Goal: Task Accomplishment & Management: Complete application form

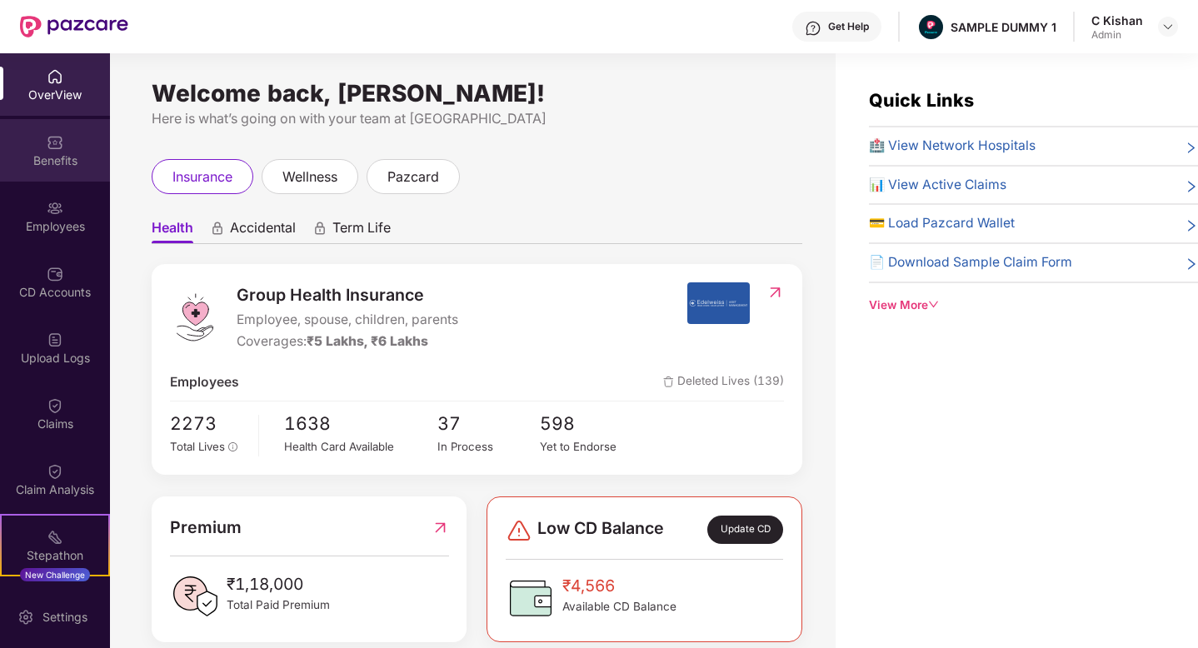
click at [52, 170] on div "Benefits" at bounding box center [55, 150] width 110 height 63
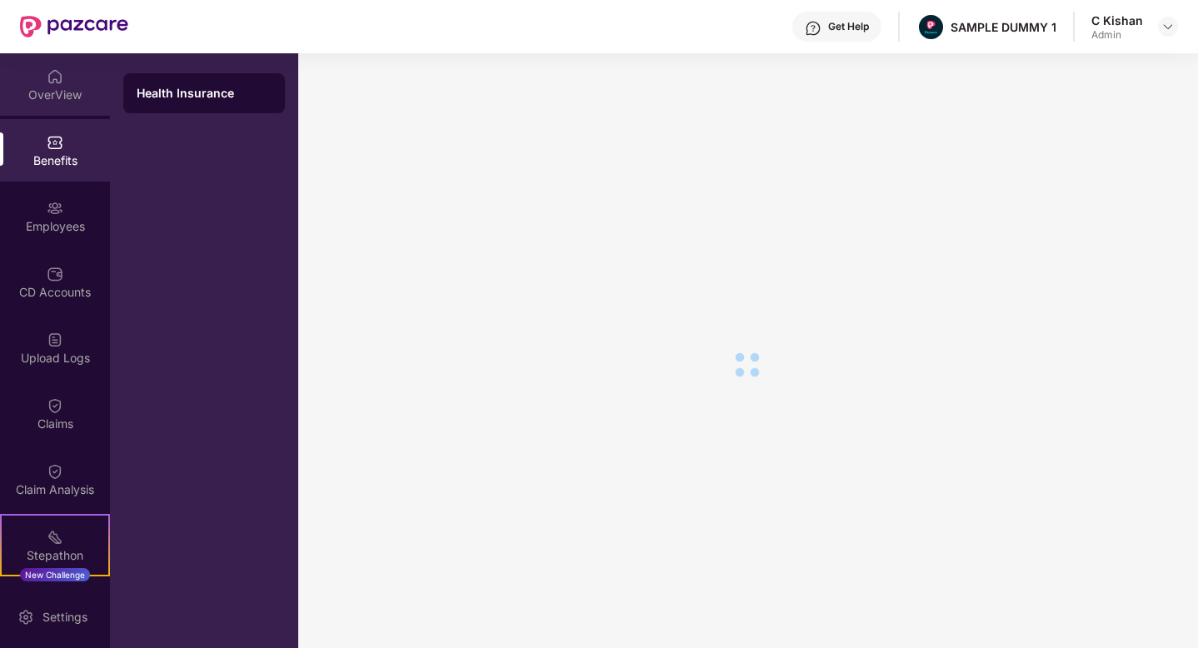
click at [68, 89] on div "OverView" at bounding box center [55, 95] width 110 height 17
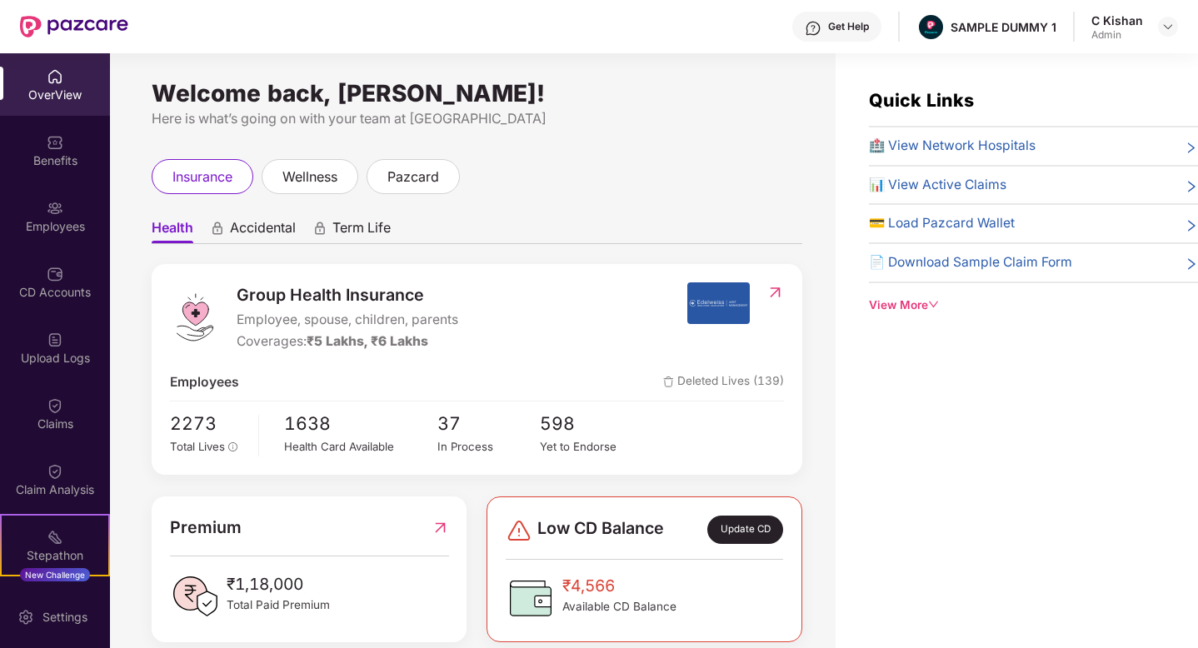
click at [757, 132] on div "Welcome back, [PERSON_NAME]! Here is what’s going on with your team at Pazcare …" at bounding box center [473, 360] width 726 height 615
click at [817, 281] on div "Welcome back, [PERSON_NAME]! Here is what’s going on with your team at Pazcare …" at bounding box center [473, 360] width 726 height 615
click at [269, 223] on span "Accidental" at bounding box center [263, 231] width 66 height 24
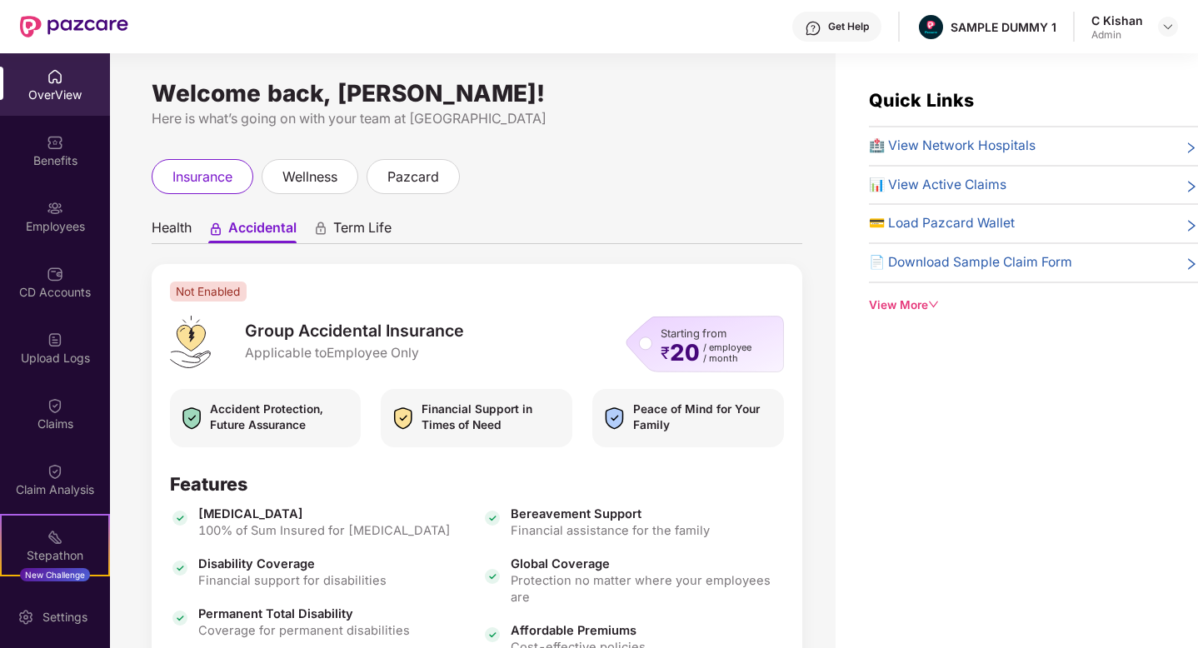
click at [363, 223] on span "Term Life" at bounding box center [362, 231] width 58 height 24
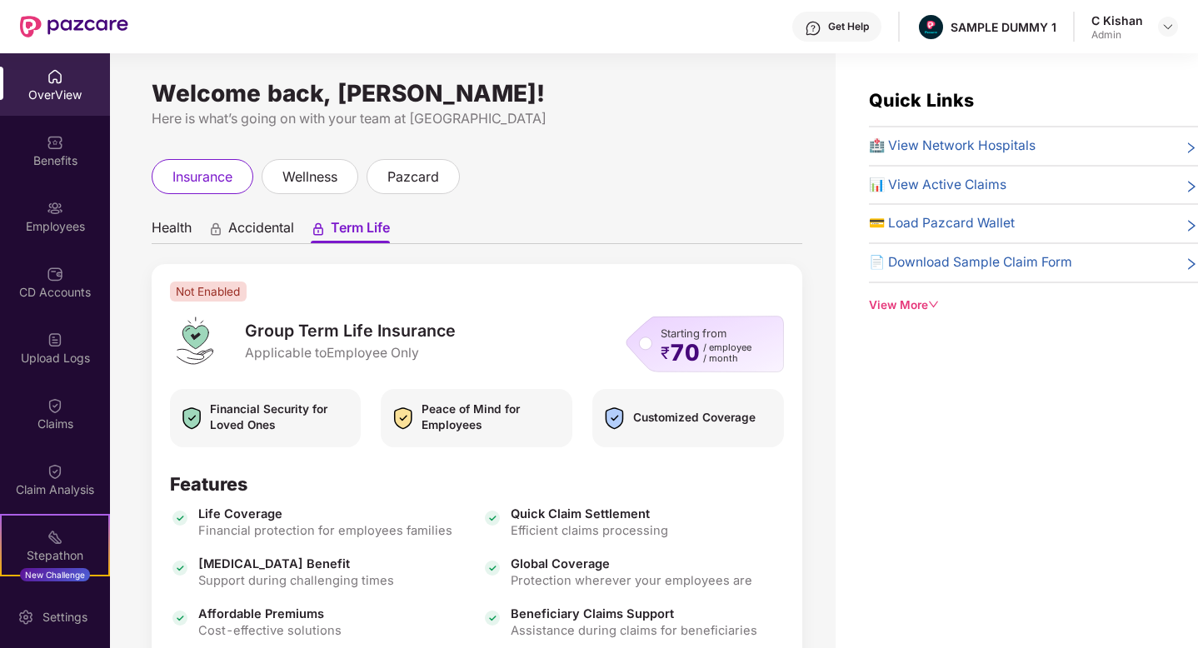
click at [181, 219] on span "Health" at bounding box center [172, 231] width 40 height 24
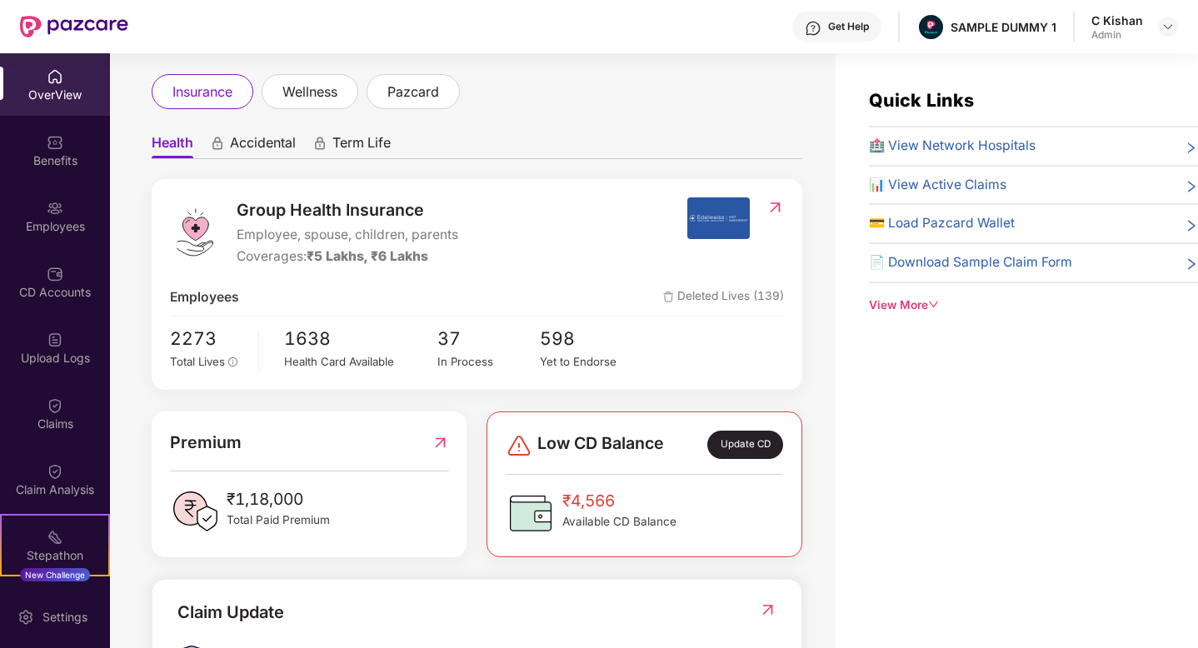
scroll to position [90, 0]
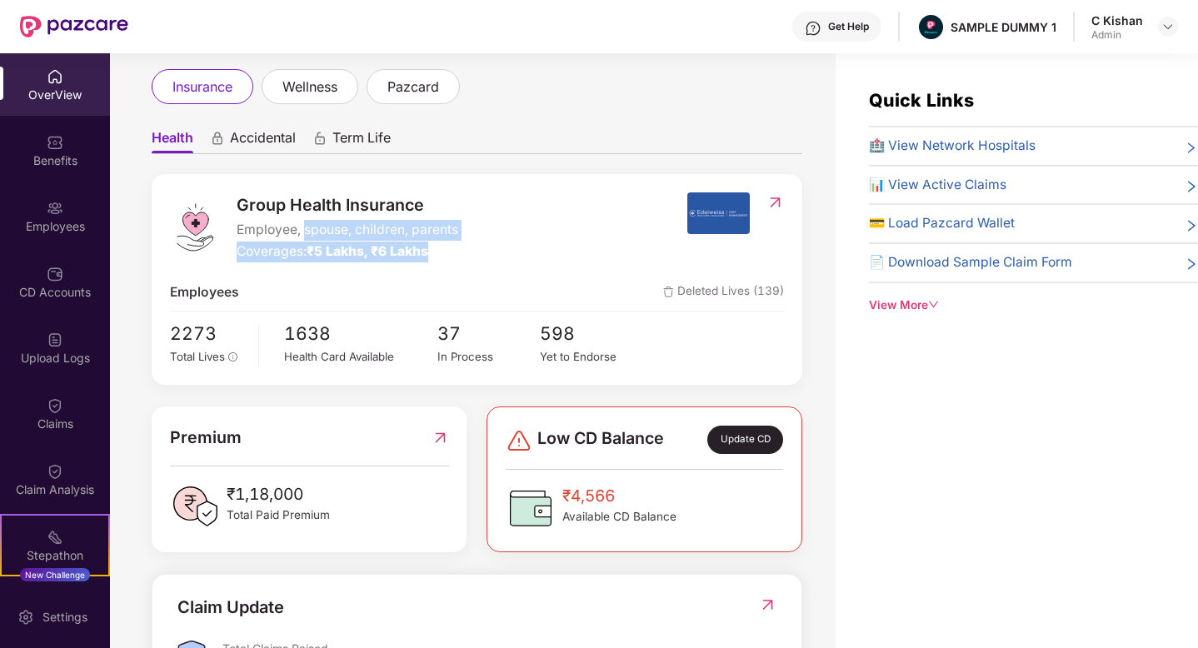
drag, startPoint x: 305, startPoint y: 237, endPoint x: 448, endPoint y: 251, distance: 143.2
click at [448, 251] on div "Group Health Insurance Employee, spouse, children, parents Coverages: ₹5 Lakhs,…" at bounding box center [348, 228] width 222 height 70
click at [651, 193] on div "Group Health Insurance Employee, spouse, children, parents Coverages: ₹5 Lakhs,…" at bounding box center [429, 228] width 518 height 70
click at [683, 200] on div "Group Health Insurance Employee, spouse, children, parents Coverages: ₹5 Lakhs,…" at bounding box center [429, 228] width 518 height 70
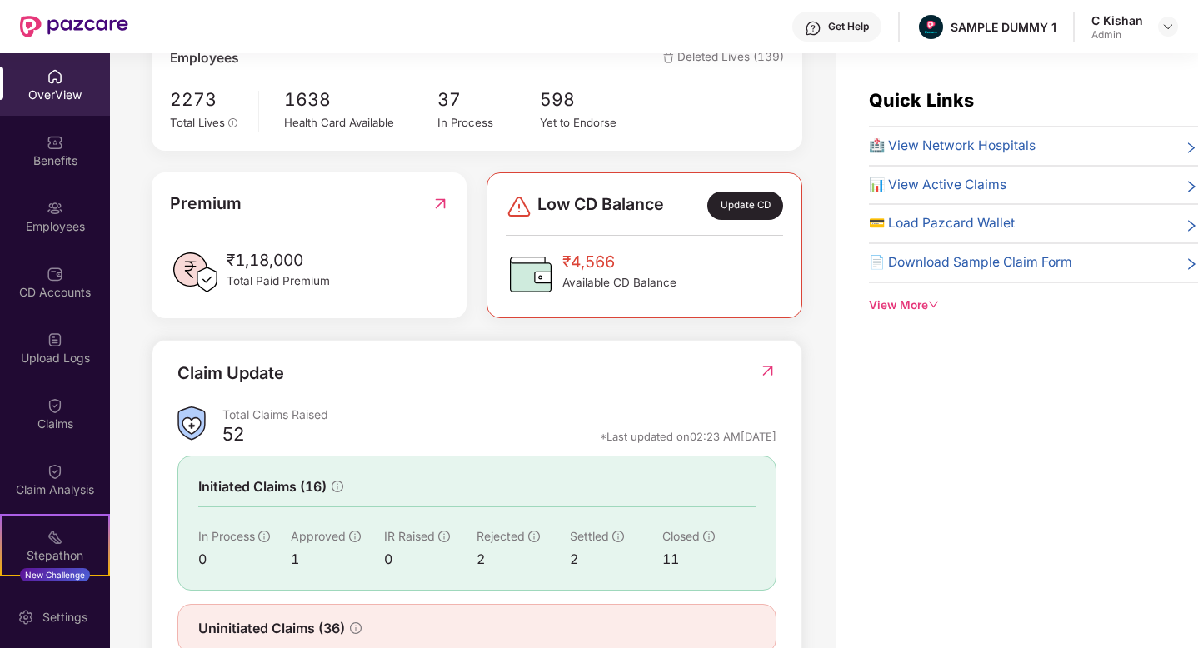
scroll to position [334, 0]
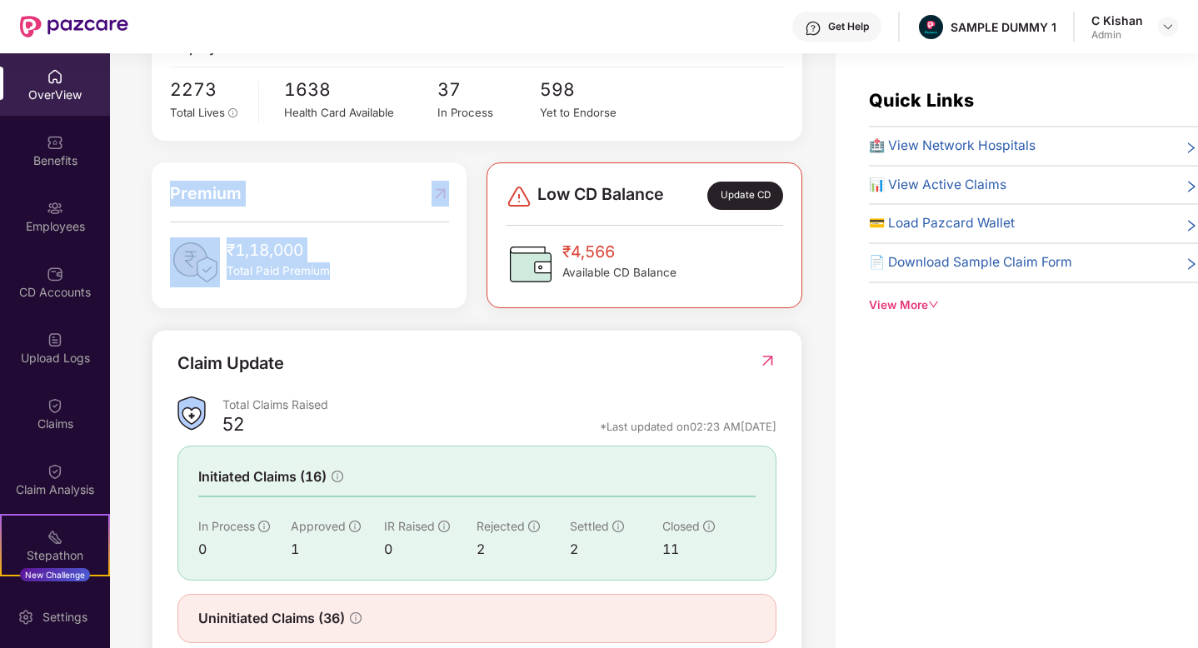
drag, startPoint x: 338, startPoint y: 281, endPoint x: 149, endPoint y: 198, distance: 205.6
click at [149, 198] on div "Premium ₹1,18,000 Total Paid Premium" at bounding box center [309, 236] width 335 height 146
click at [440, 268] on div "₹1,18,000 Total Paid Premium" at bounding box center [309, 263] width 279 height 50
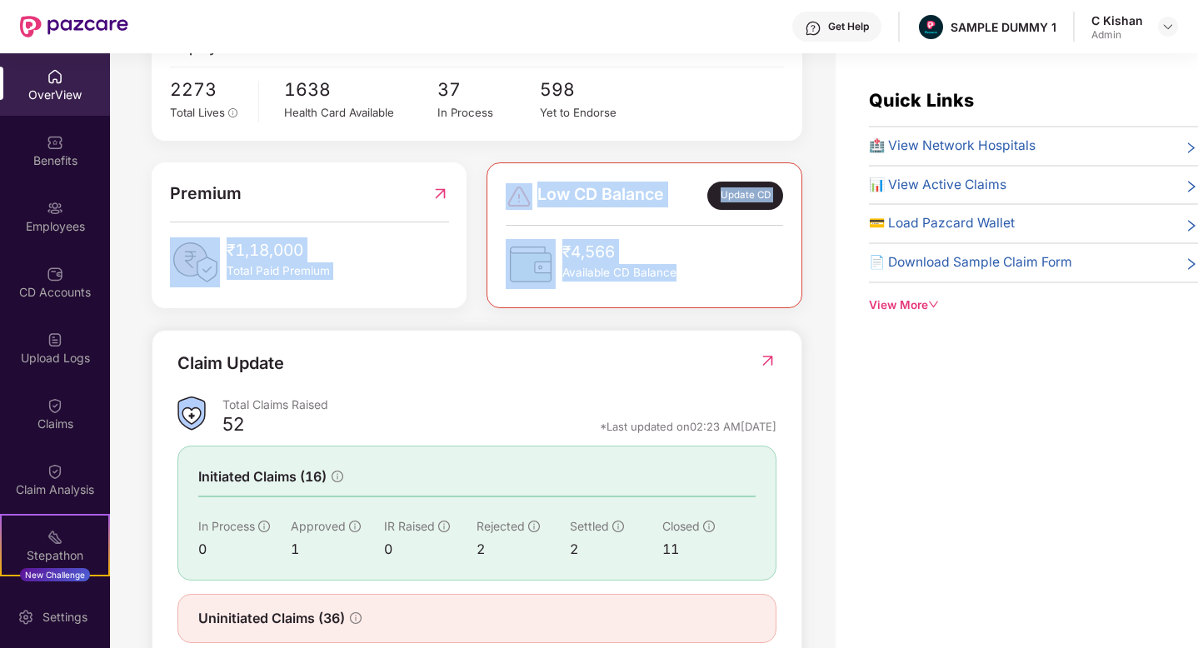
drag, startPoint x: 737, startPoint y: 279, endPoint x: 463, endPoint y: 208, distance: 282.4
click at [463, 208] on div "Premium ₹1,18,000 Total Paid Premium Low CD Balance Update CD ₹4,566 Available …" at bounding box center [477, 236] width 671 height 146
click at [448, 327] on div "Group Health Insurance Employee, spouse, children, parents Coverages: ₹5 Lakhs,…" at bounding box center [477, 297] width 651 height 734
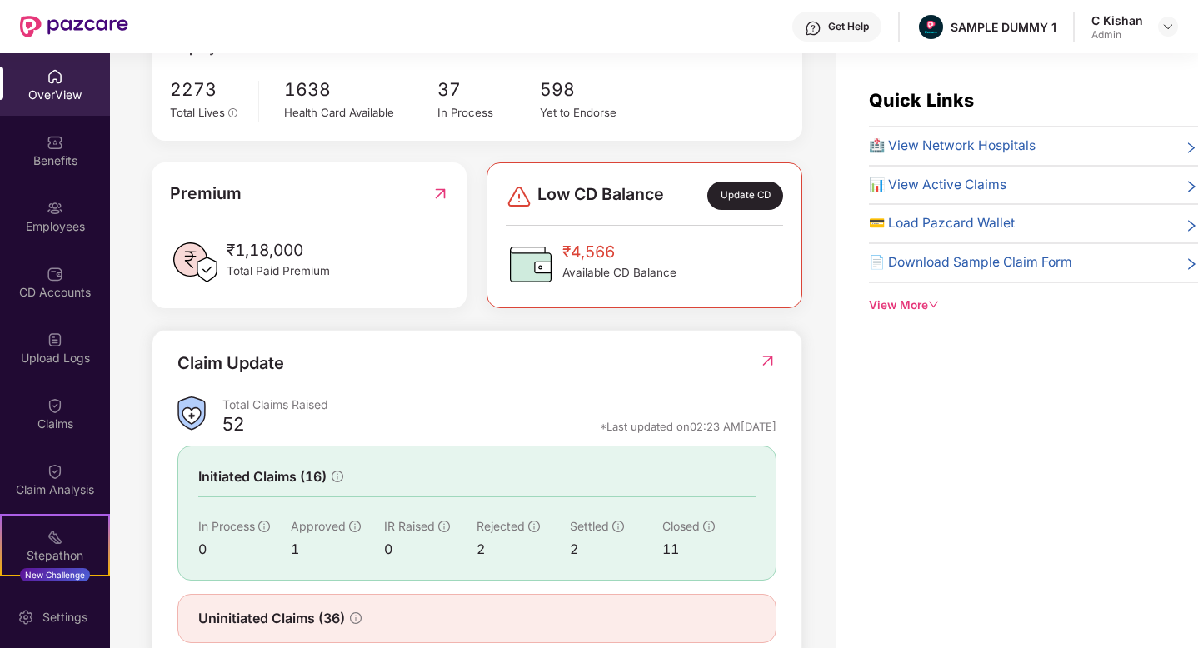
scroll to position [378, 0]
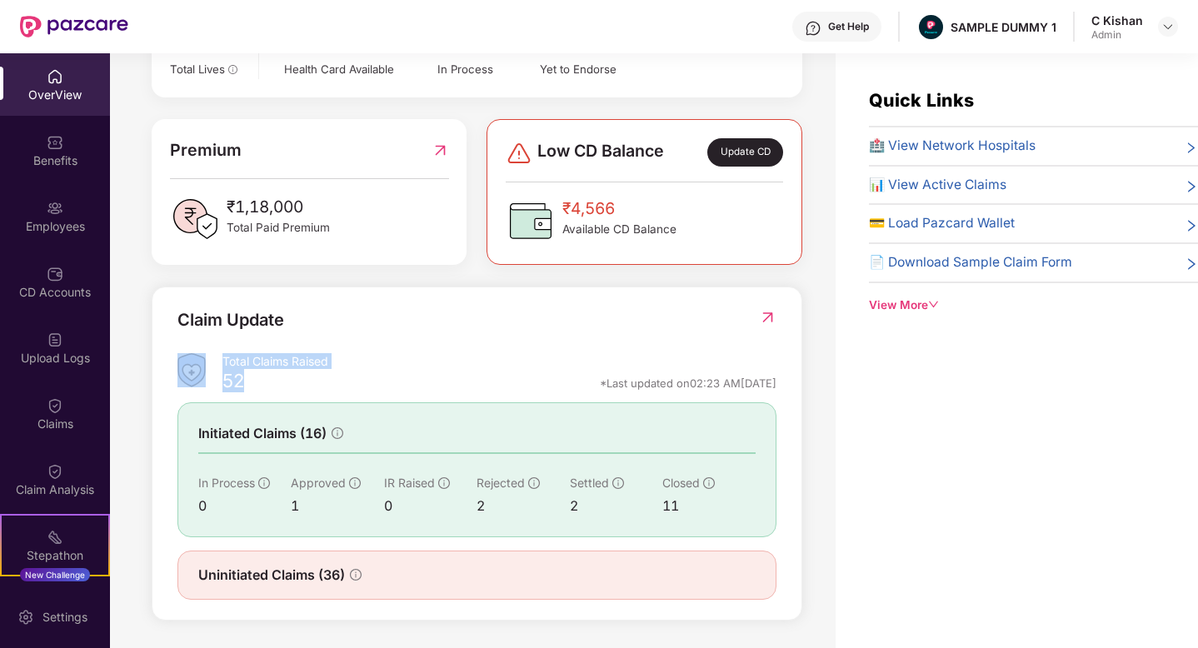
drag, startPoint x: 258, startPoint y: 383, endPoint x: 207, endPoint y: 373, distance: 52.6
click at [207, 373] on div "Total Claims Raised 52 *Last updated on 02:23 AM[DATE]" at bounding box center [477, 375] width 599 height 44
click at [361, 376] on div "52 *Last updated on 02:23 AM[DATE]" at bounding box center [500, 387] width 554 height 22
click at [769, 319] on img at bounding box center [768, 317] width 18 height 17
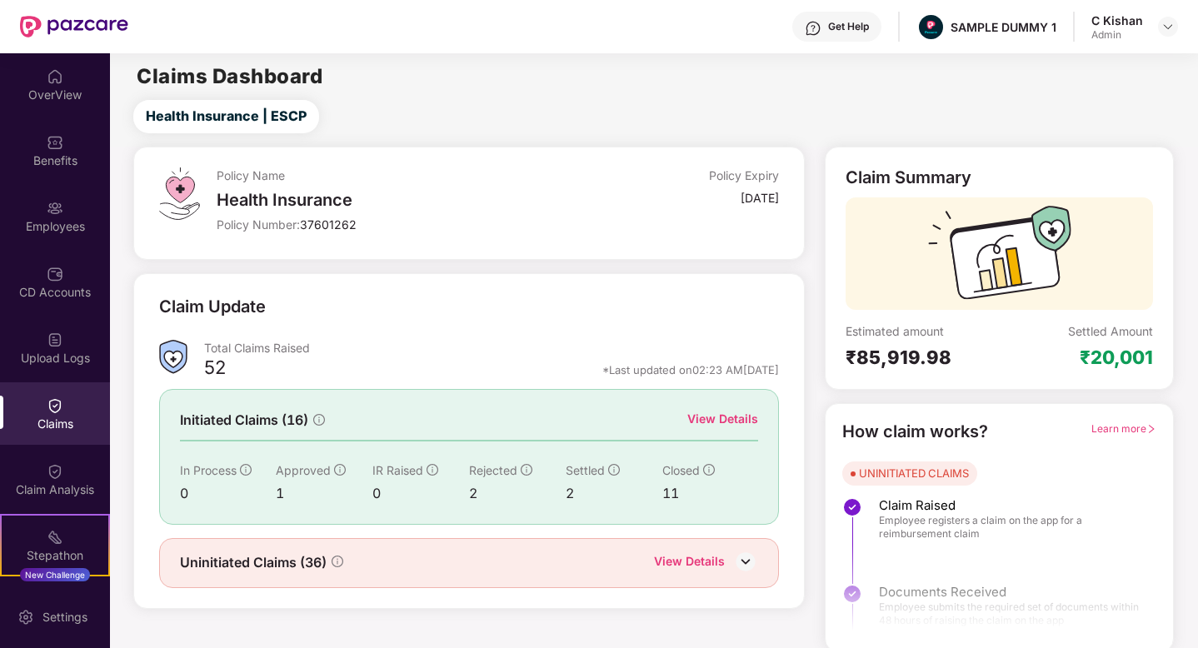
click at [723, 415] on div "View Details" at bounding box center [723, 419] width 71 height 18
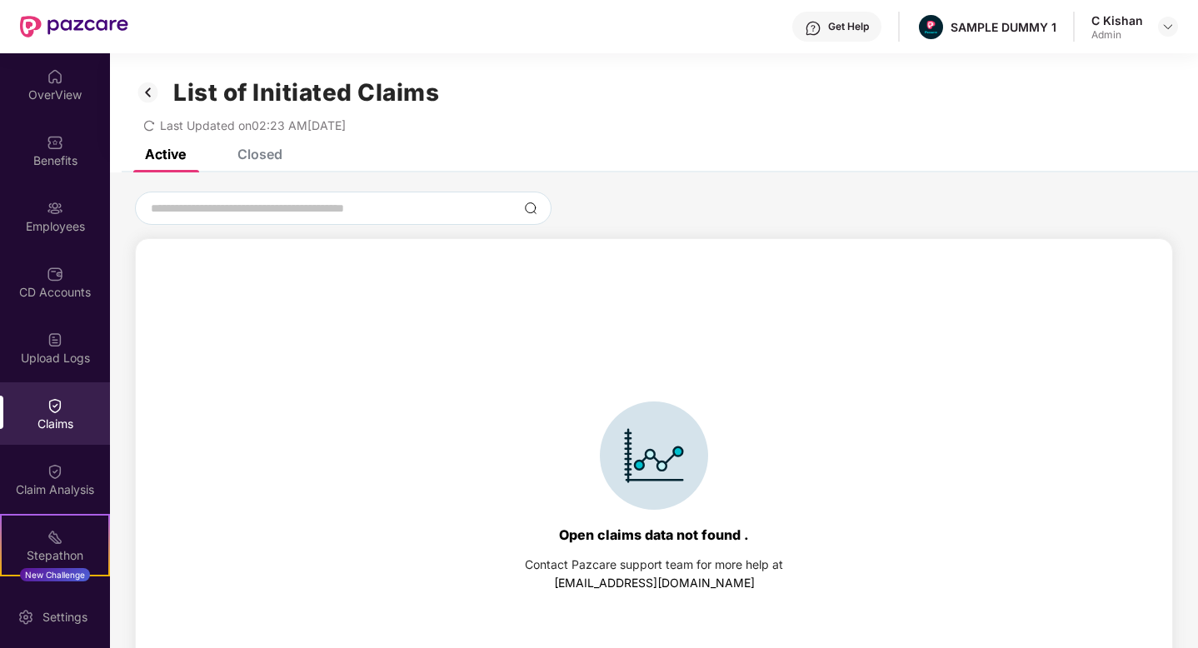
click at [269, 148] on div "List of Initiated Claims Last Updated on 02:23 AM[DATE]" at bounding box center [654, 101] width 1088 height 96
click at [259, 156] on div "Closed" at bounding box center [260, 154] width 45 height 17
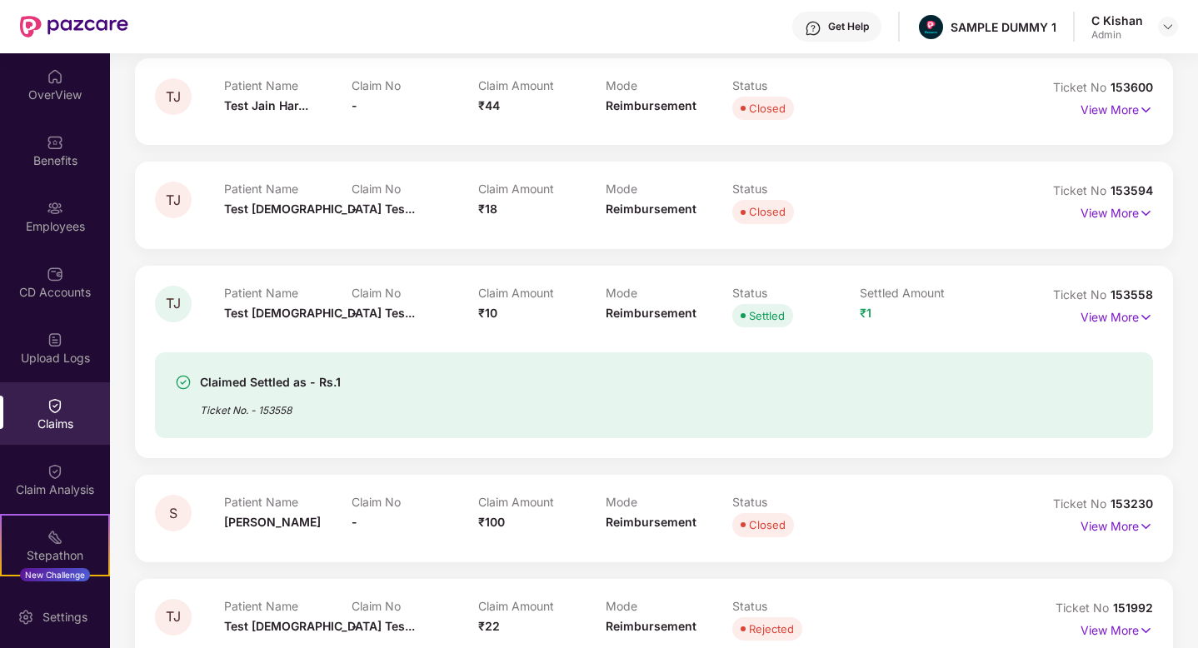
scroll to position [195, 0]
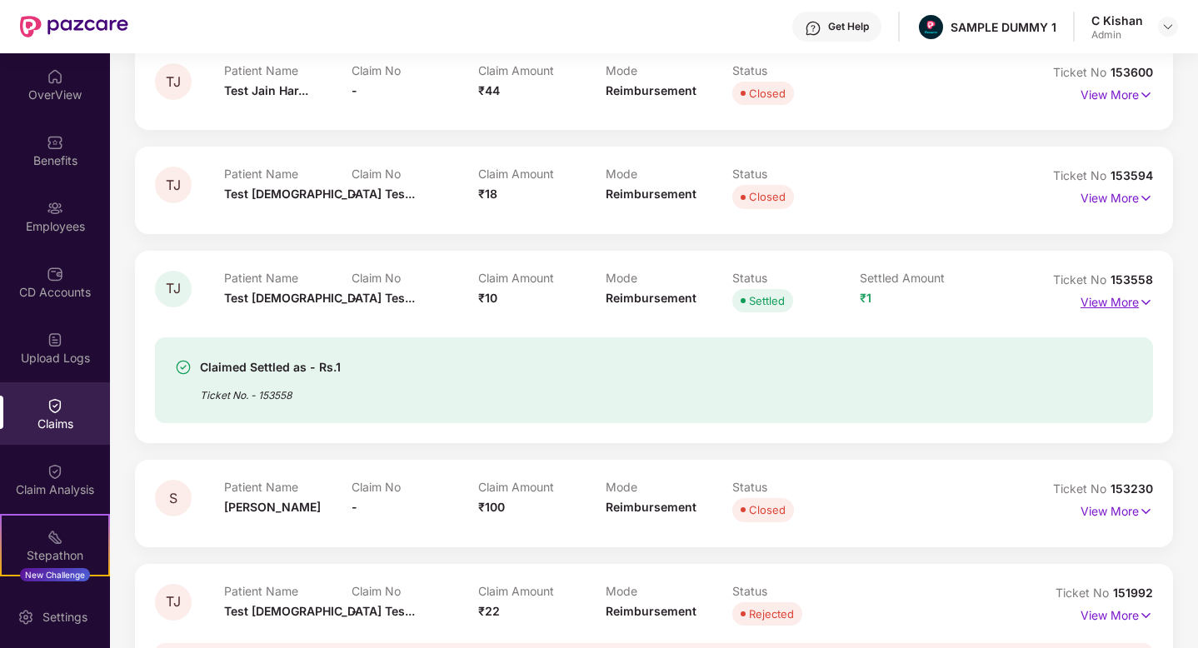
click at [1131, 296] on p "View More" at bounding box center [1117, 300] width 73 height 23
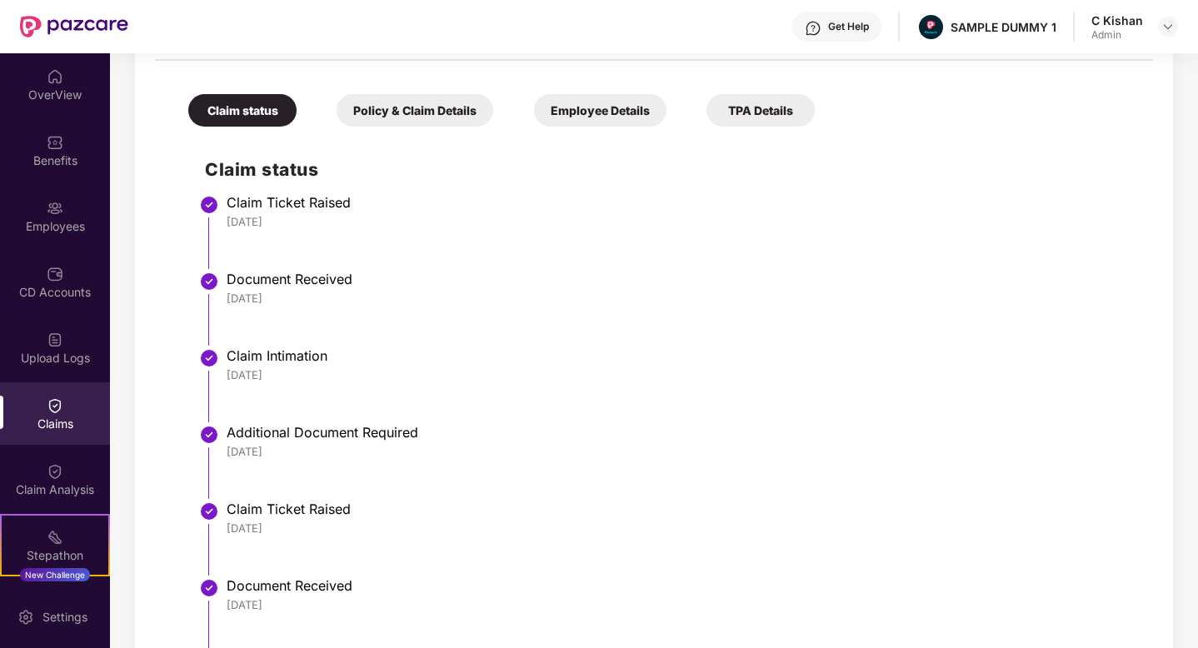
scroll to position [648, 0]
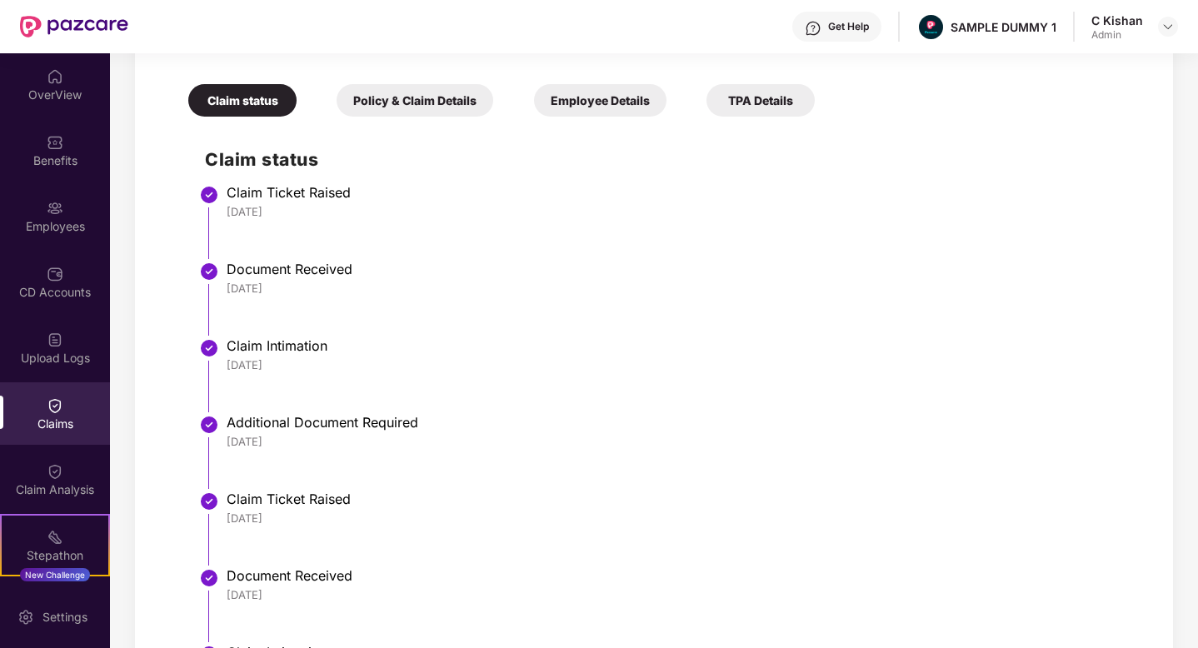
click at [403, 109] on div "Policy & Claim Details" at bounding box center [415, 100] width 157 height 33
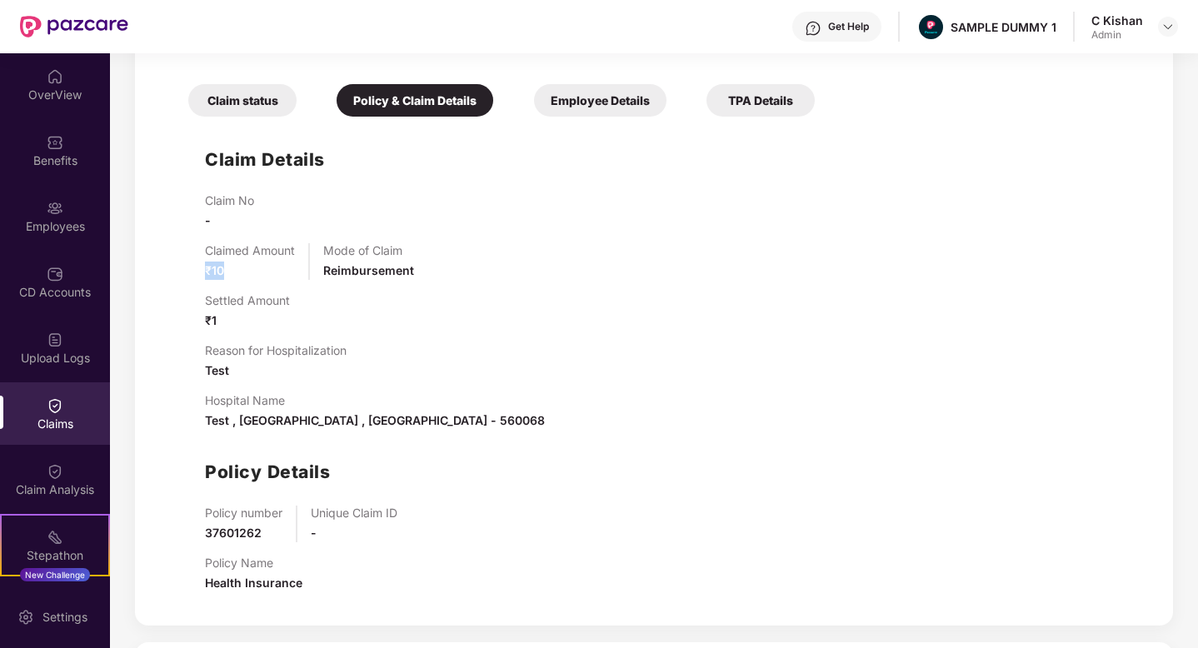
drag, startPoint x: 235, startPoint y: 268, endPoint x: 186, endPoint y: 263, distance: 49.3
click at [186, 263] on div "Claim Details Claim No - Claimed Amount ₹10 Mode of Claim Reimbursement Settled…" at bounding box center [654, 365] width 965 height 481
drag, startPoint x: 246, startPoint y: 333, endPoint x: 198, endPoint y: 303, distance: 56.6
click at [198, 303] on div "Claim Details Claim No - Claimed Amount ₹10 Mode of Claim Reimbursement Settled…" at bounding box center [654, 365] width 965 height 481
click at [849, 34] on div "Get Help" at bounding box center [837, 27] width 89 height 30
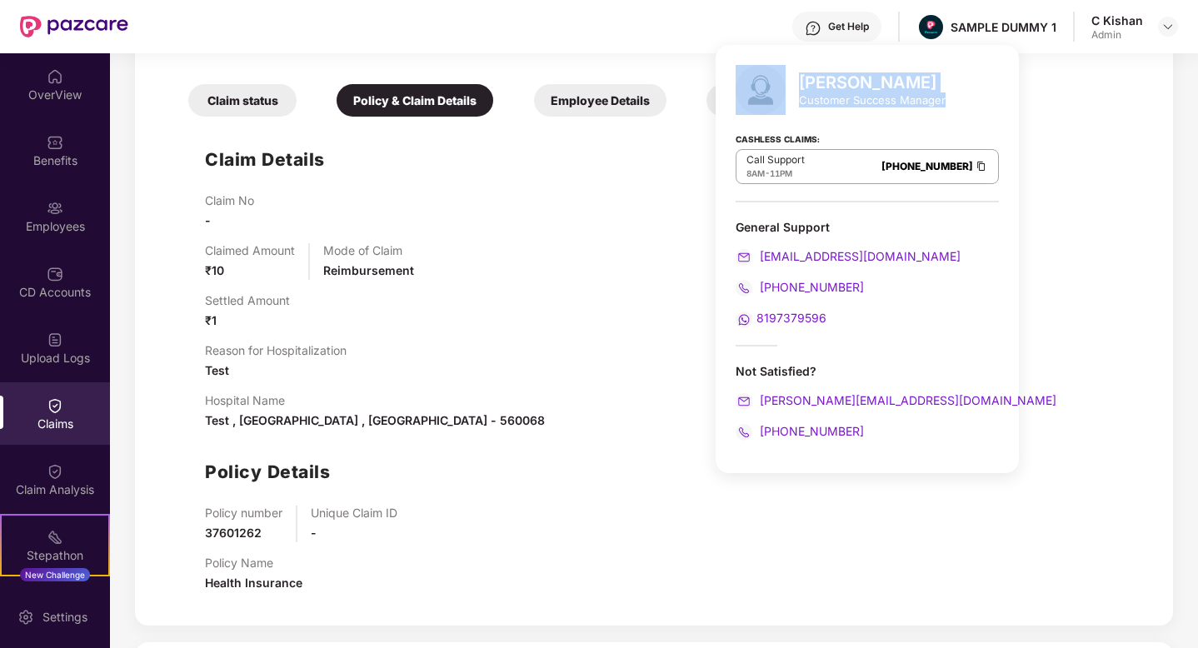
drag, startPoint x: 945, startPoint y: 105, endPoint x: 793, endPoint y: 93, distance: 152.2
click at [793, 93] on div "[PERSON_NAME] Customer Success Manager Cashless Claims: Call Support 8AM - 11PM…" at bounding box center [867, 259] width 303 height 428
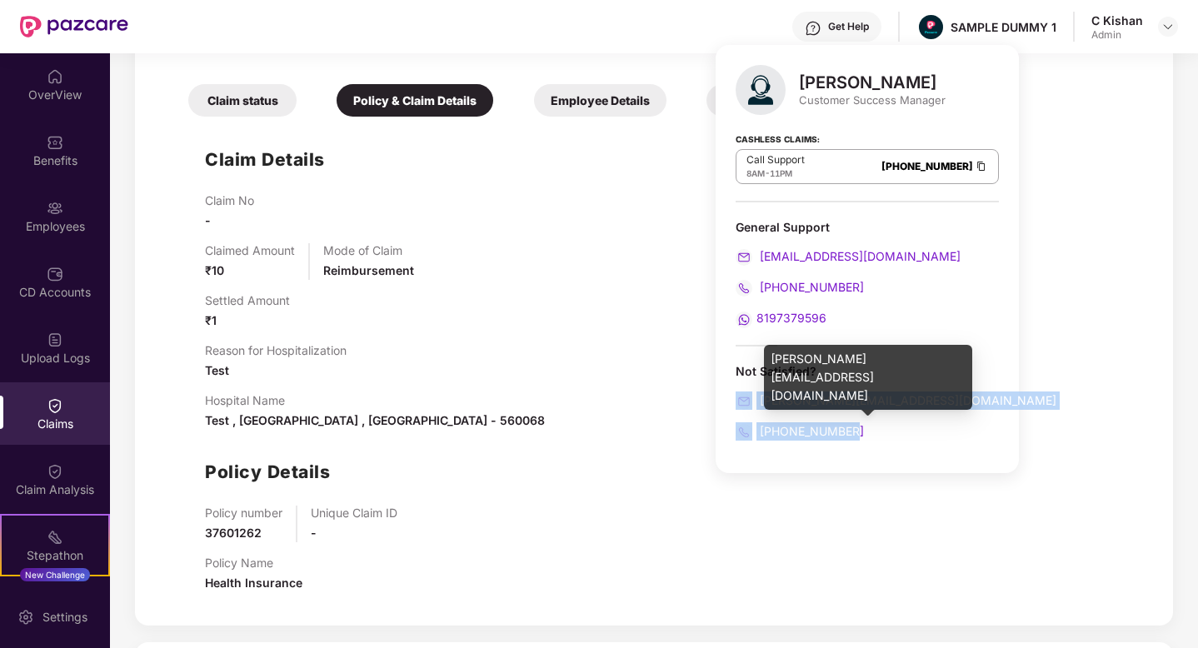
drag, startPoint x: 868, startPoint y: 428, endPoint x: 736, endPoint y: 389, distance: 137.4
click at [736, 389] on div "Not Satisfied? [PERSON_NAME][EMAIL_ADDRESS][DOMAIN_NAME] [PHONE_NUMBER]" at bounding box center [867, 402] width 263 height 78
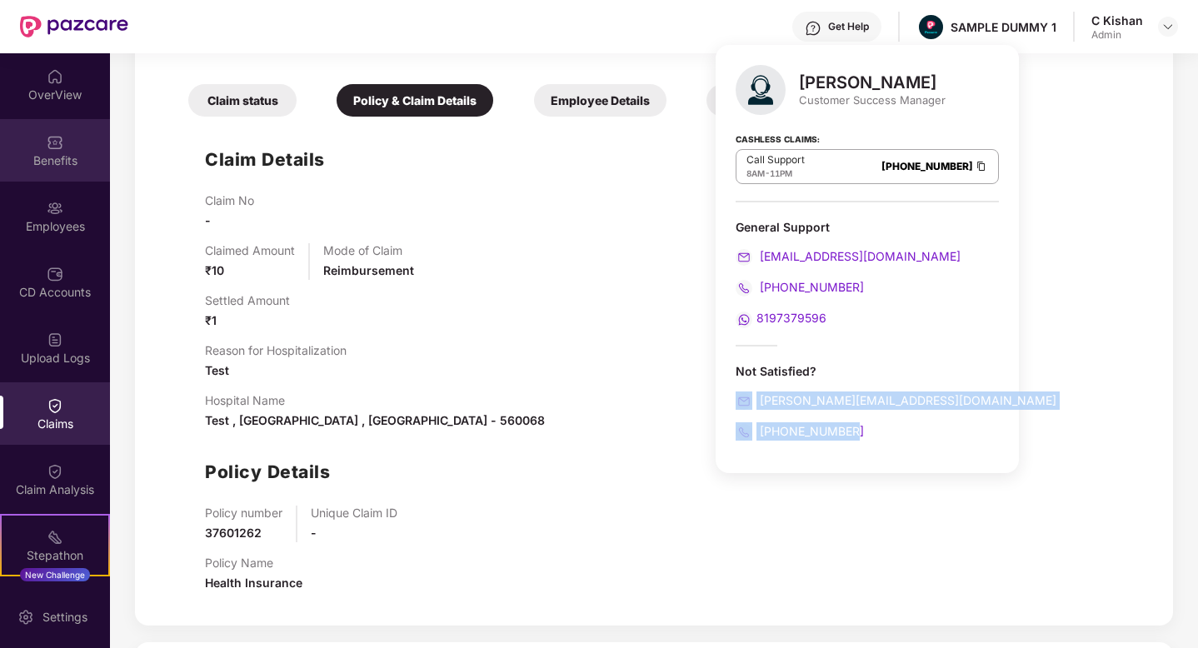
click at [60, 168] on div "Benefits" at bounding box center [55, 161] width 110 height 17
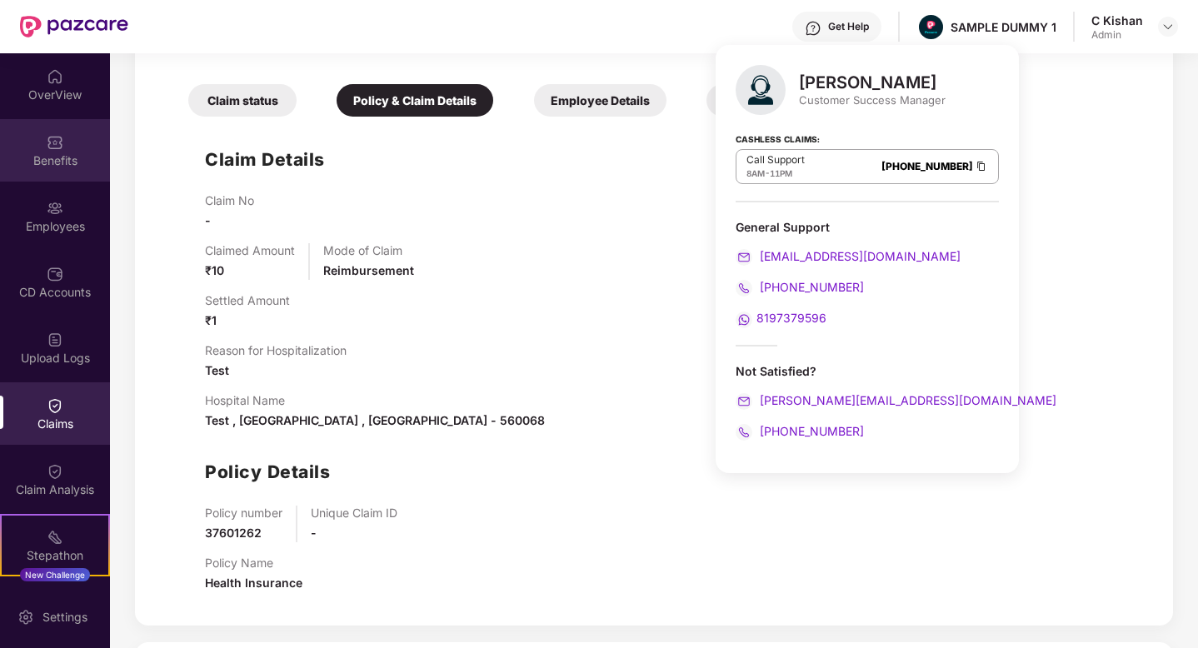
scroll to position [28, 0]
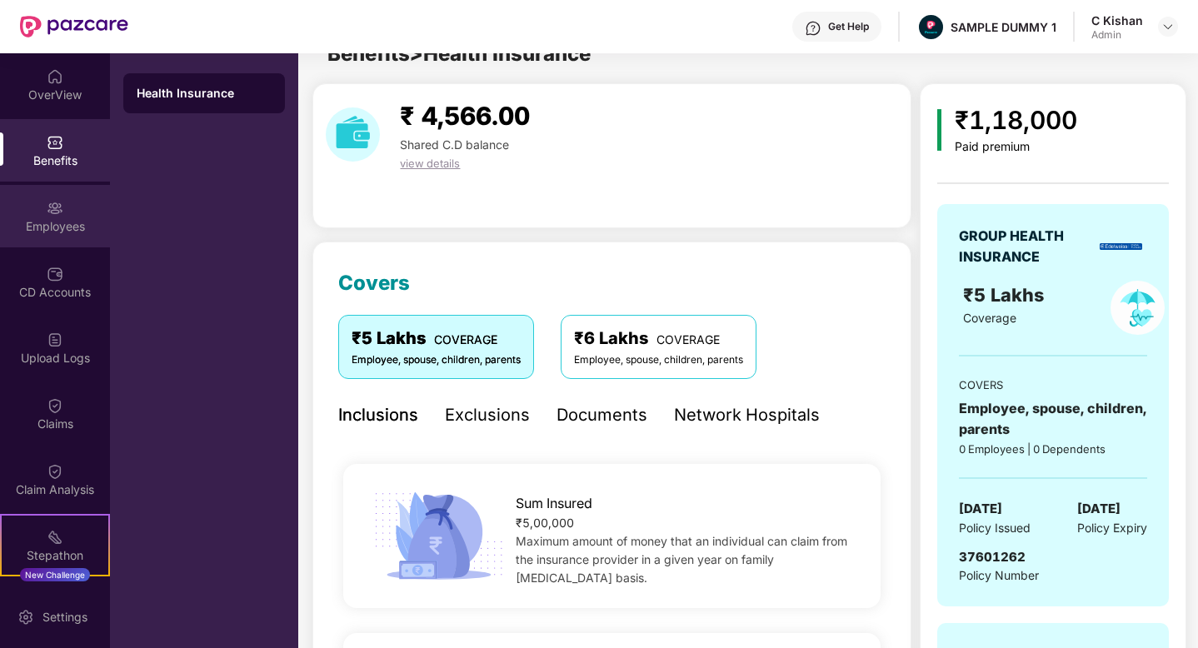
click at [54, 231] on div "Employees" at bounding box center [55, 226] width 110 height 17
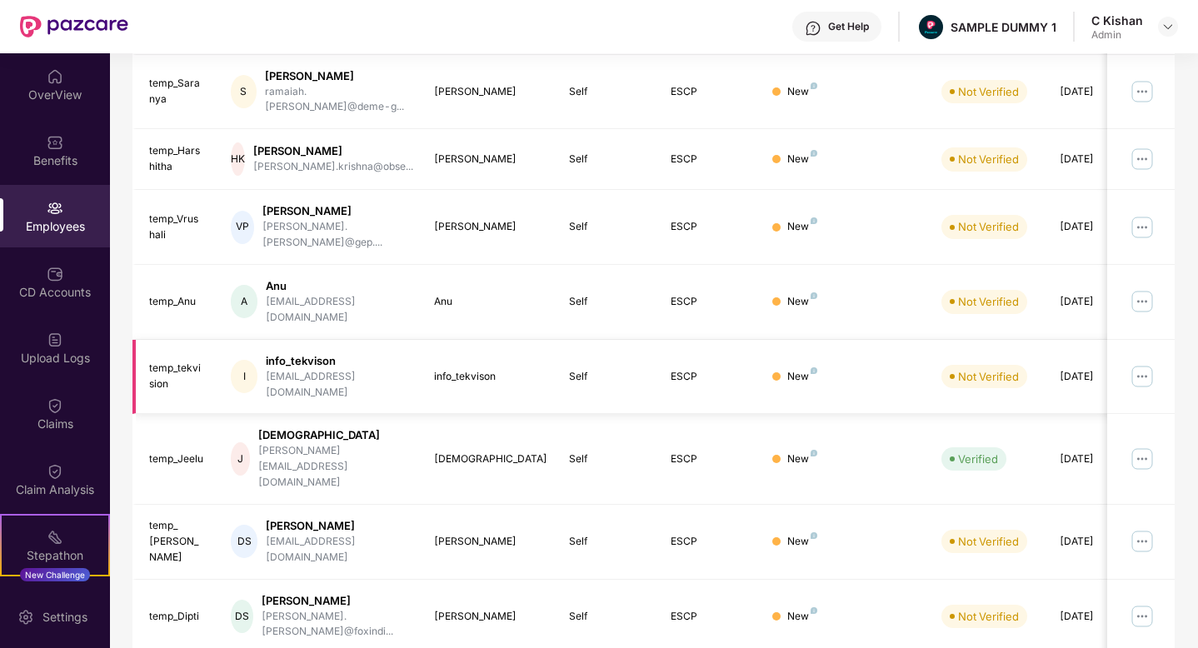
scroll to position [0, 0]
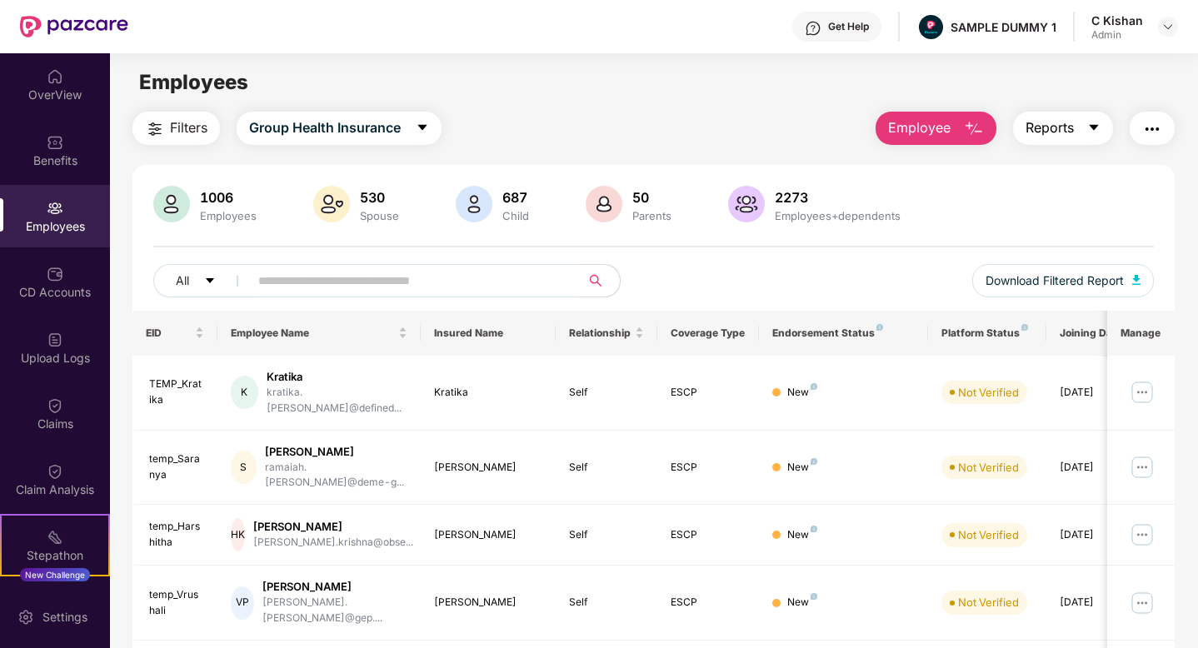
click at [1088, 131] on icon "caret-down" at bounding box center [1094, 127] width 13 height 13
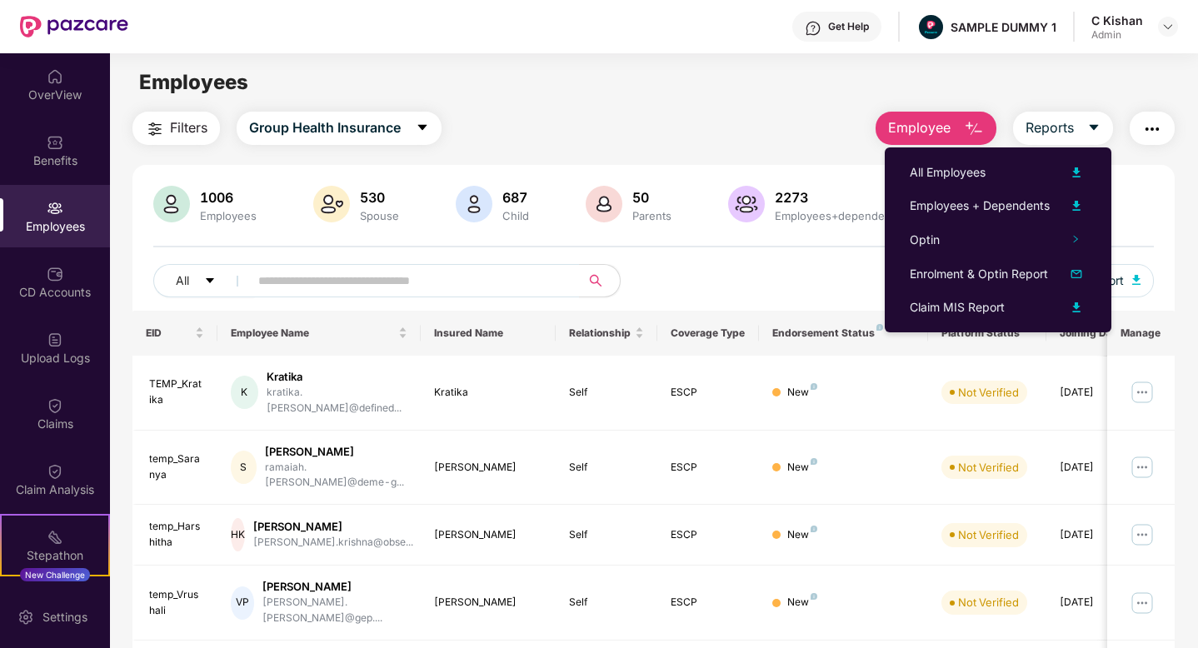
click at [854, 276] on div "All Download Filtered Report" at bounding box center [653, 287] width 1001 height 47
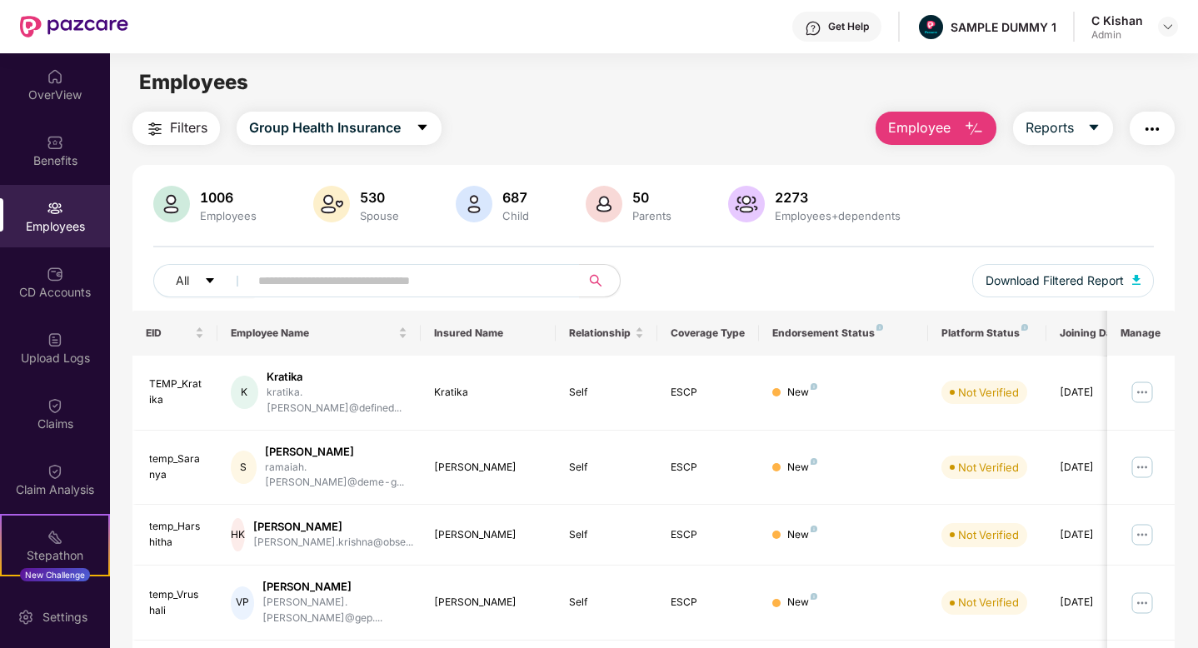
click at [1146, 140] on button "button" at bounding box center [1152, 128] width 45 height 33
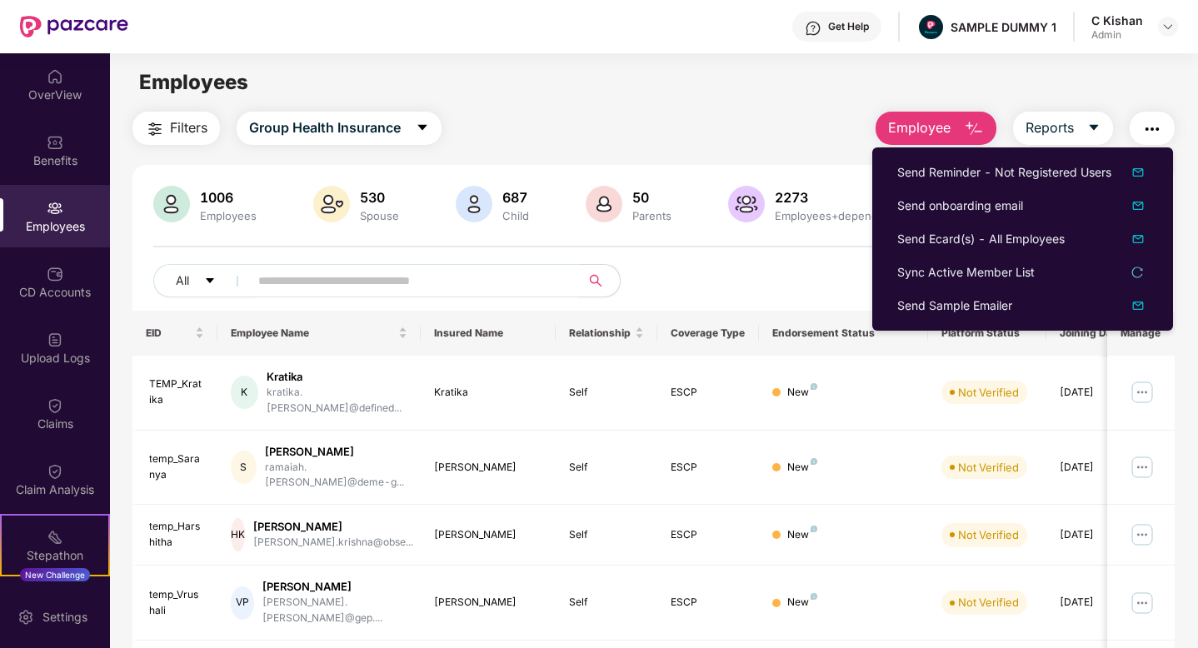
click at [770, 265] on div "All Download Filtered Report" at bounding box center [653, 287] width 1001 height 47
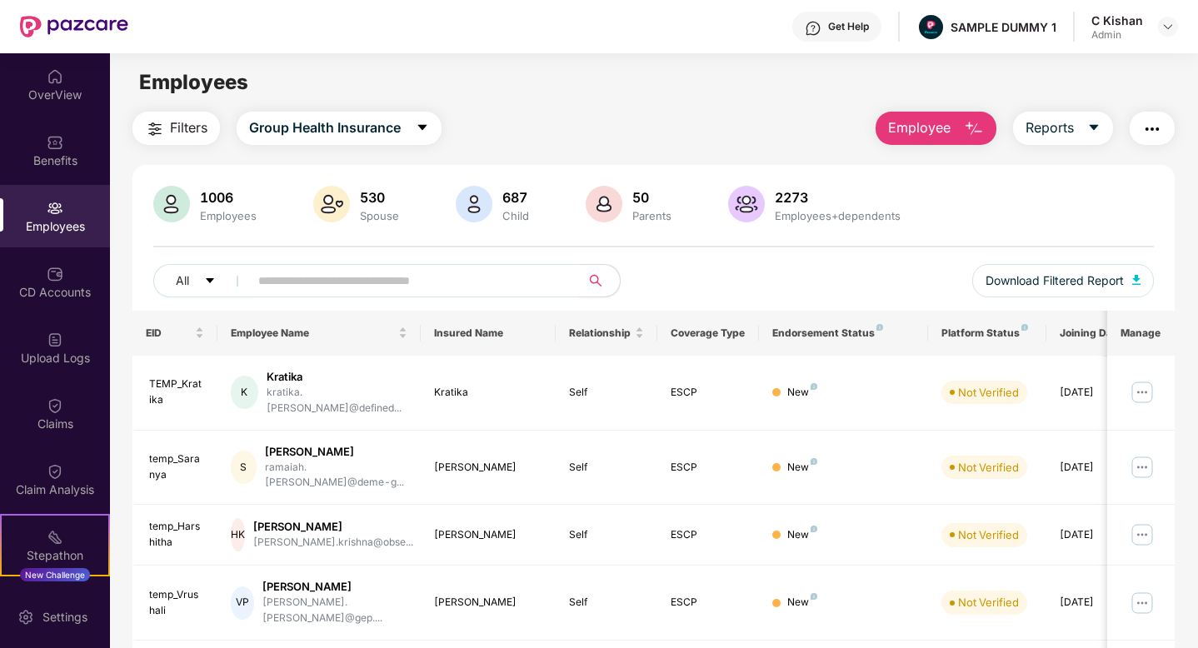
click at [951, 138] on button "Employee" at bounding box center [936, 128] width 121 height 33
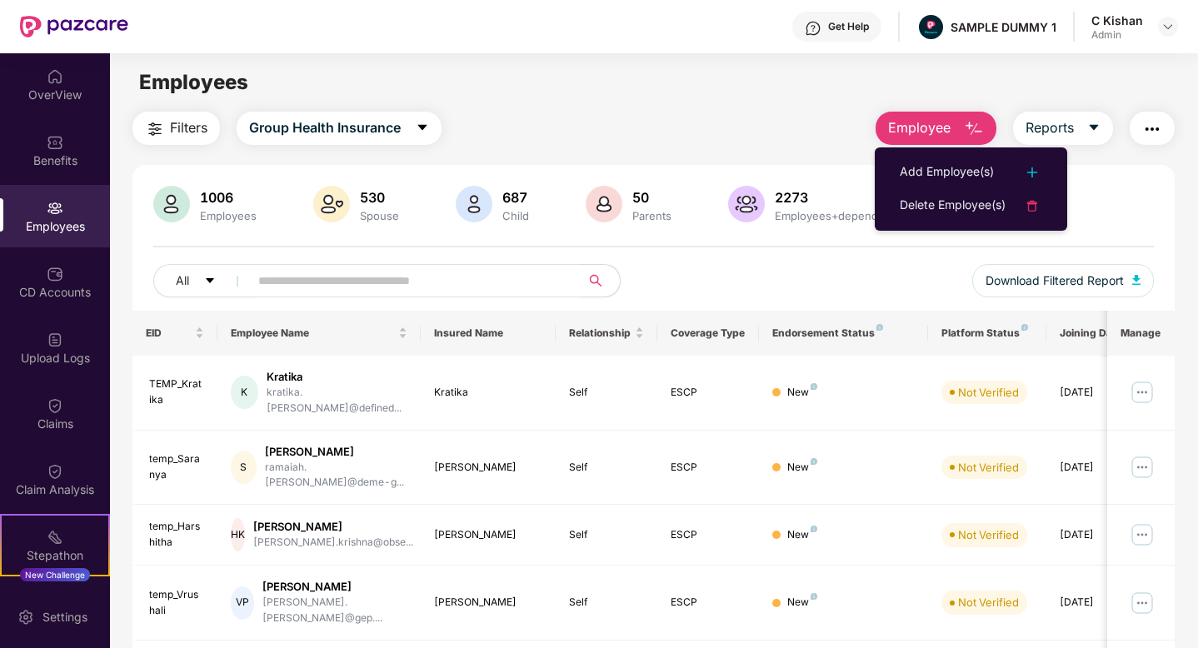
click at [846, 23] on div "Get Help" at bounding box center [848, 26] width 41 height 13
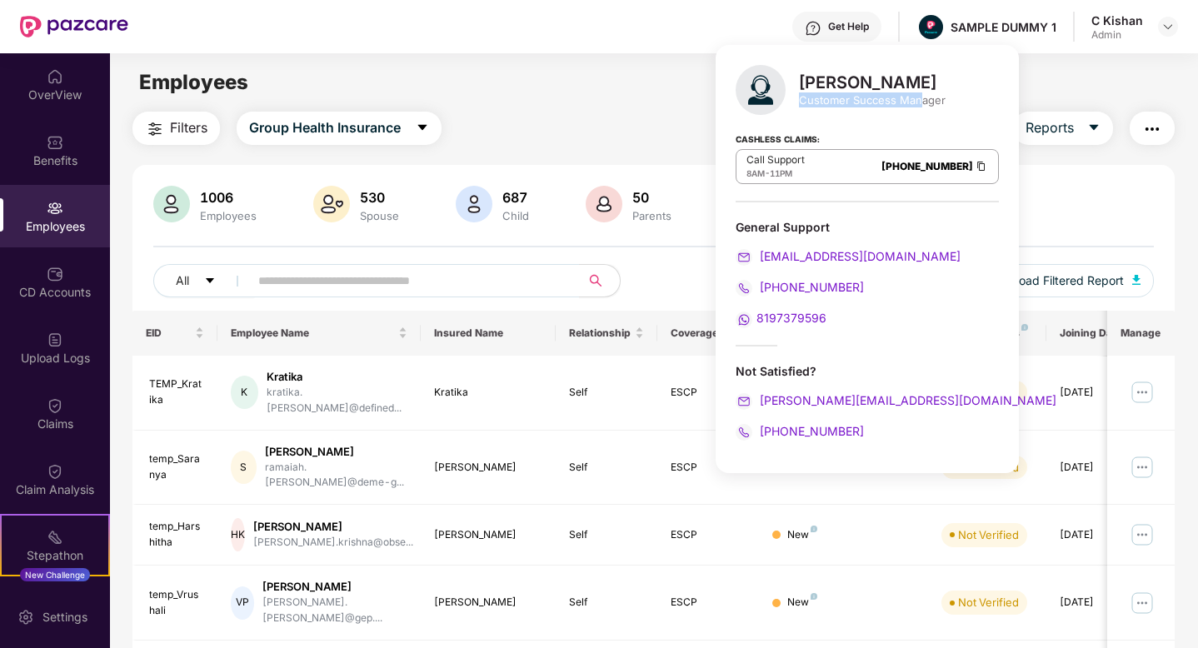
drag, startPoint x: 921, startPoint y: 102, endPoint x: 798, endPoint y: 96, distance: 122.7
click at [799, 96] on div "Customer Success Manager" at bounding box center [872, 100] width 147 height 15
click at [663, 112] on div "Filters Group Health Insurance Employee Reports" at bounding box center [654, 128] width 1043 height 33
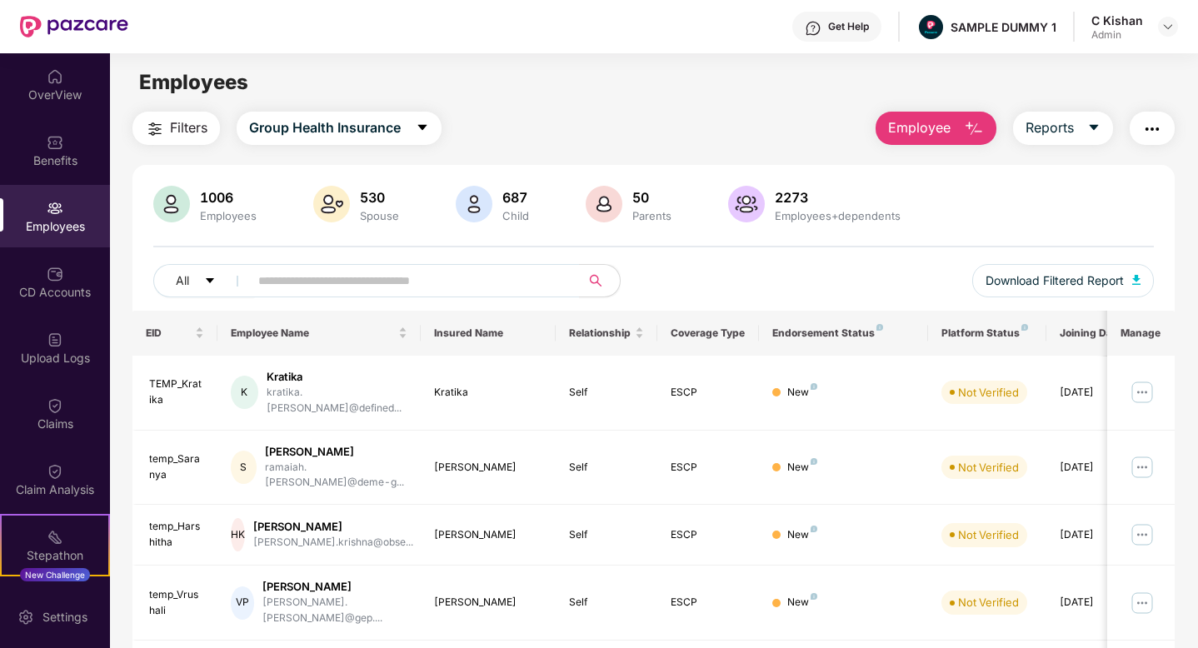
click at [944, 129] on span "Employee" at bounding box center [919, 128] width 63 height 21
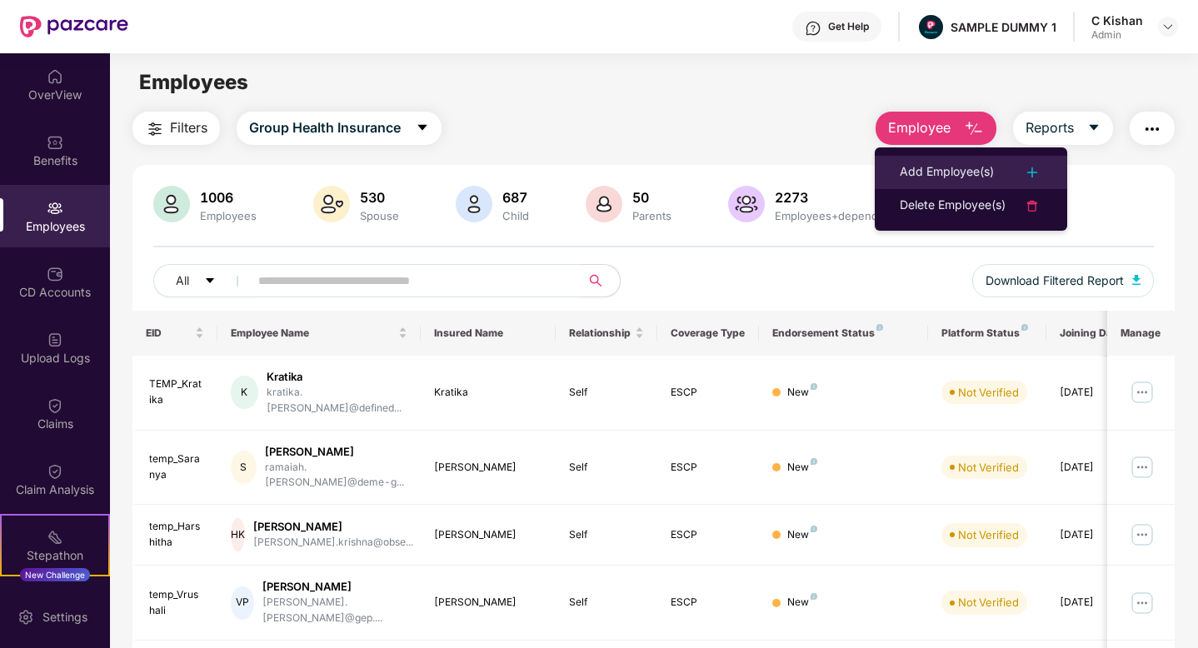
click at [977, 178] on div "Add Employee(s)" at bounding box center [947, 173] width 94 height 20
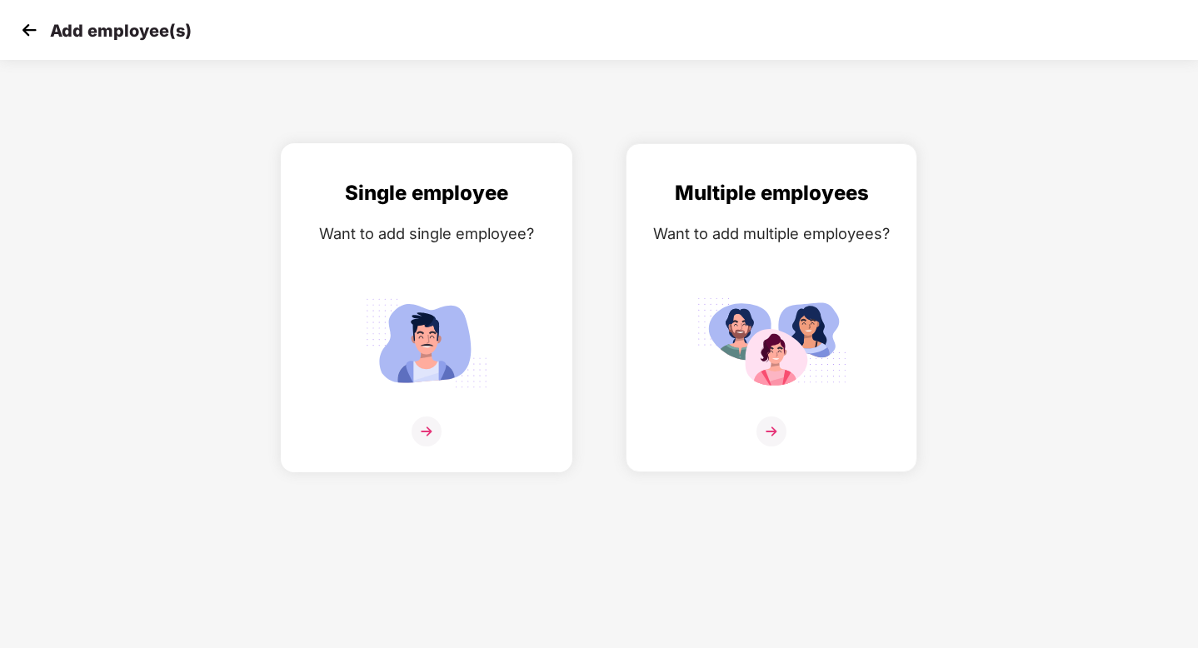
click at [432, 427] on img at bounding box center [427, 432] width 30 height 30
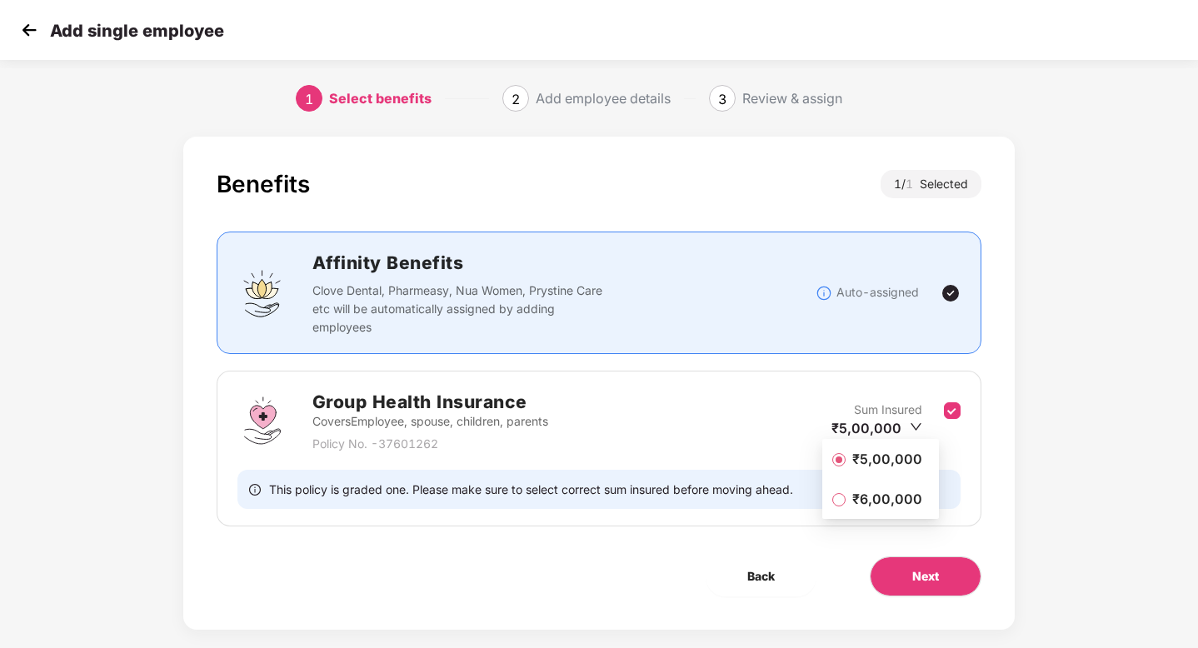
click at [902, 460] on span "₹5,00,000" at bounding box center [887, 459] width 83 height 18
click at [933, 572] on span "Next" at bounding box center [926, 577] width 27 height 18
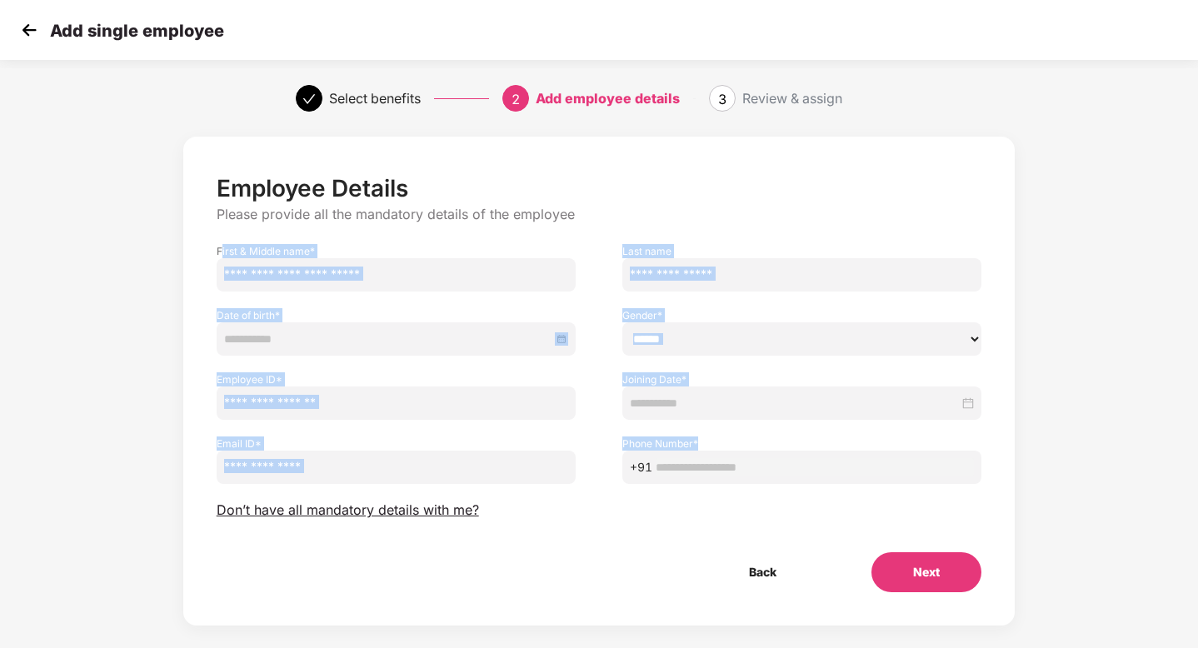
drag, startPoint x: 220, startPoint y: 249, endPoint x: 788, endPoint y: 481, distance: 613.8
click at [788, 481] on div "Employee Details Please provide all the mandatory details of the employee First…" at bounding box center [600, 383] width 766 height 418
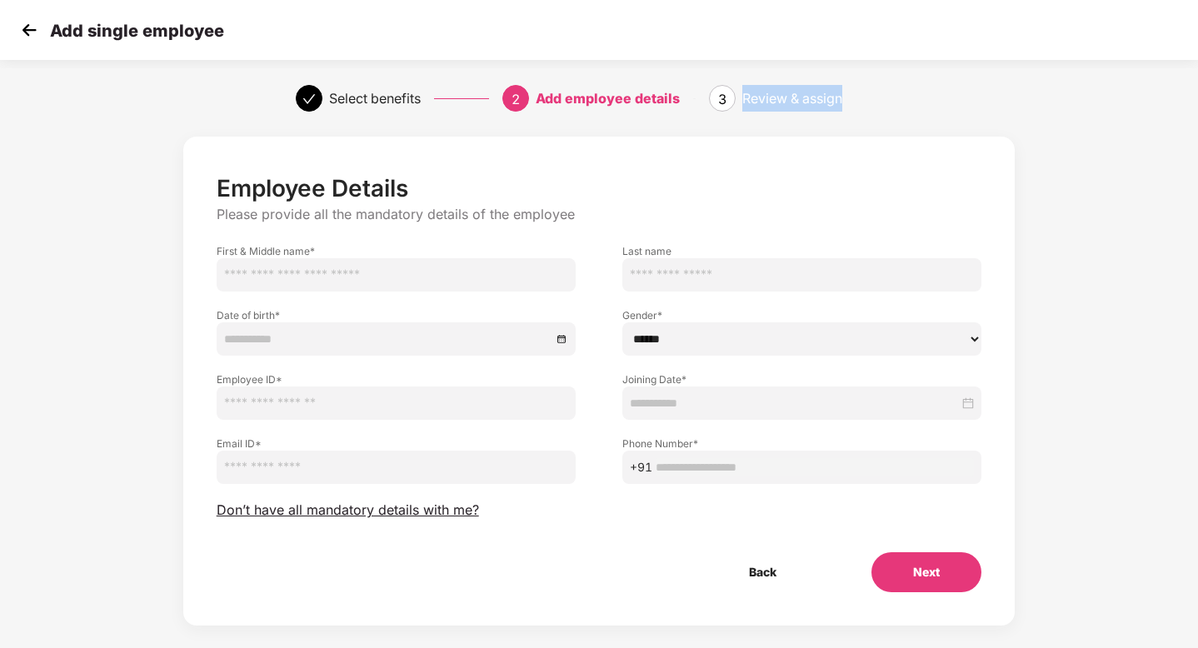
drag, startPoint x: 740, startPoint y: 97, endPoint x: 896, endPoint y: 115, distance: 156.9
click at [896, 115] on div "Select benefits 2 Add employee details 3 Review & assign" at bounding box center [599, 98] width 1198 height 60
click at [305, 507] on span "Don’t have all mandatory details with me?" at bounding box center [348, 511] width 263 height 18
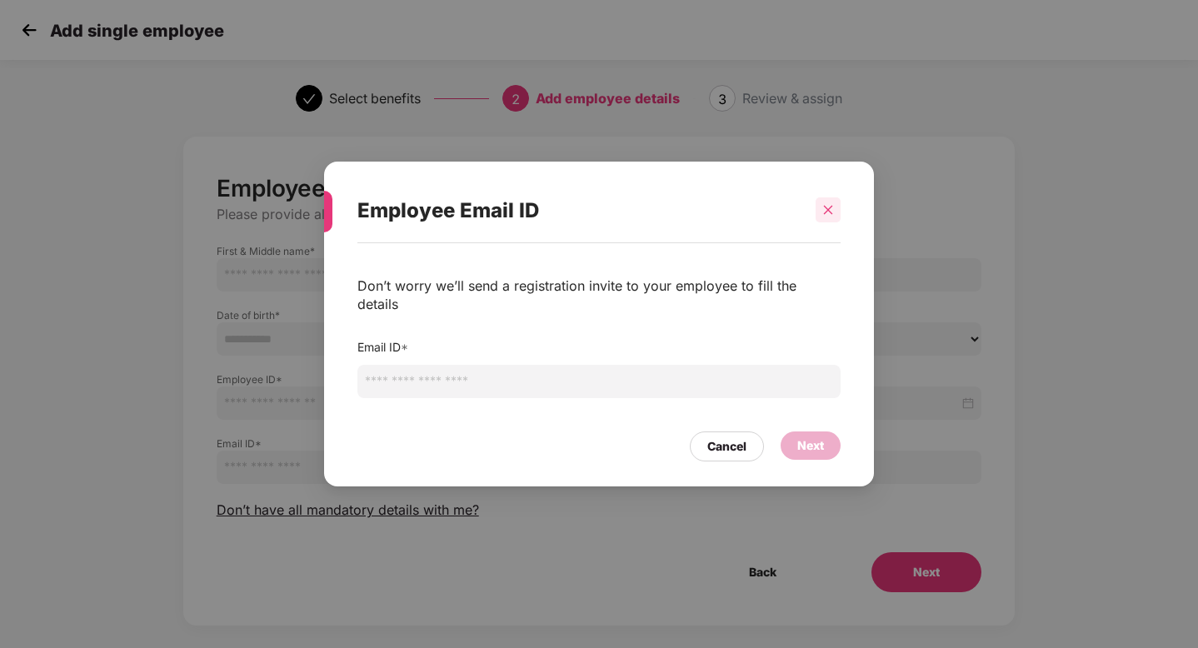
click at [828, 215] on icon "close" at bounding box center [828, 210] width 9 height 9
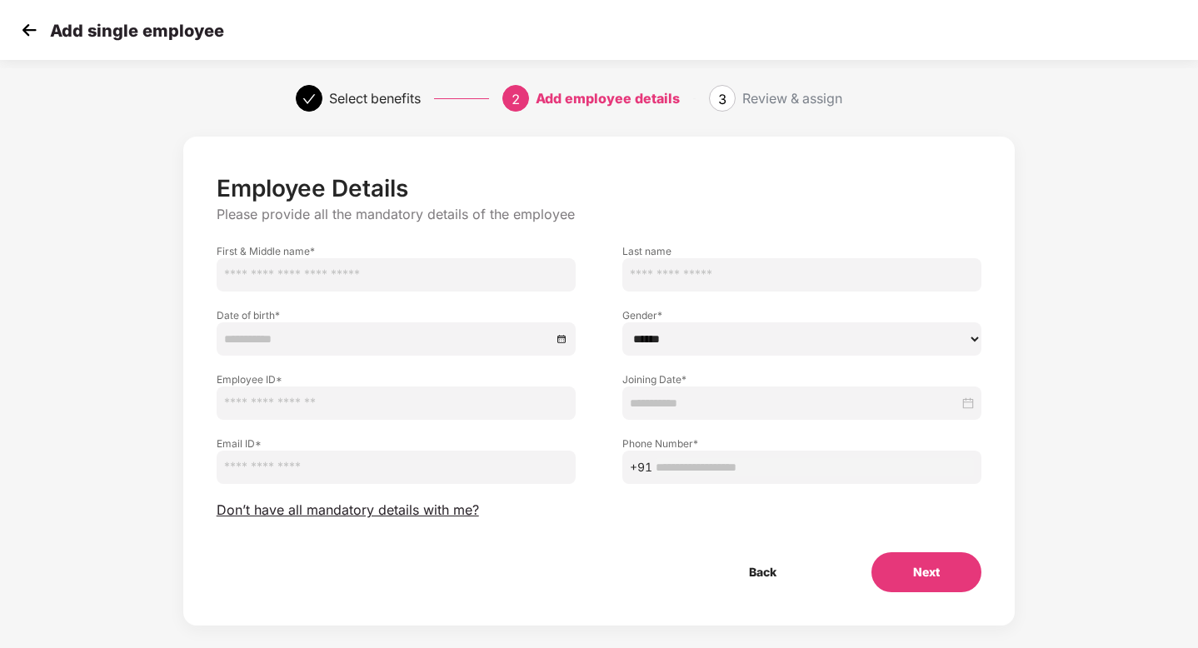
click at [31, 27] on img at bounding box center [29, 30] width 25 height 25
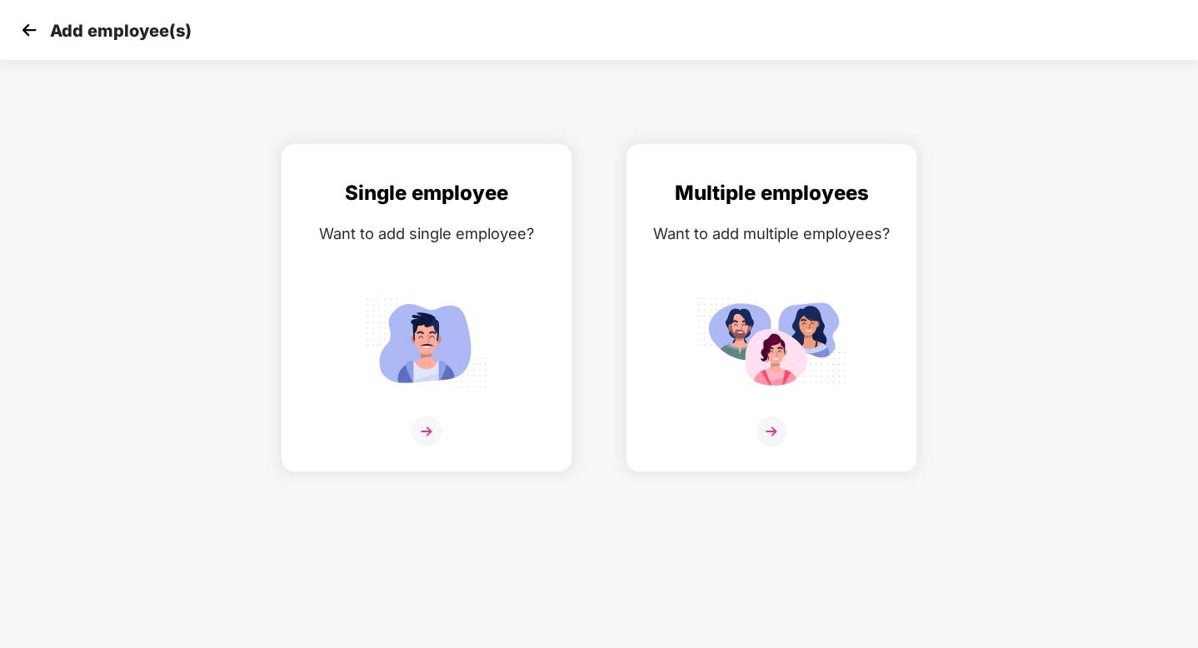
click at [30, 32] on img at bounding box center [29, 30] width 25 height 25
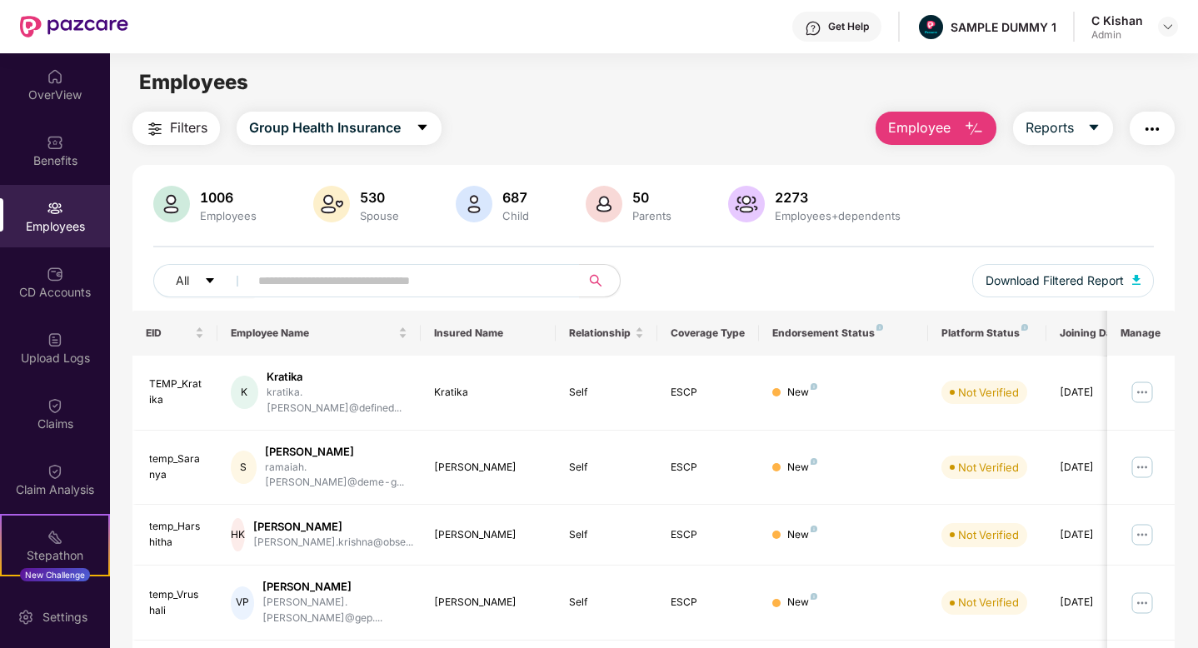
click at [961, 133] on button "Employee" at bounding box center [936, 128] width 121 height 33
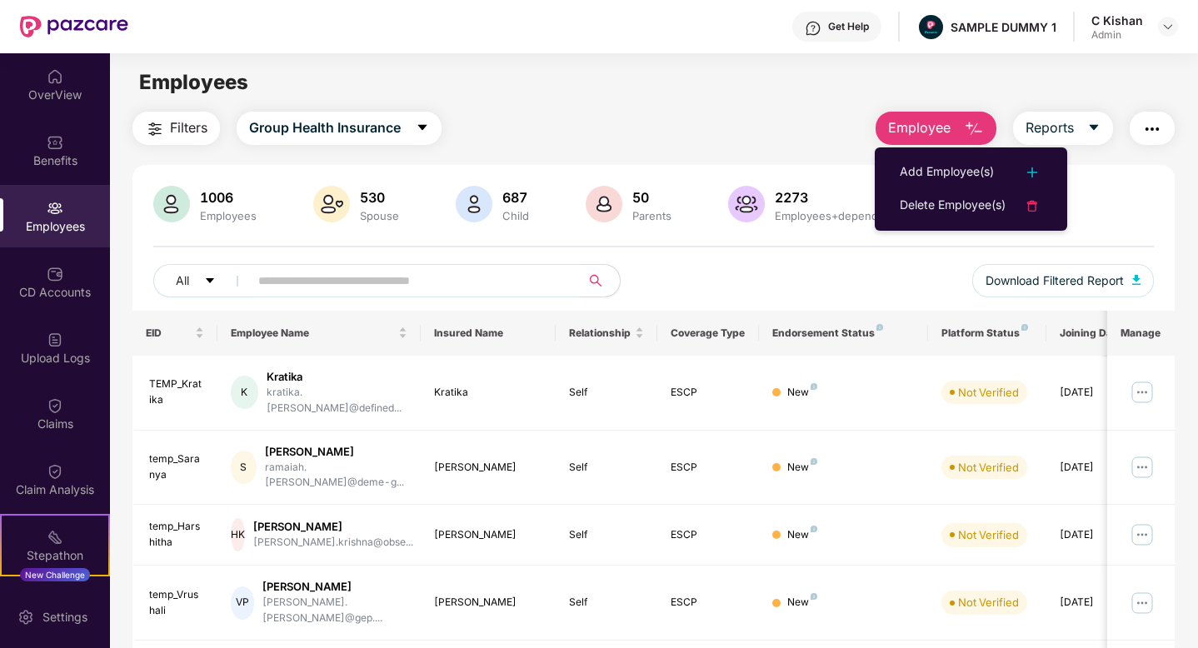
click at [914, 250] on div "1006 Employees 530 Spouse 687 Child [DEMOGRAPHIC_DATA] Parents 2273 Employees+d…" at bounding box center [654, 248] width 1043 height 125
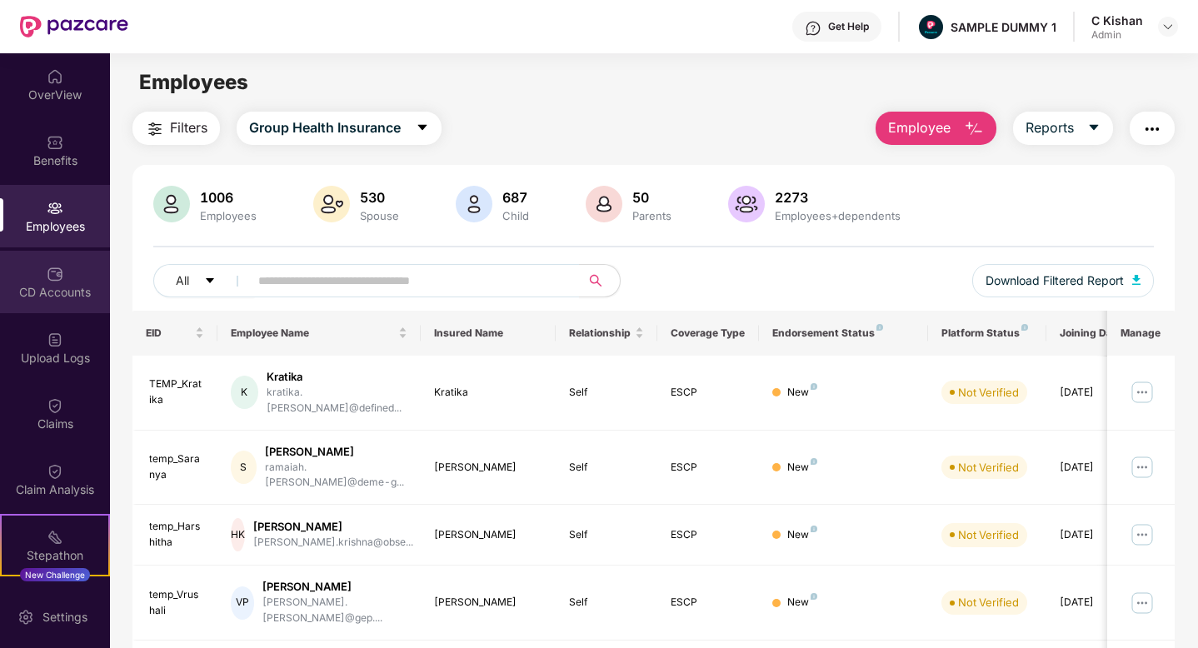
click at [48, 283] on div "CD Accounts" at bounding box center [55, 282] width 110 height 63
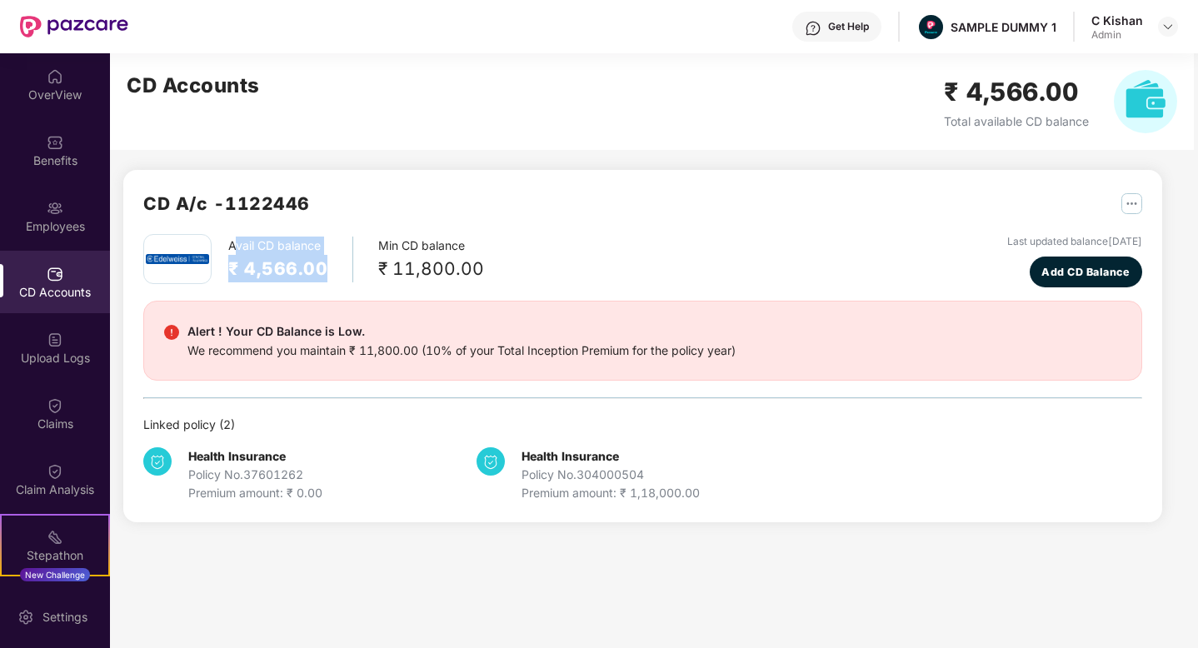
drag, startPoint x: 327, startPoint y: 273, endPoint x: 234, endPoint y: 238, distance: 98.6
click at [234, 238] on div "Avail CD balance ₹ 4,566.00" at bounding box center [290, 260] width 125 height 46
click at [454, 273] on div "₹ 11,800.00" at bounding box center [431, 269] width 106 height 28
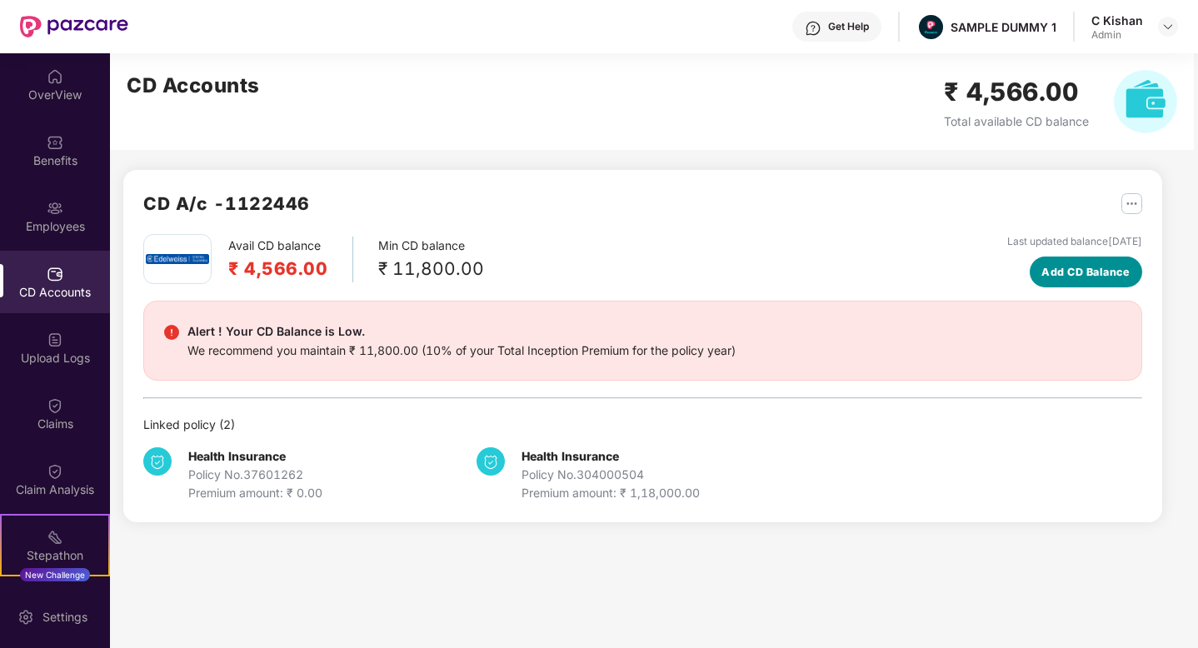
click at [1076, 276] on span "Add CD Balance" at bounding box center [1086, 272] width 88 height 17
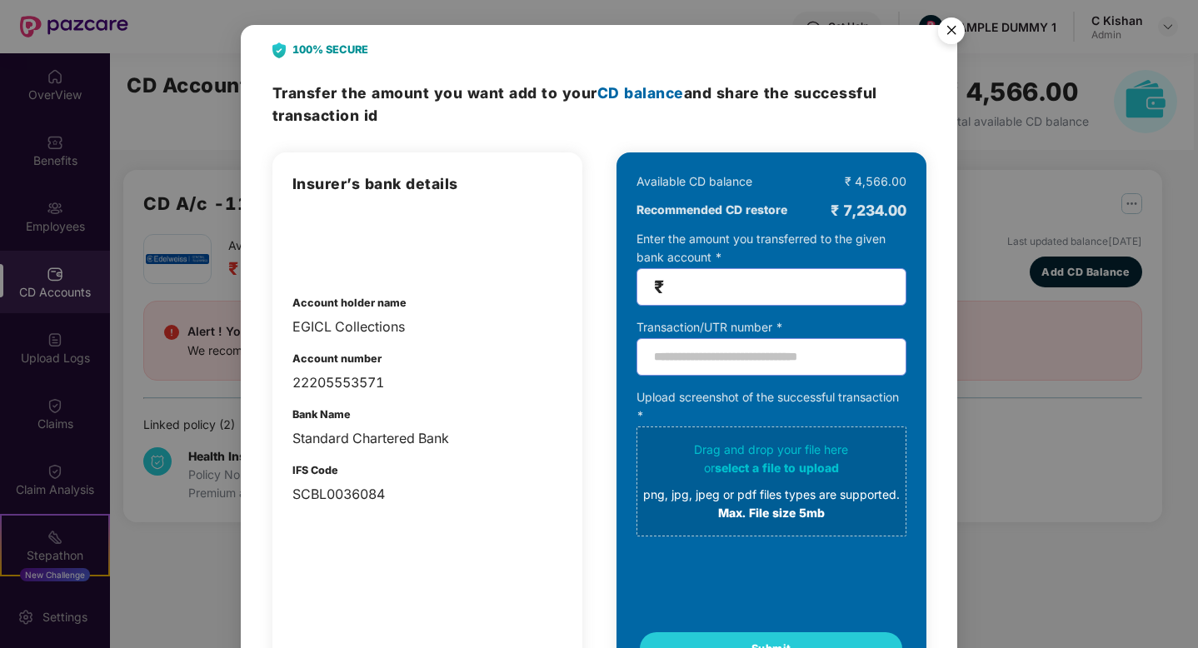
click at [956, 30] on img "Close" at bounding box center [951, 33] width 47 height 47
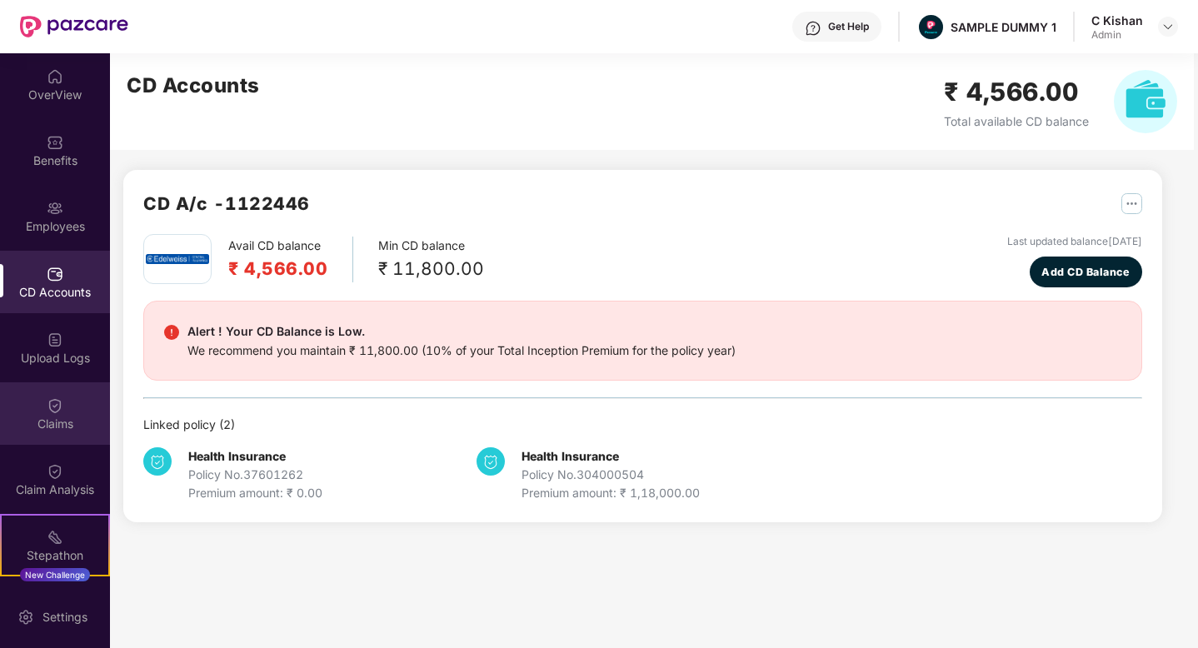
click at [56, 433] on div "Claims" at bounding box center [55, 414] width 110 height 63
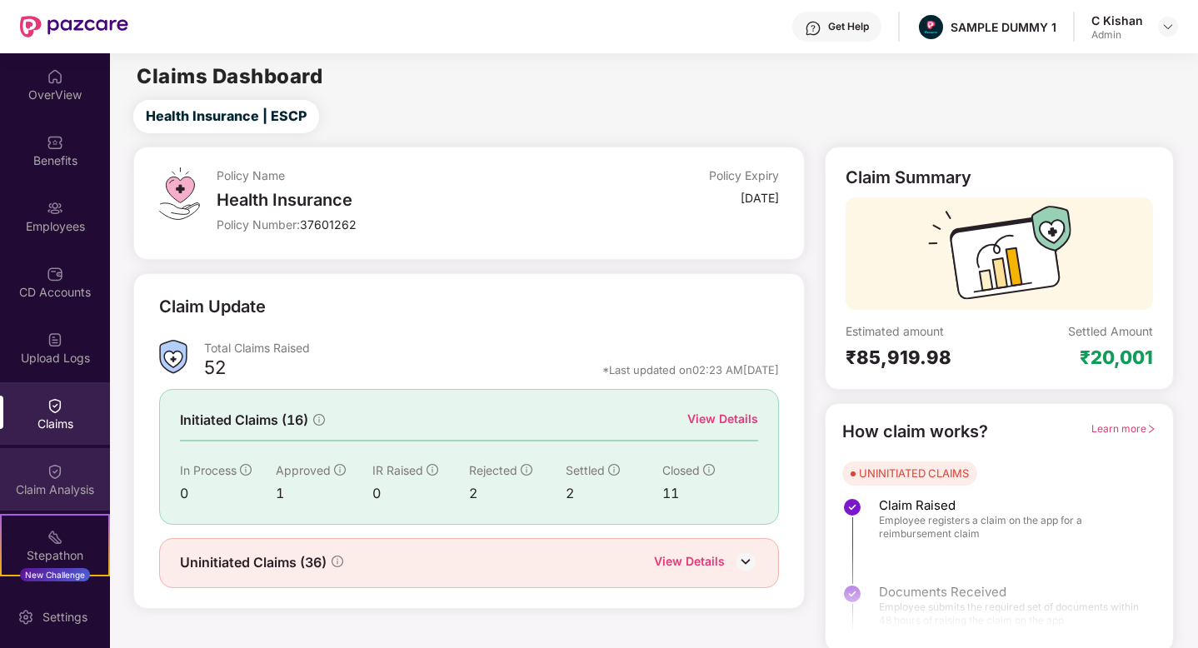
click at [51, 473] on img at bounding box center [55, 471] width 17 height 17
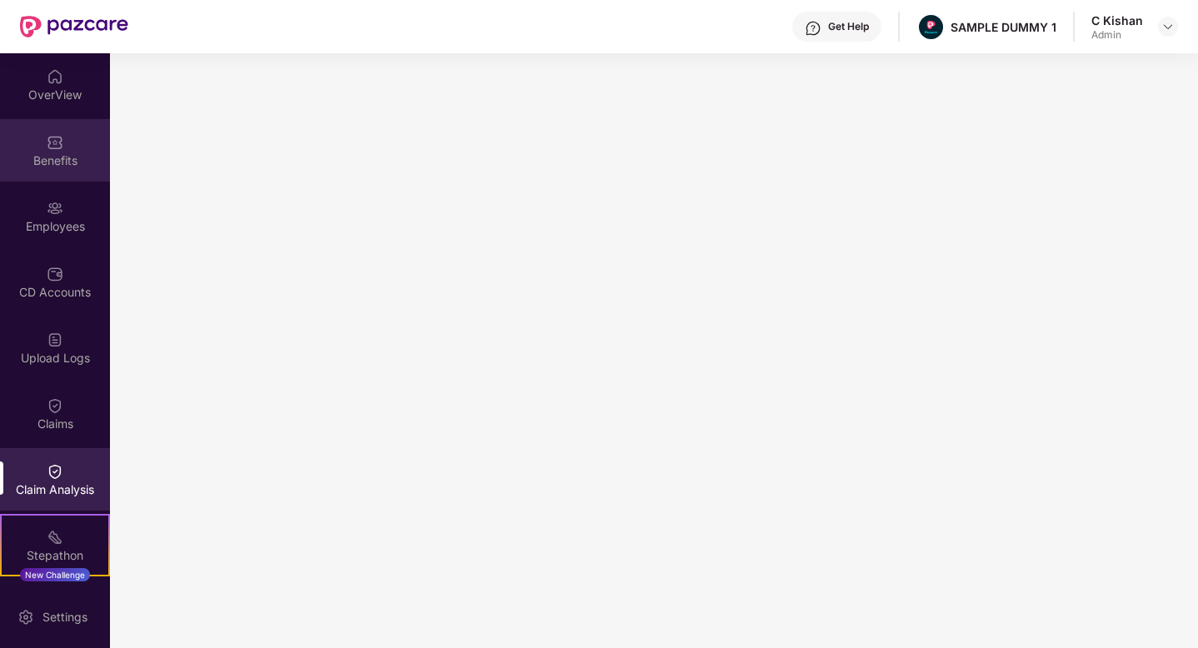
click at [60, 159] on div "Benefits" at bounding box center [55, 161] width 110 height 17
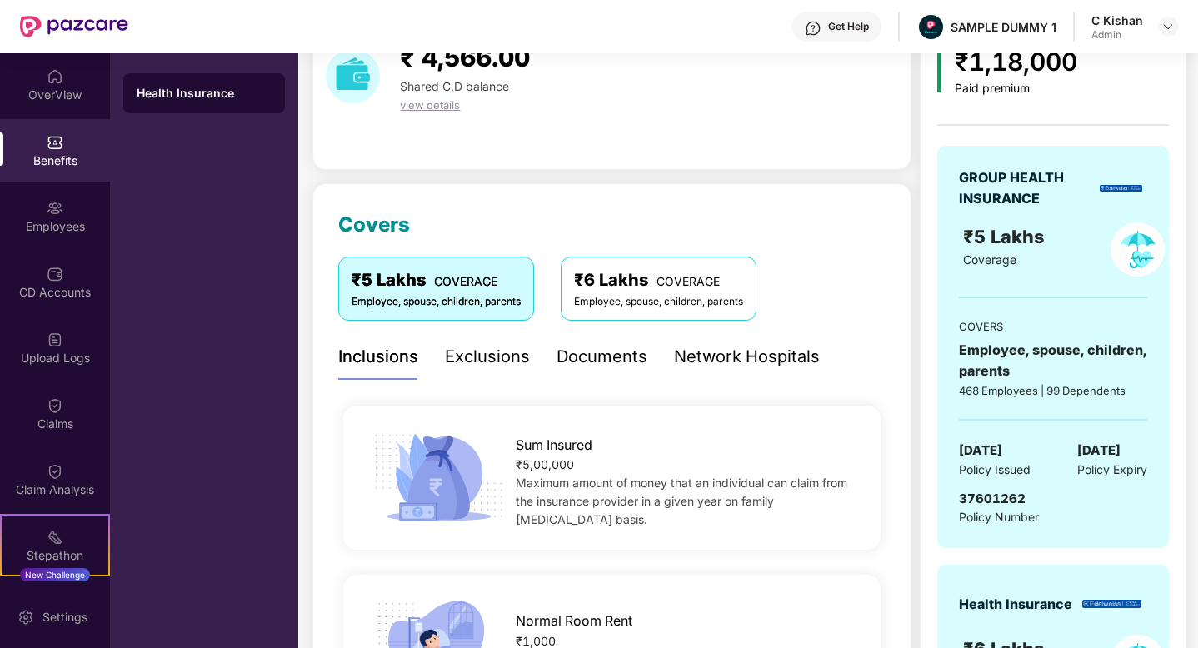
scroll to position [56, 0]
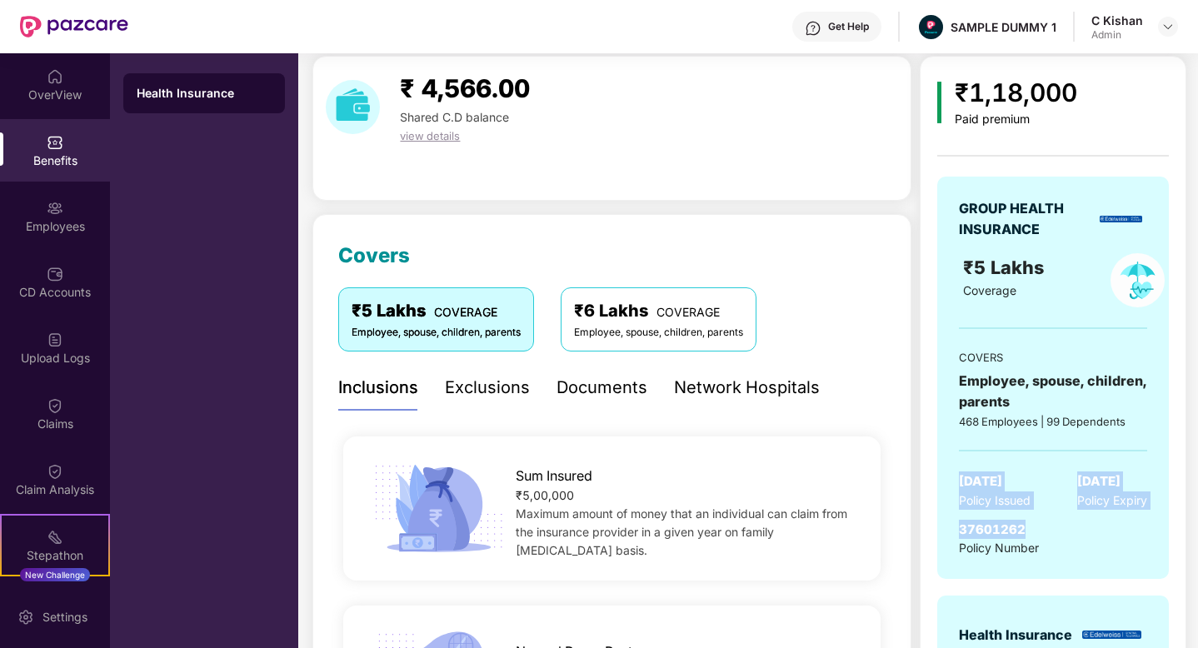
drag, startPoint x: 1046, startPoint y: 538, endPoint x: 950, endPoint y: 478, distance: 112.6
click at [950, 478] on div "GROUP HEALTH INSURANCE ₹5 Lakhs Coverage COVERS Employee, spouse, children, par…" at bounding box center [1054, 378] width 232 height 403
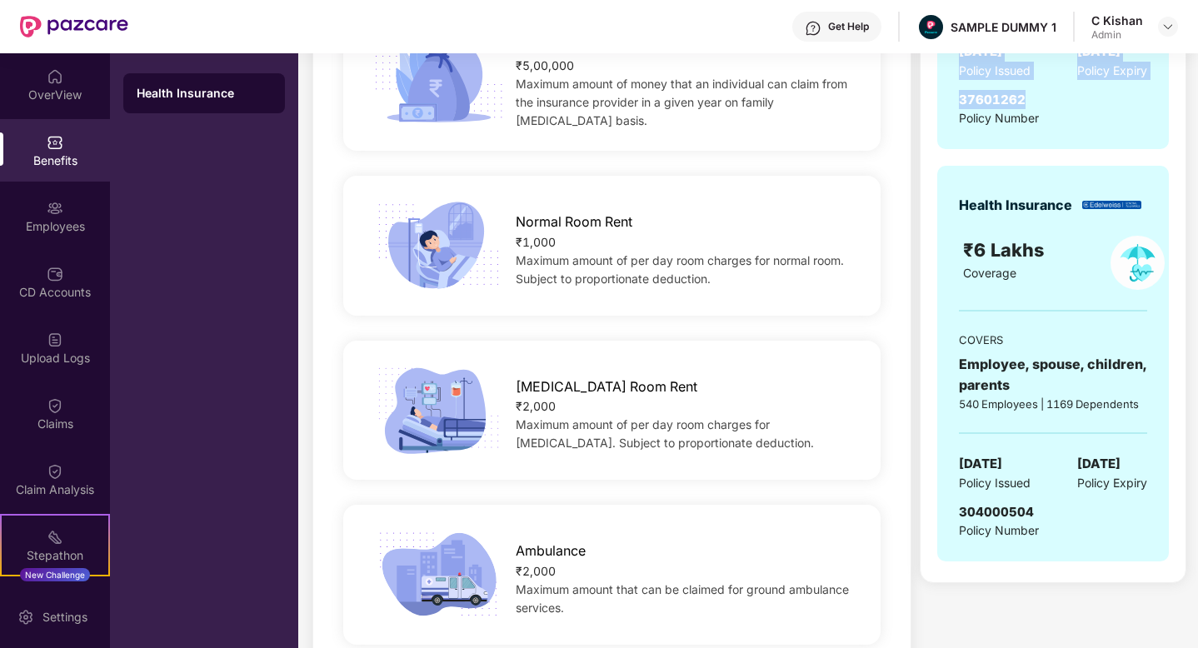
scroll to position [488, 0]
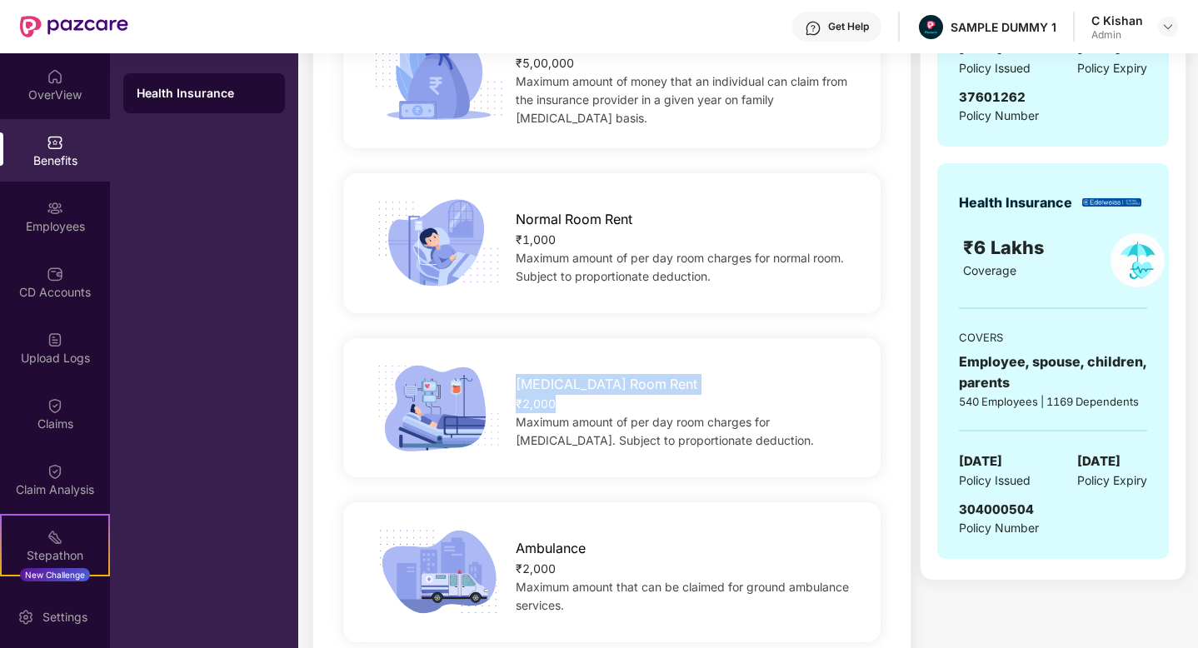
drag, startPoint x: 573, startPoint y: 408, endPoint x: 514, endPoint y: 375, distance: 67.5
click at [514, 375] on div "[MEDICAL_DATA] Room Rent ₹2,000 Maximum amount of per day room charges for [MED…" at bounding box center [685, 408] width 393 height 84
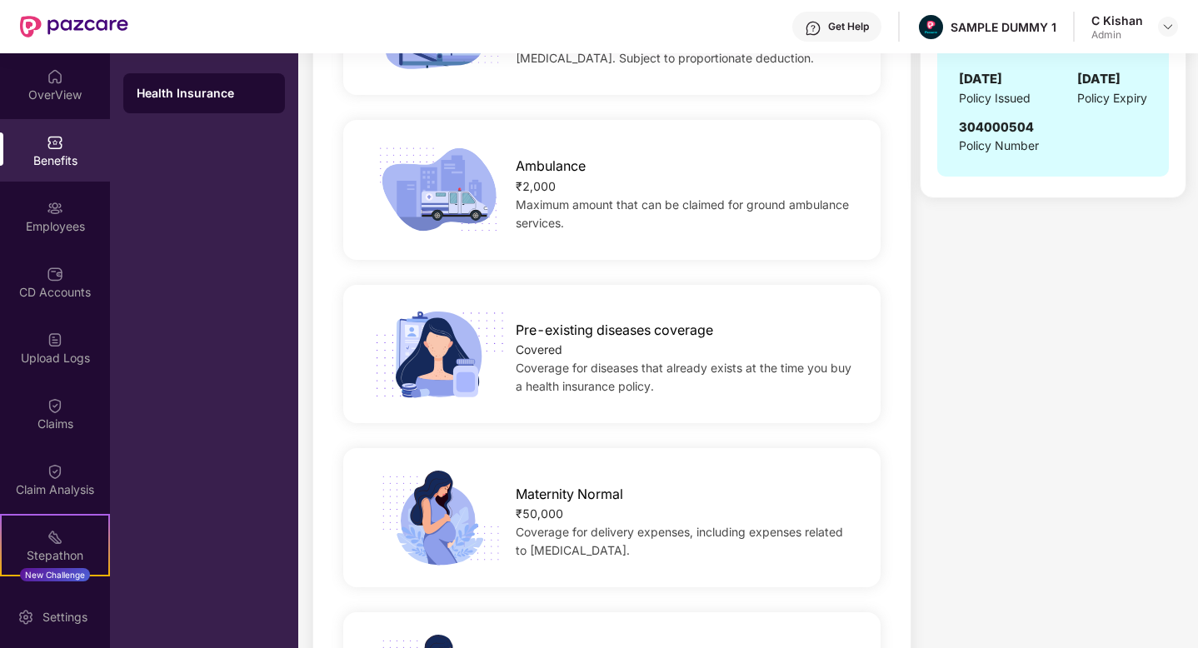
scroll to position [1015, 0]
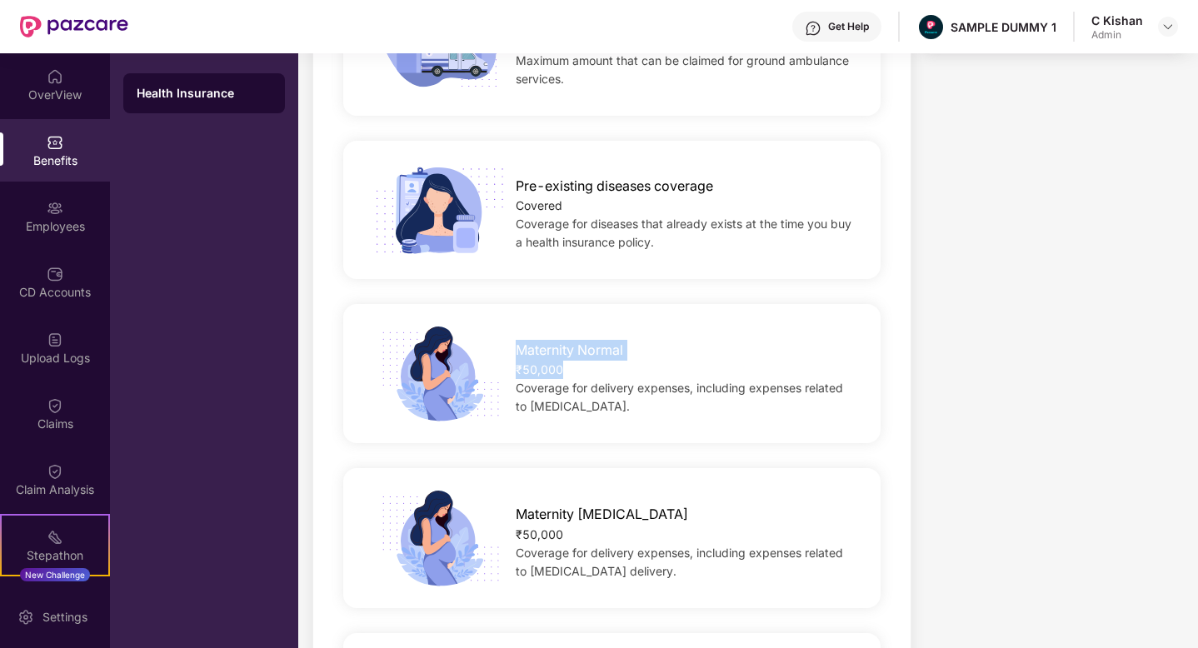
drag, startPoint x: 563, startPoint y: 365, endPoint x: 513, endPoint y: 339, distance: 57.0
click at [513, 339] on div "Maternity Normal ₹50,000 Coverage for delivery expenses, including expenses rel…" at bounding box center [685, 374] width 393 height 84
click at [575, 520] on span "Maternity [MEDICAL_DATA]" at bounding box center [602, 514] width 173 height 21
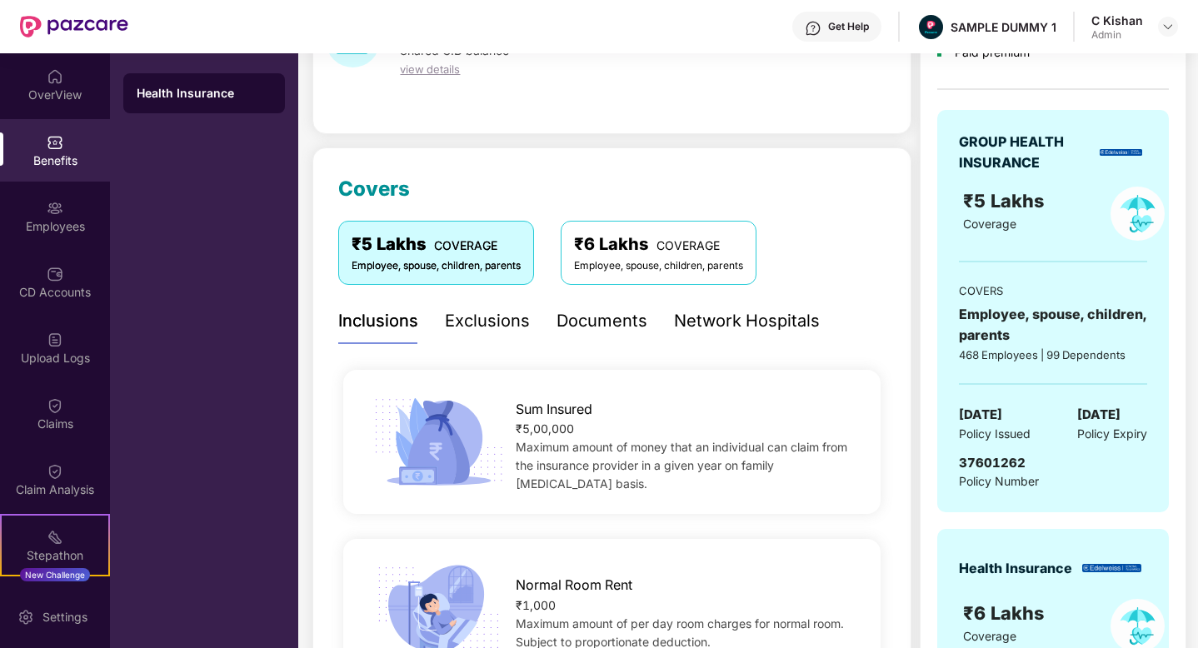
scroll to position [0, 0]
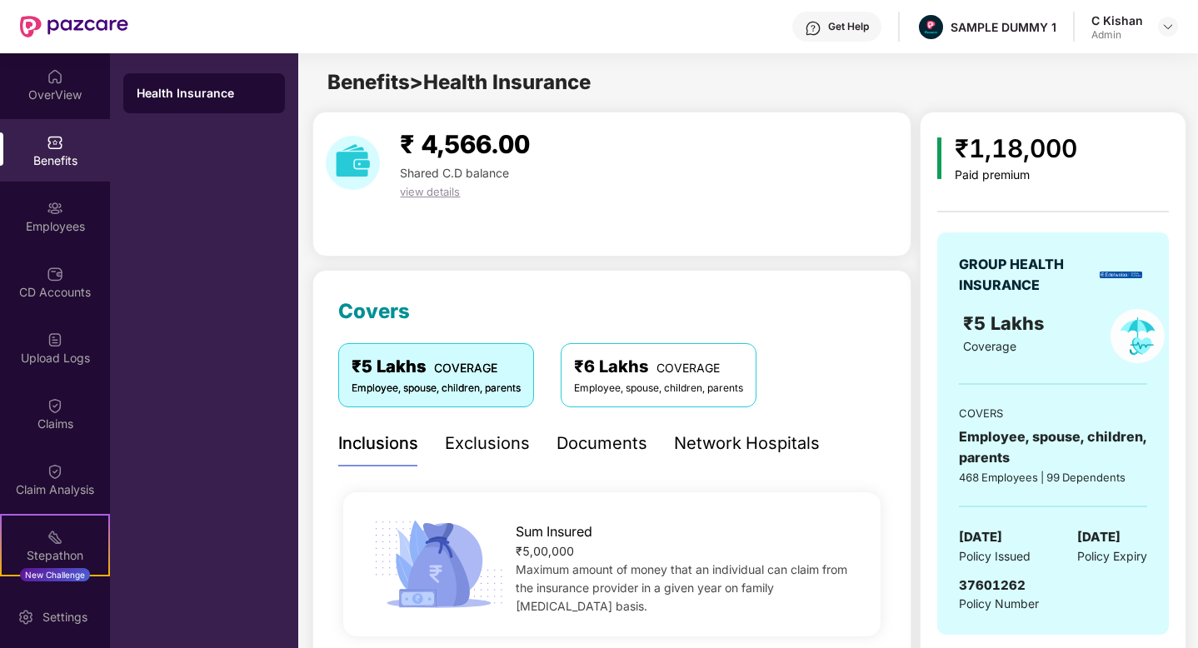
click at [466, 442] on div "Exclusions" at bounding box center [487, 444] width 85 height 26
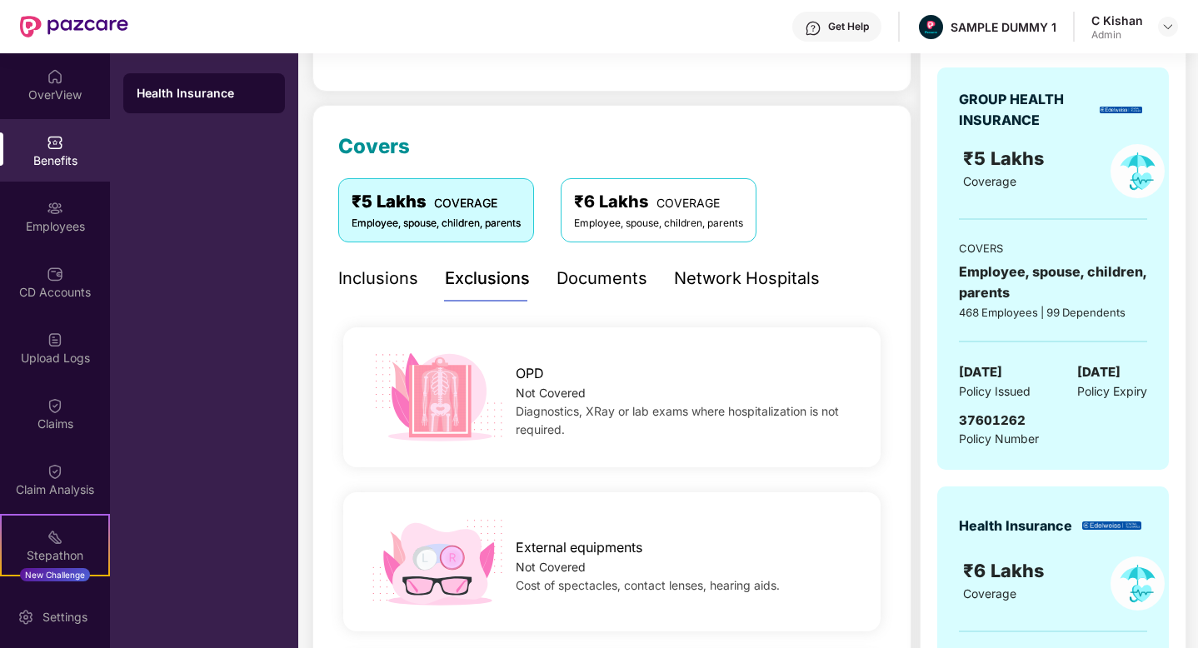
scroll to position [147, 0]
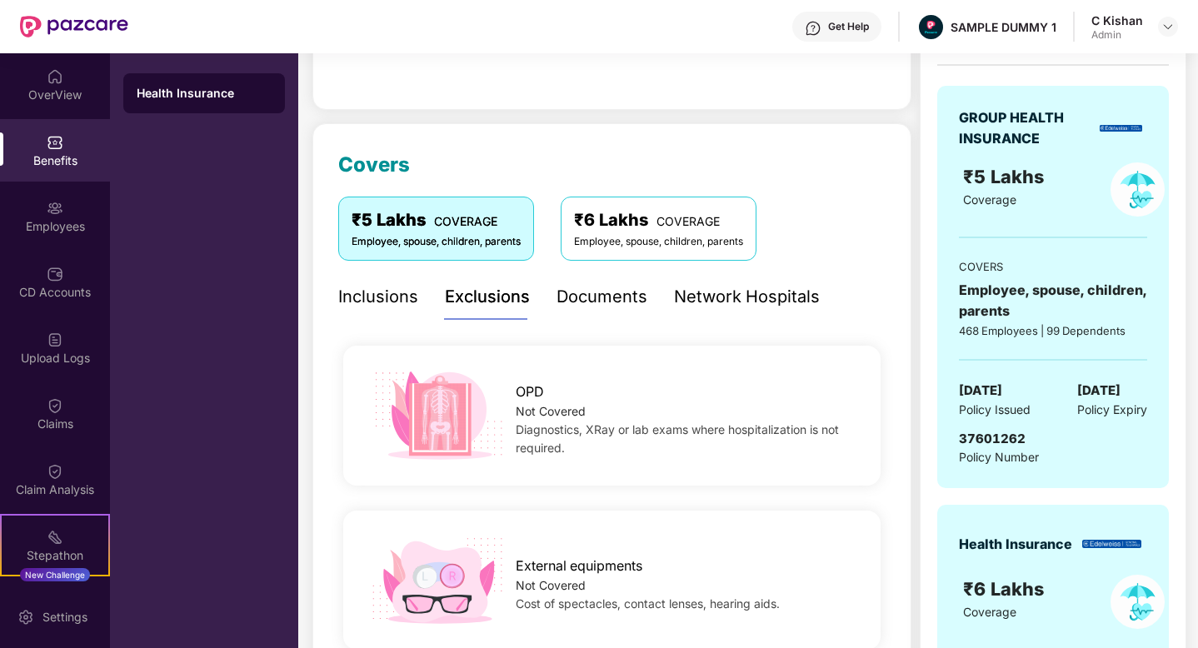
click at [599, 291] on div "Documents" at bounding box center [602, 297] width 91 height 26
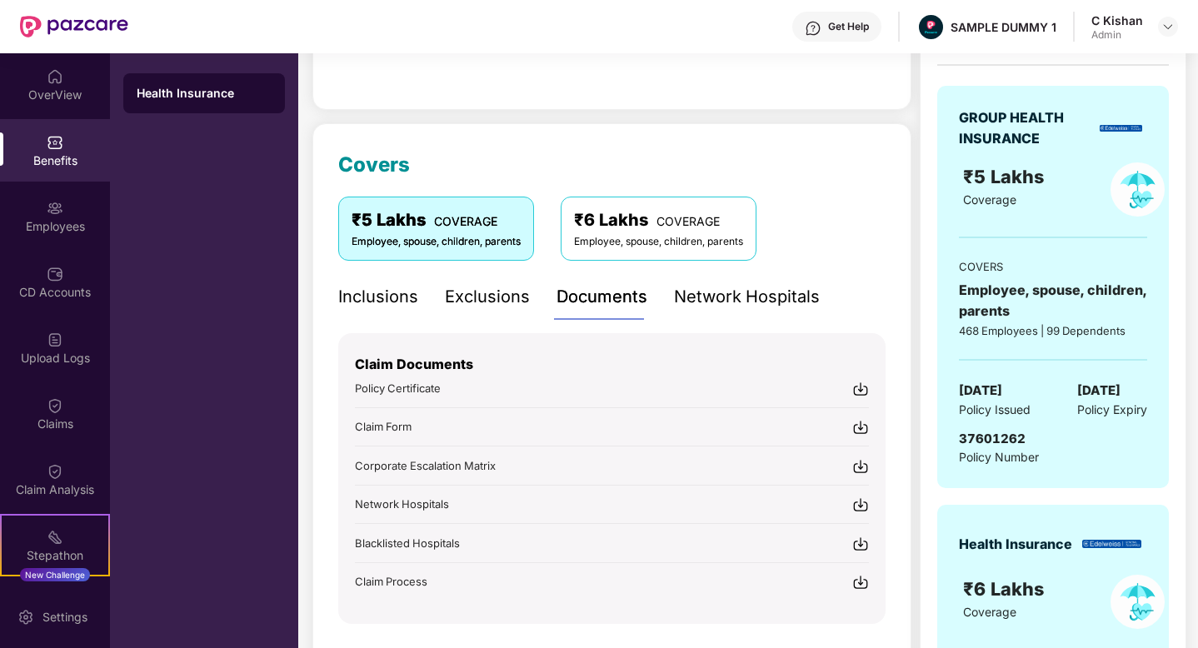
click at [757, 296] on div "Network Hospitals" at bounding box center [747, 297] width 146 height 26
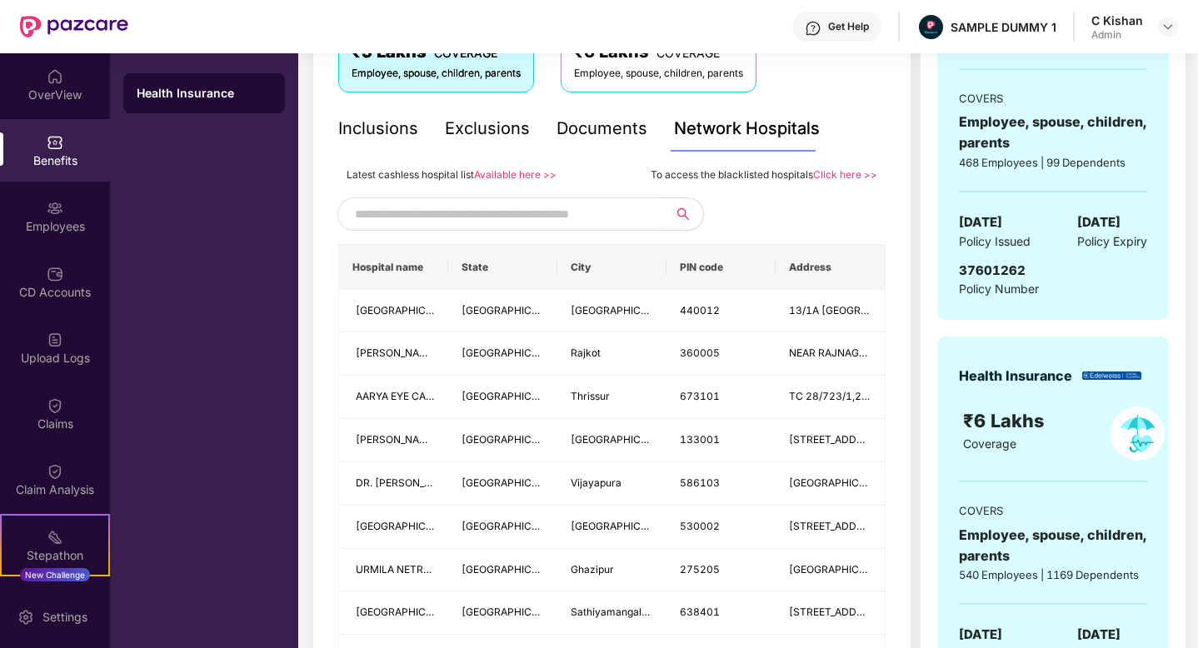
scroll to position [317, 0]
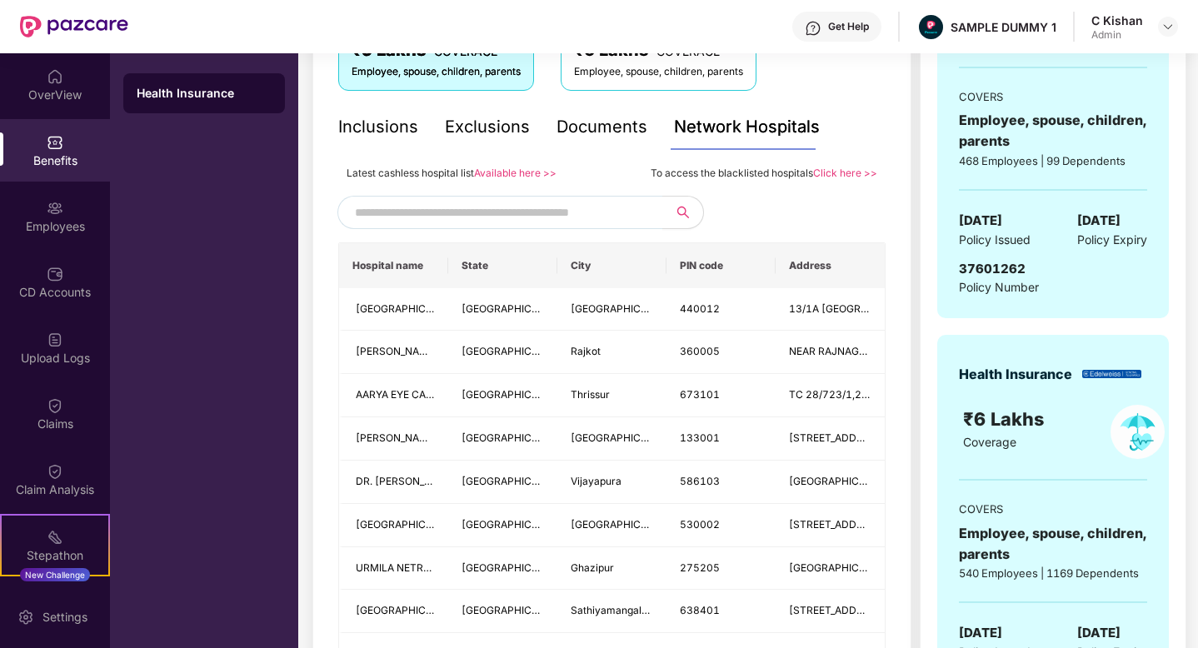
click at [453, 208] on input "text" at bounding box center [497, 212] width 285 height 25
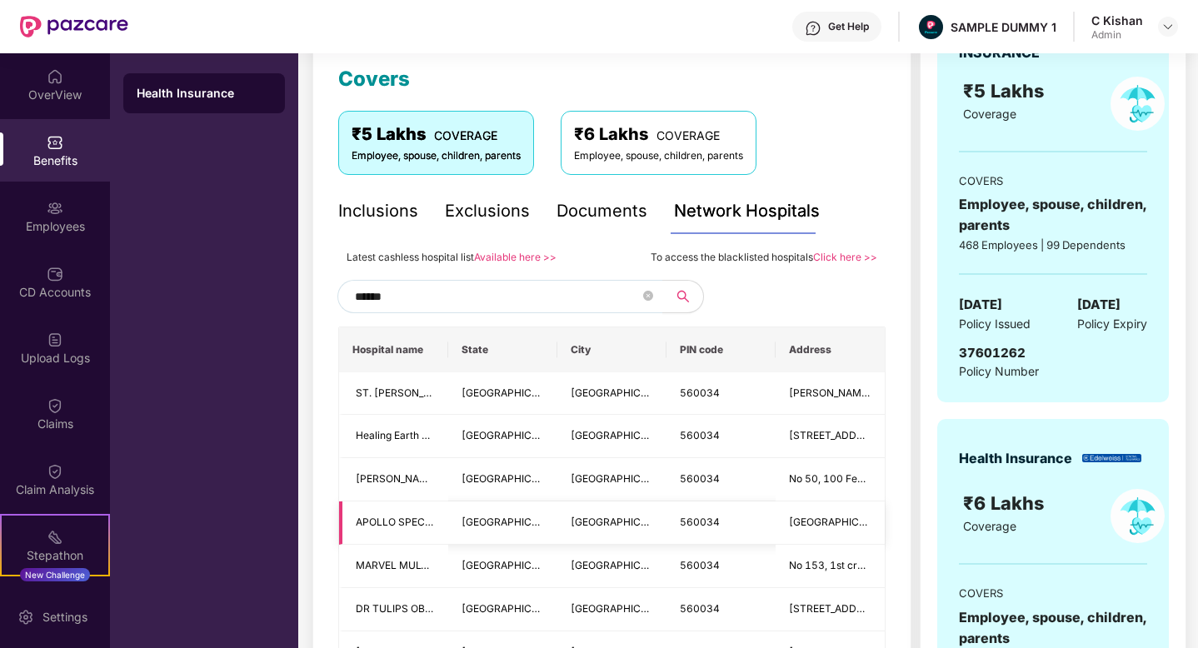
scroll to position [228, 0]
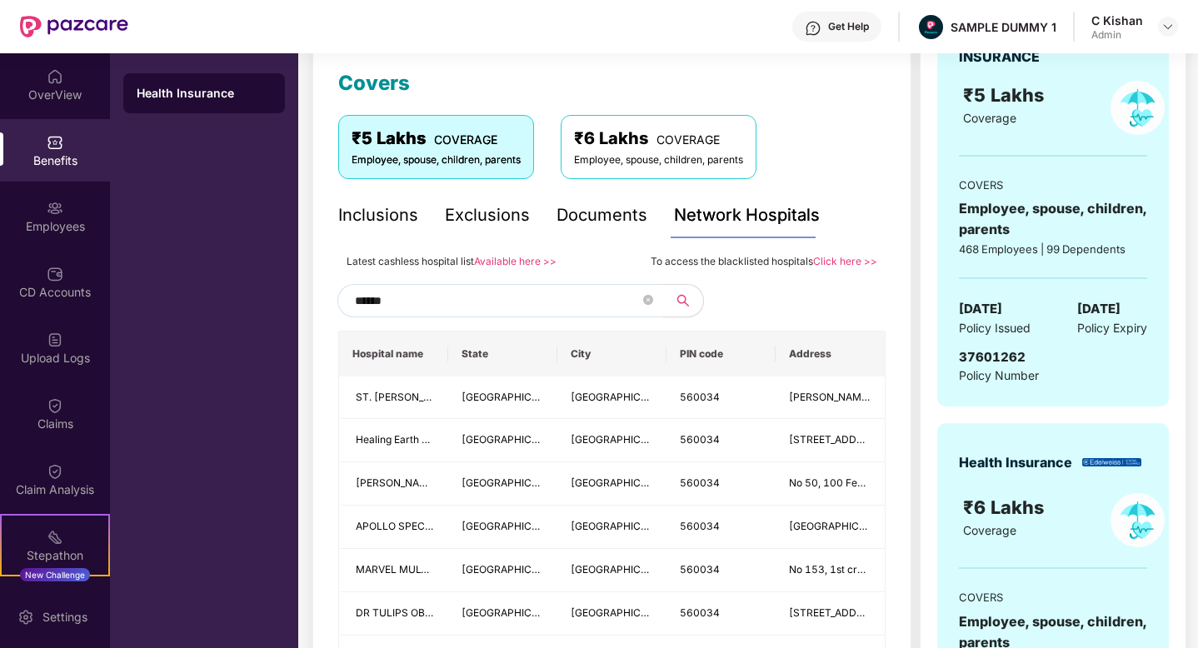
click at [423, 295] on input "******" at bounding box center [497, 300] width 285 height 25
type input "******"
click at [656, 298] on span "******" at bounding box center [500, 300] width 325 height 33
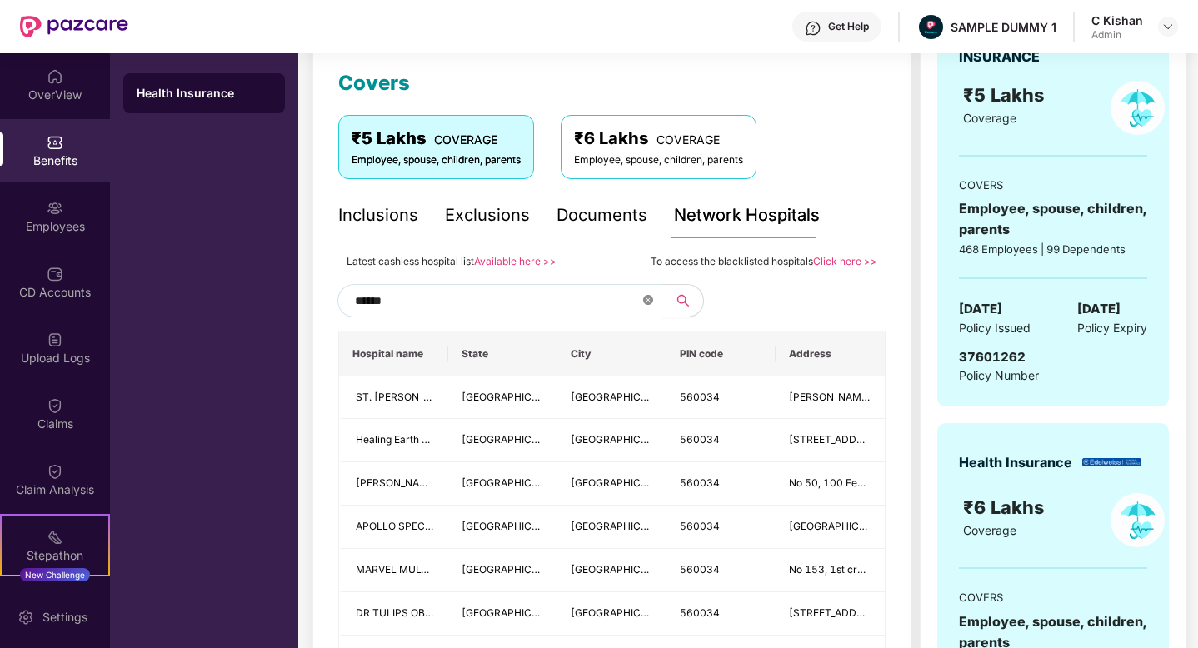
click at [651, 299] on icon "close-circle" at bounding box center [648, 300] width 10 height 10
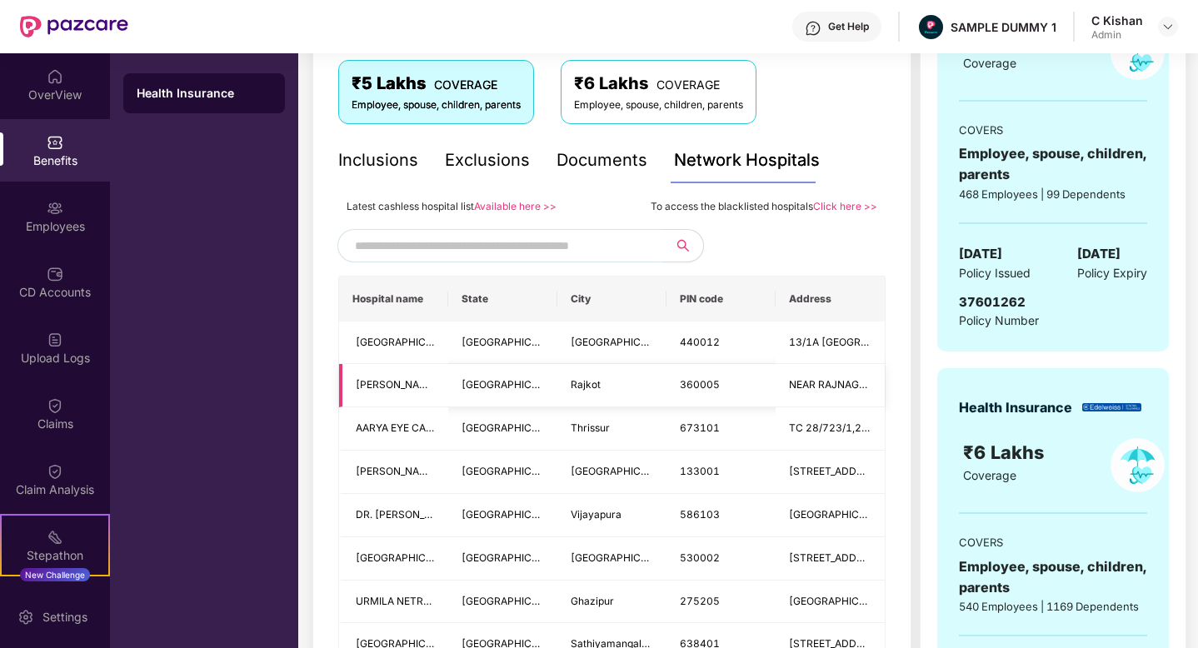
scroll to position [239, 0]
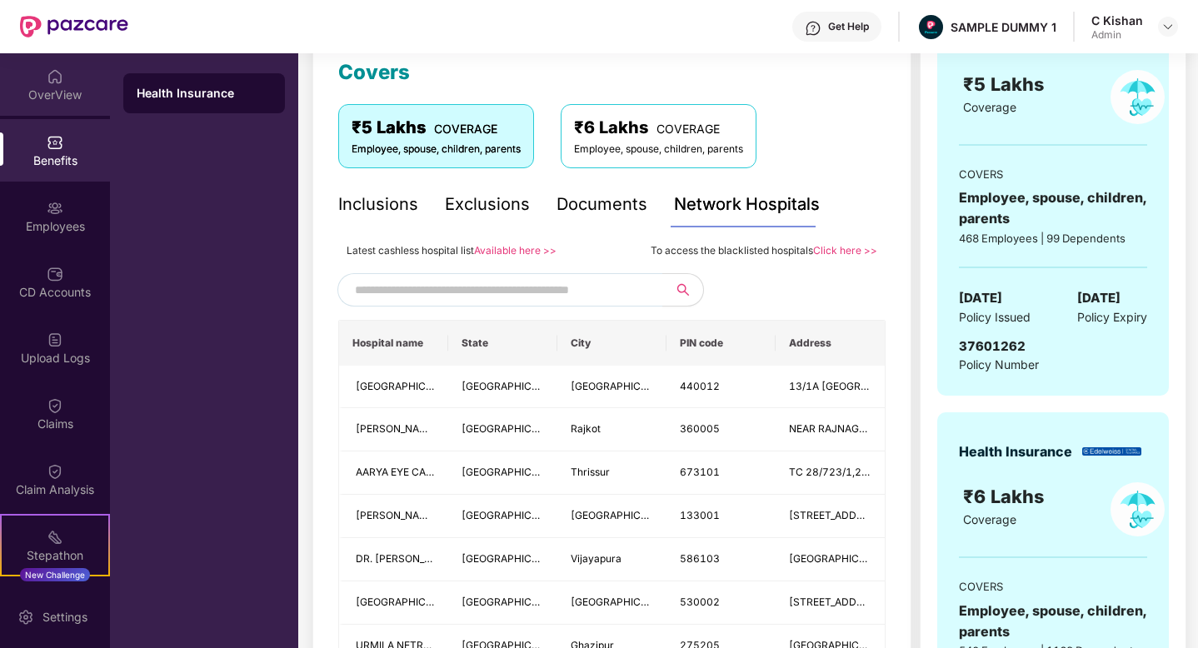
click at [39, 87] on div "OverView" at bounding box center [55, 95] width 110 height 17
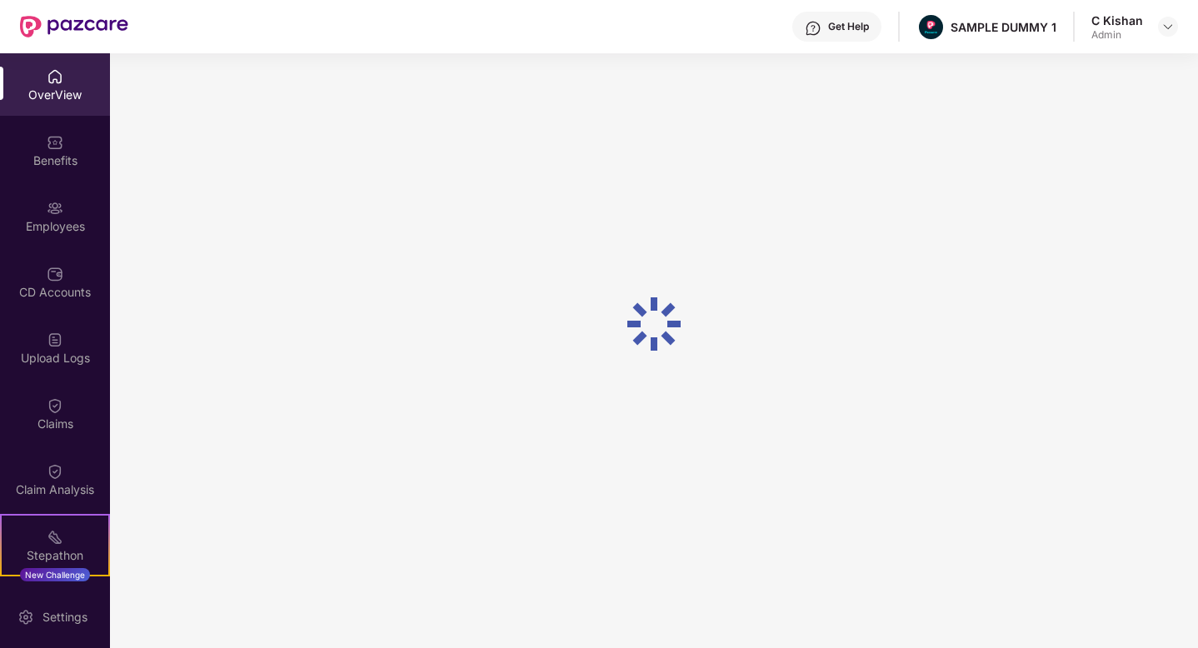
scroll to position [53, 0]
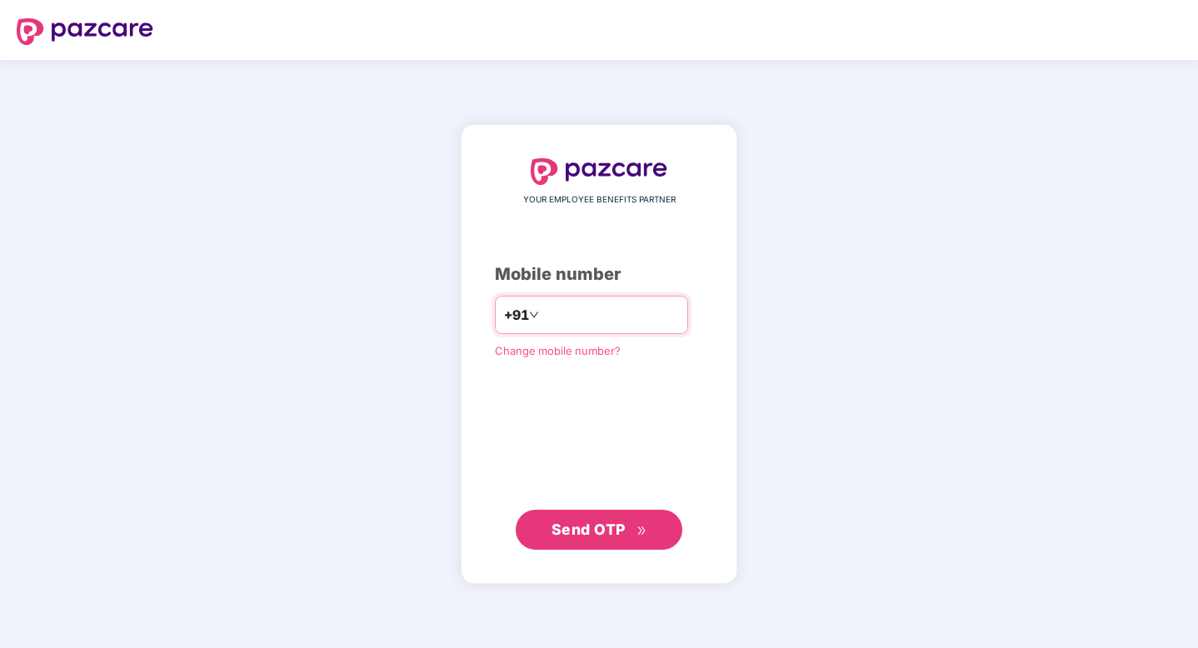
type input "**********"
click at [573, 521] on span "Send OTP" at bounding box center [589, 530] width 74 height 18
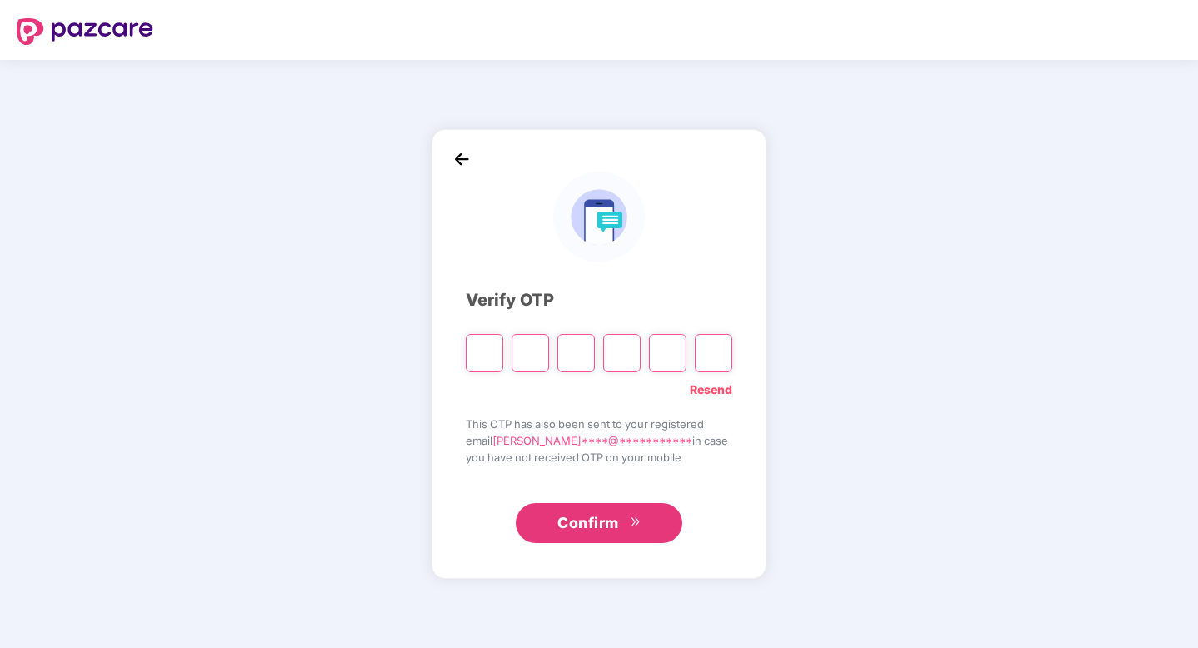
type input "*"
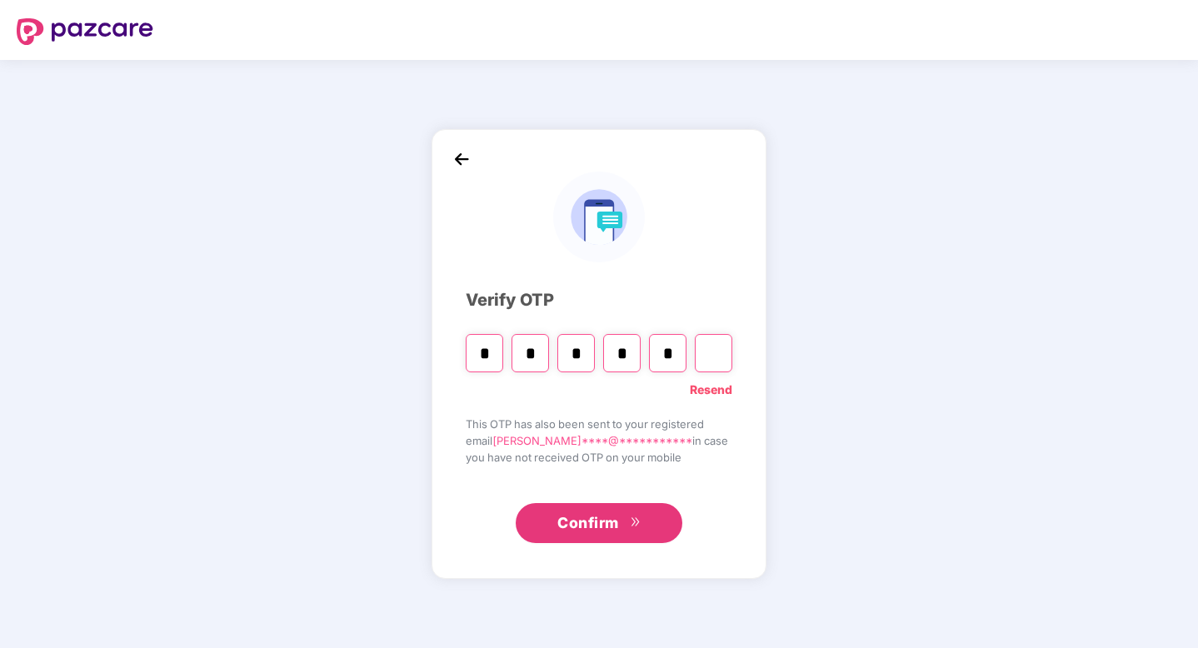
type input "*"
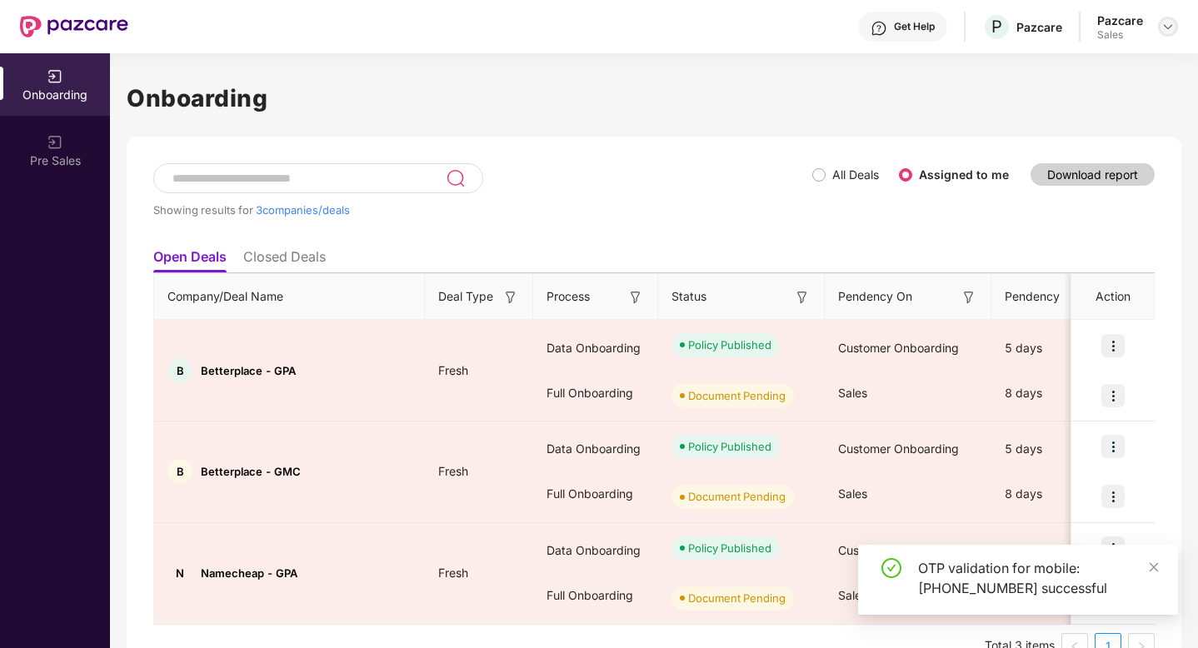
click at [1174, 18] on div at bounding box center [1168, 27] width 20 height 20
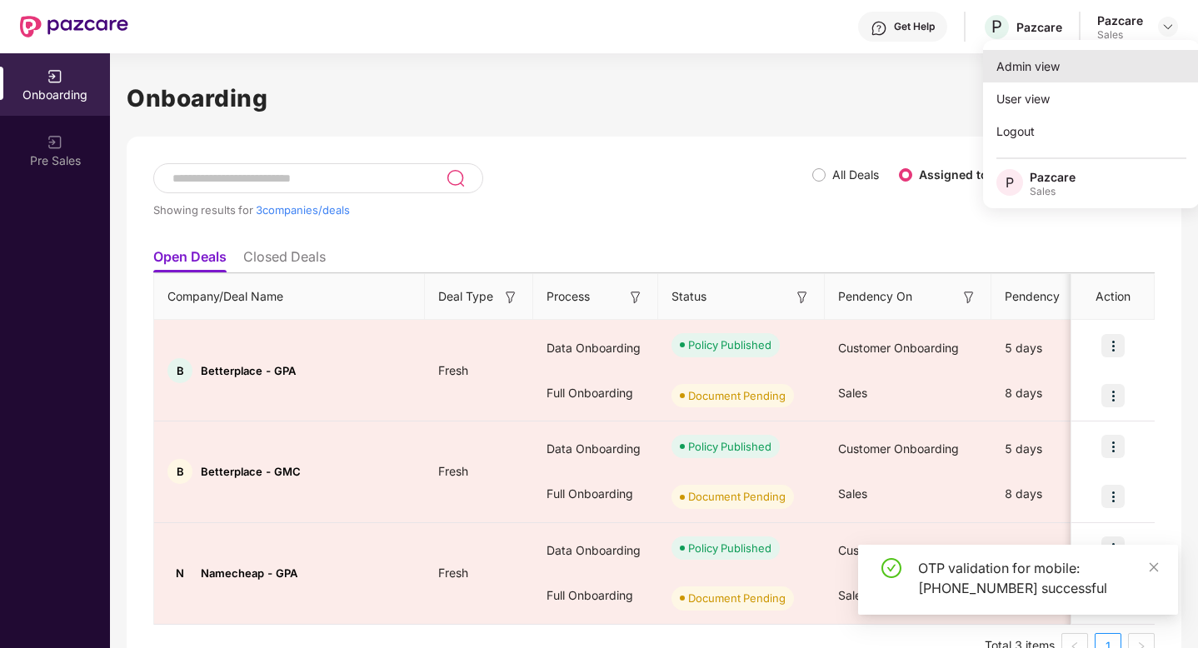
click at [1041, 77] on div "Admin view" at bounding box center [1091, 66] width 217 height 33
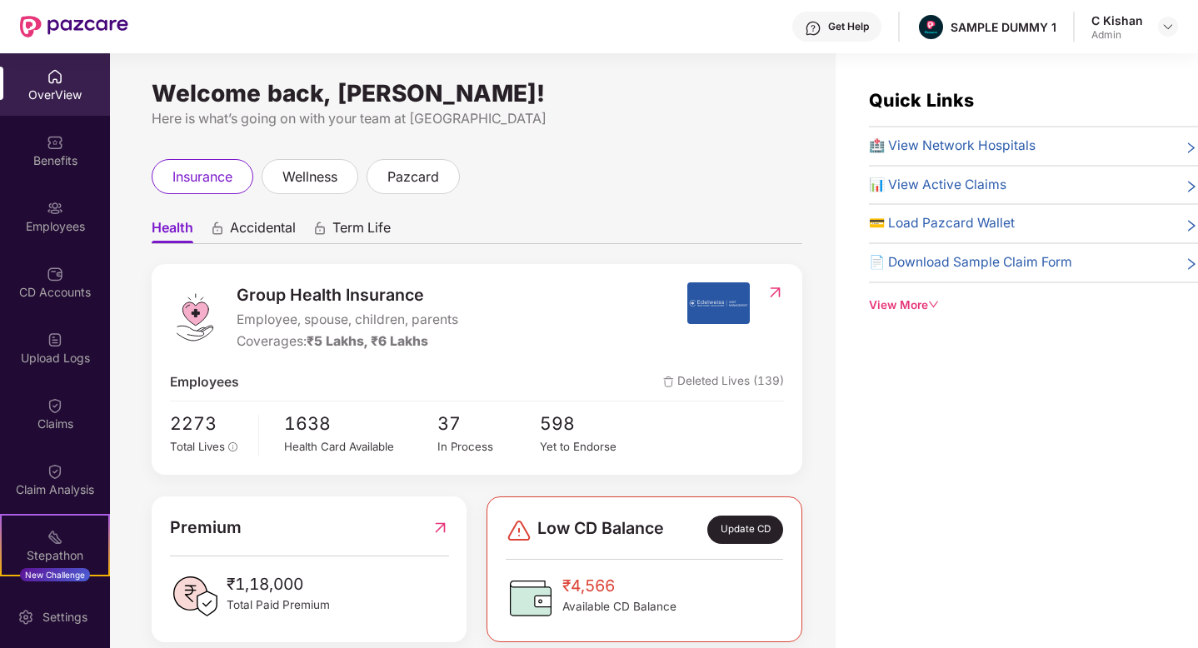
scroll to position [38, 0]
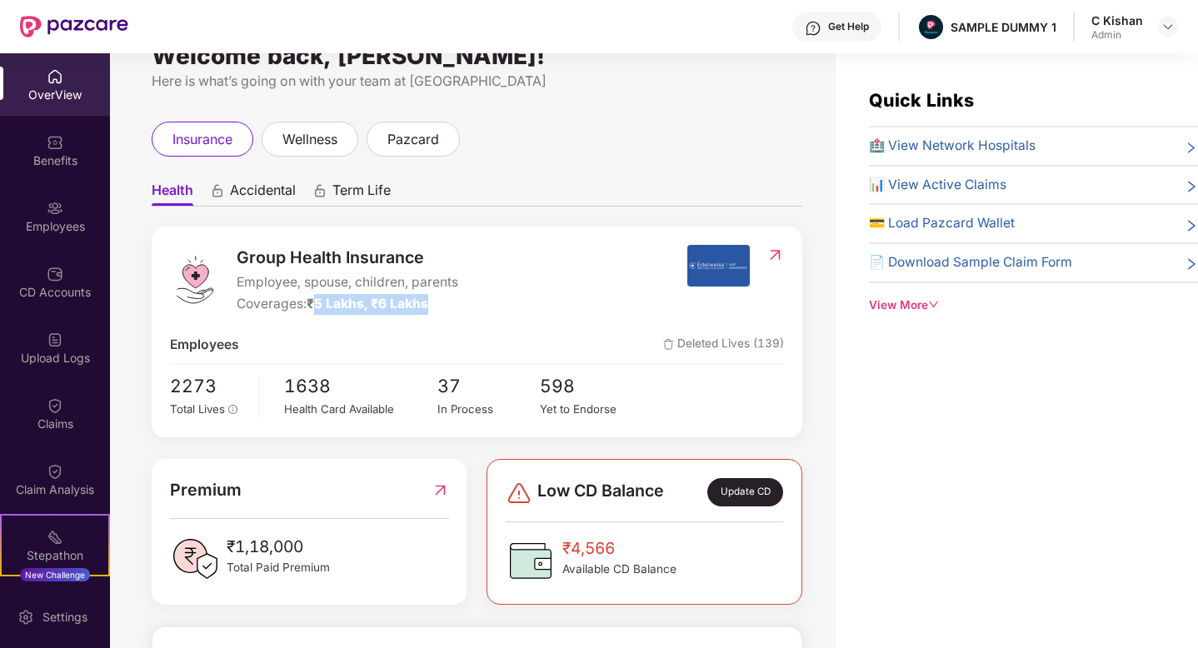
drag, startPoint x: 318, startPoint y: 301, endPoint x: 451, endPoint y: 302, distance: 133.4
click at [451, 302] on div "Coverages: ₹5 Lakhs, ₹6 Lakhs" at bounding box center [348, 304] width 222 height 21
click at [252, 192] on span "Accidental" at bounding box center [263, 194] width 66 height 24
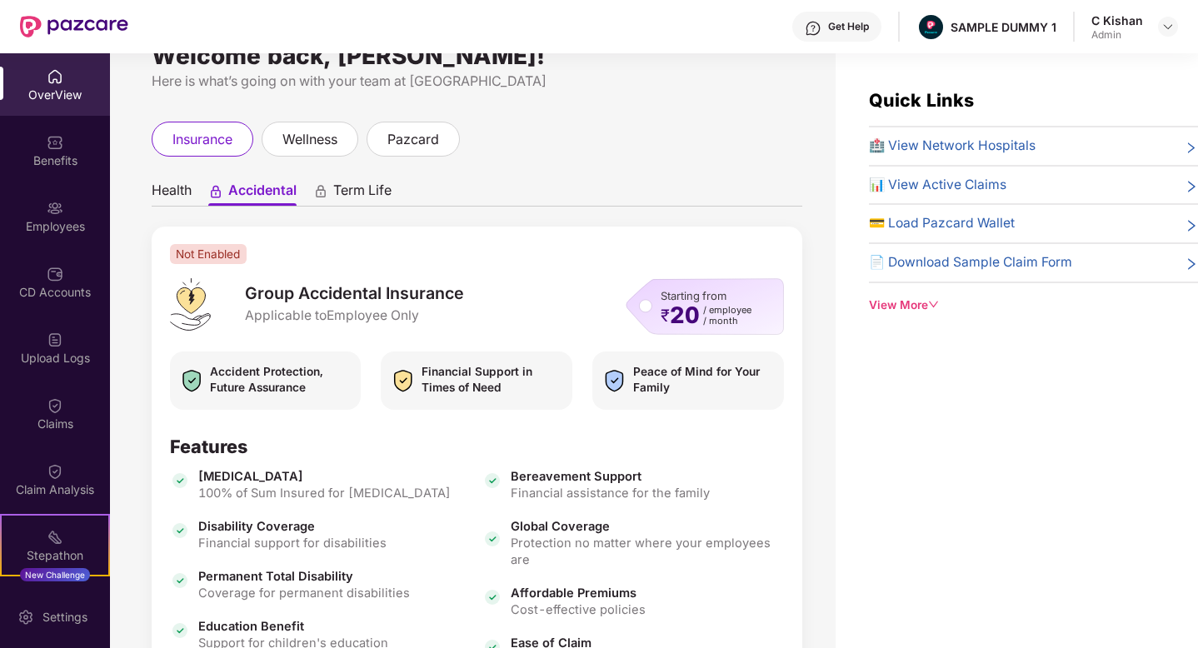
click at [376, 187] on span "Term Life" at bounding box center [362, 194] width 58 height 24
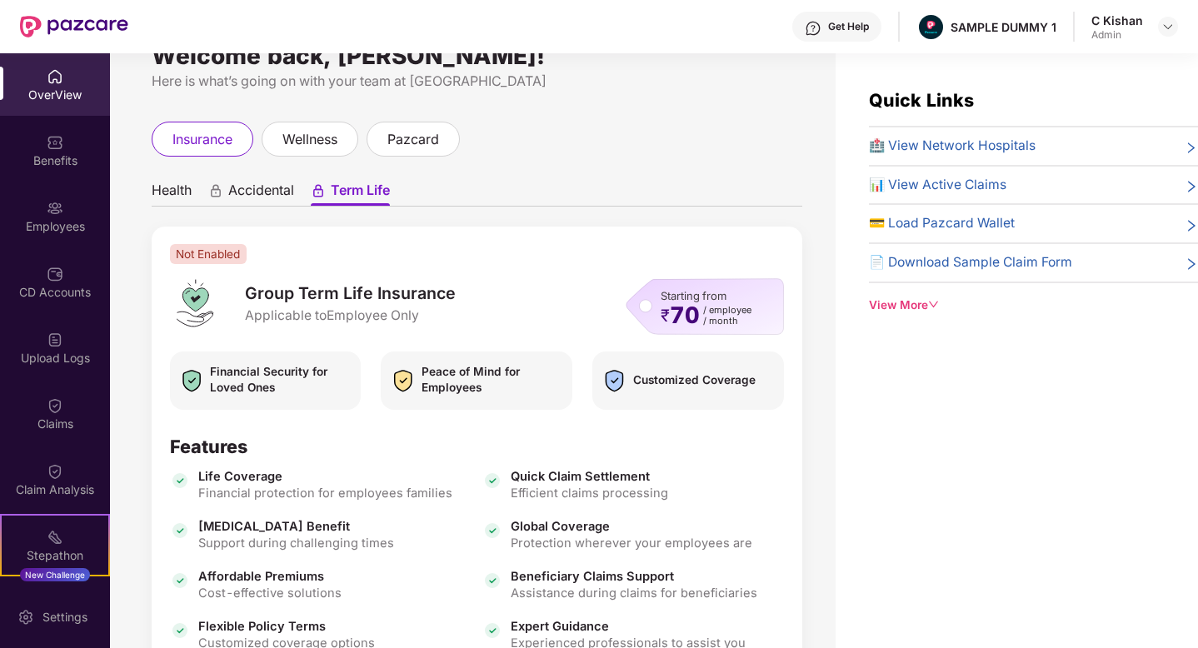
click at [173, 193] on span "Health" at bounding box center [172, 194] width 40 height 24
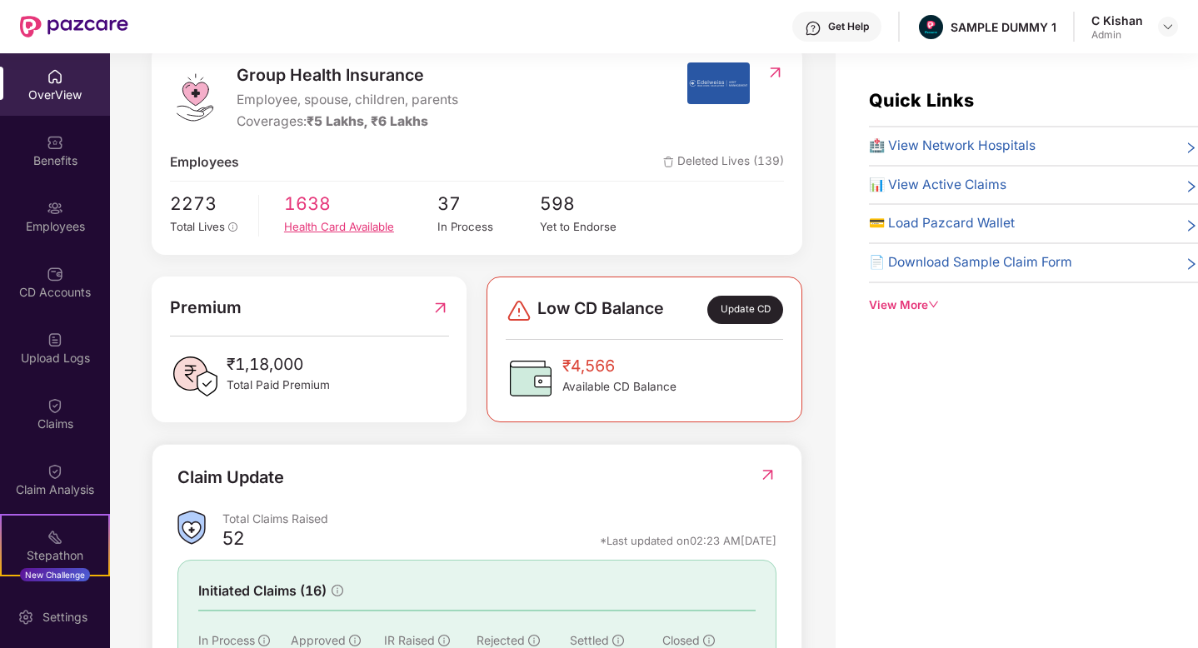
scroll to position [232, 0]
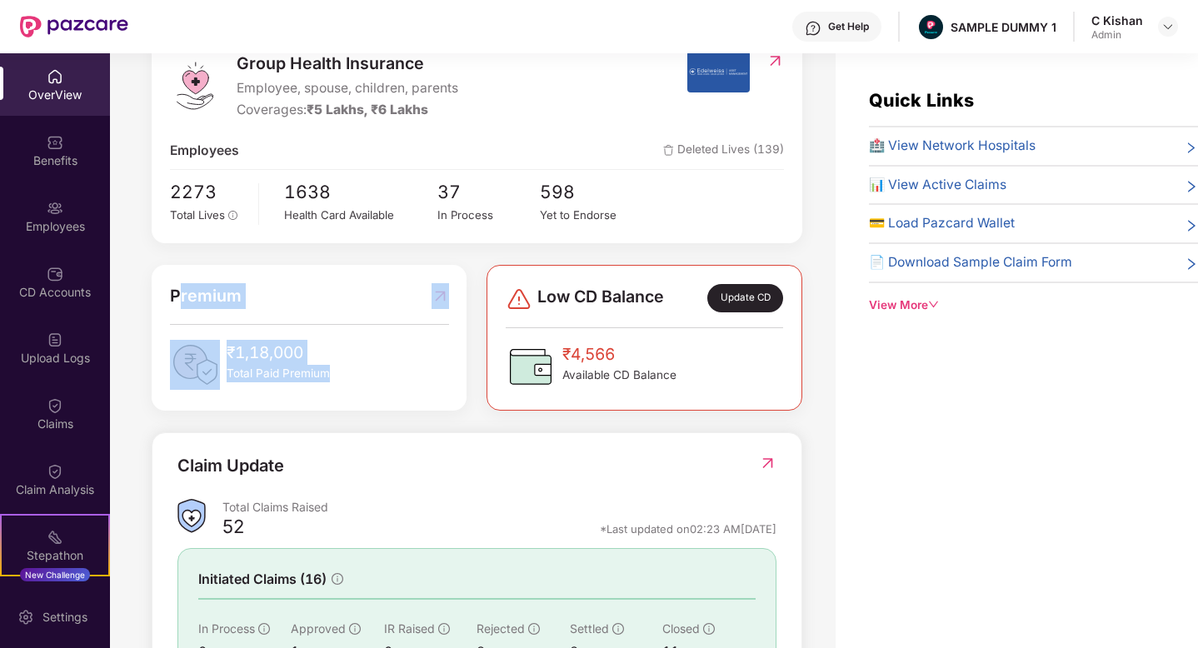
drag, startPoint x: 342, startPoint y: 376, endPoint x: 181, endPoint y: 299, distance: 178.2
click at [181, 299] on div "Premium ₹1,18,000 Total Paid Premium" at bounding box center [309, 336] width 279 height 107
click at [322, 358] on span "₹1,18,000" at bounding box center [278, 352] width 103 height 25
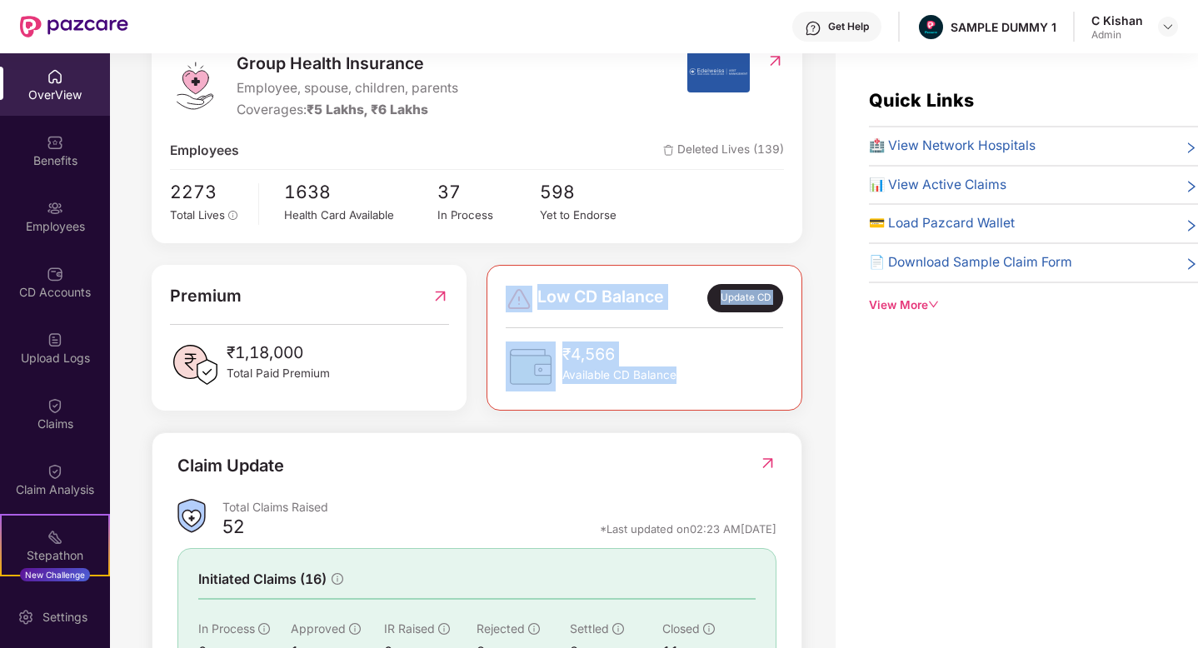
drag, startPoint x: 677, startPoint y: 373, endPoint x: 497, endPoint y: 288, distance: 198.7
click at [497, 288] on div "Low CD Balance Update CD ₹4,566 Available CD Balance" at bounding box center [644, 338] width 315 height 146
click at [538, 473] on div "Claim Update" at bounding box center [477, 476] width 599 height 46
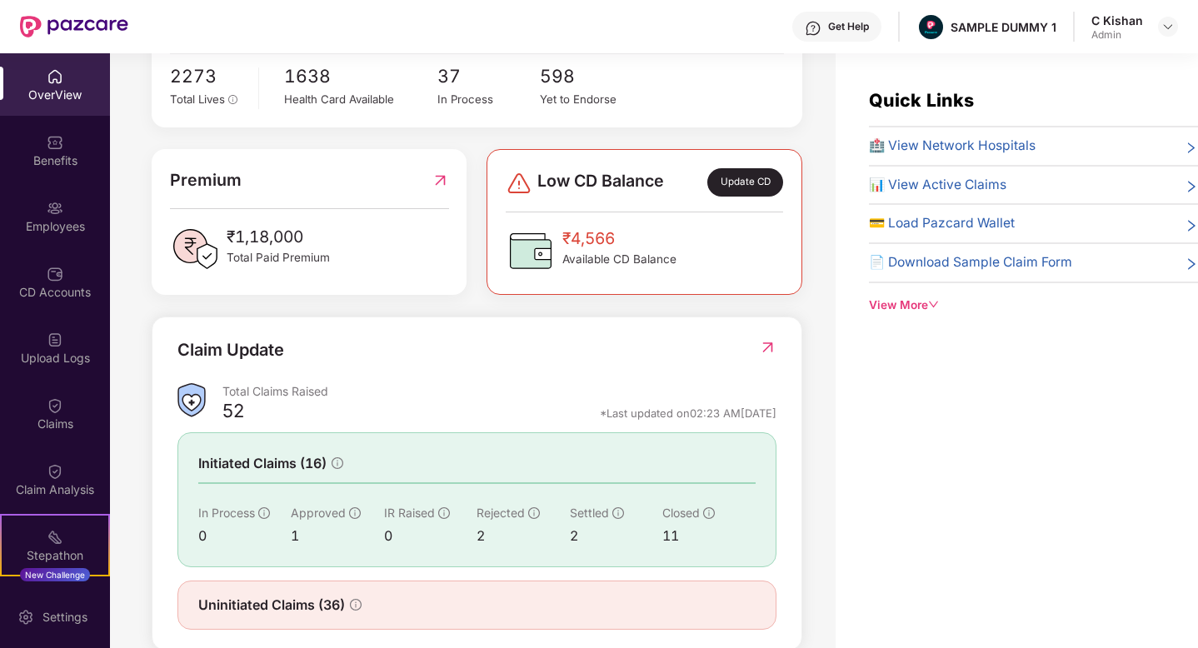
scroll to position [378, 0]
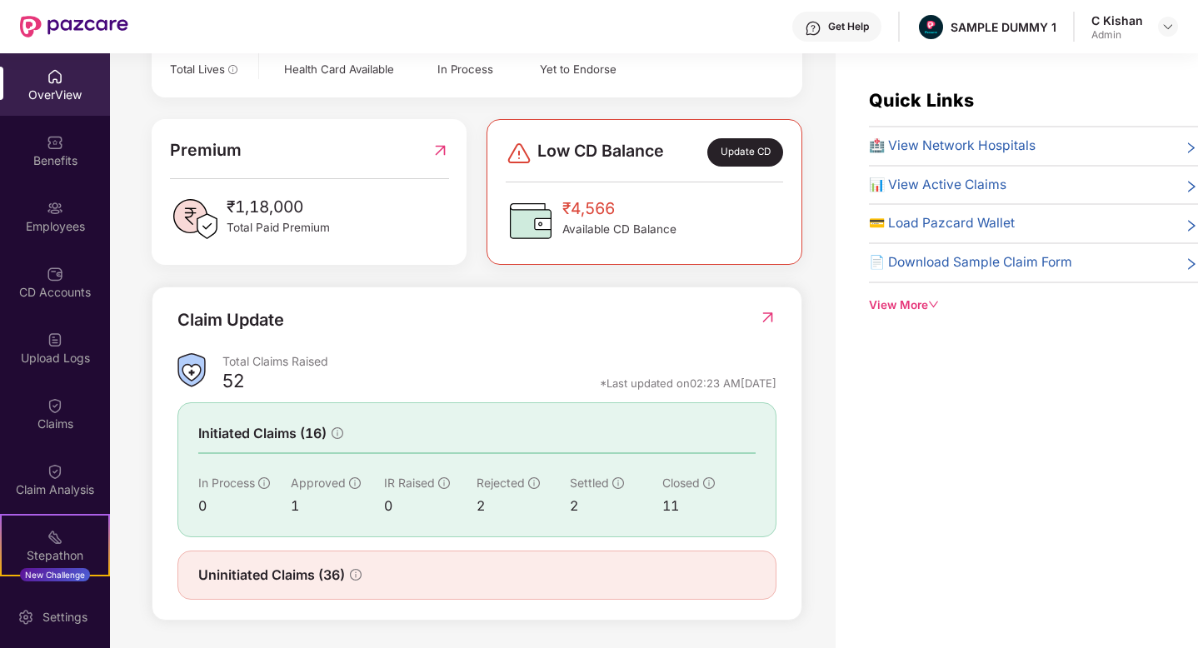
click at [768, 319] on img at bounding box center [768, 317] width 18 height 17
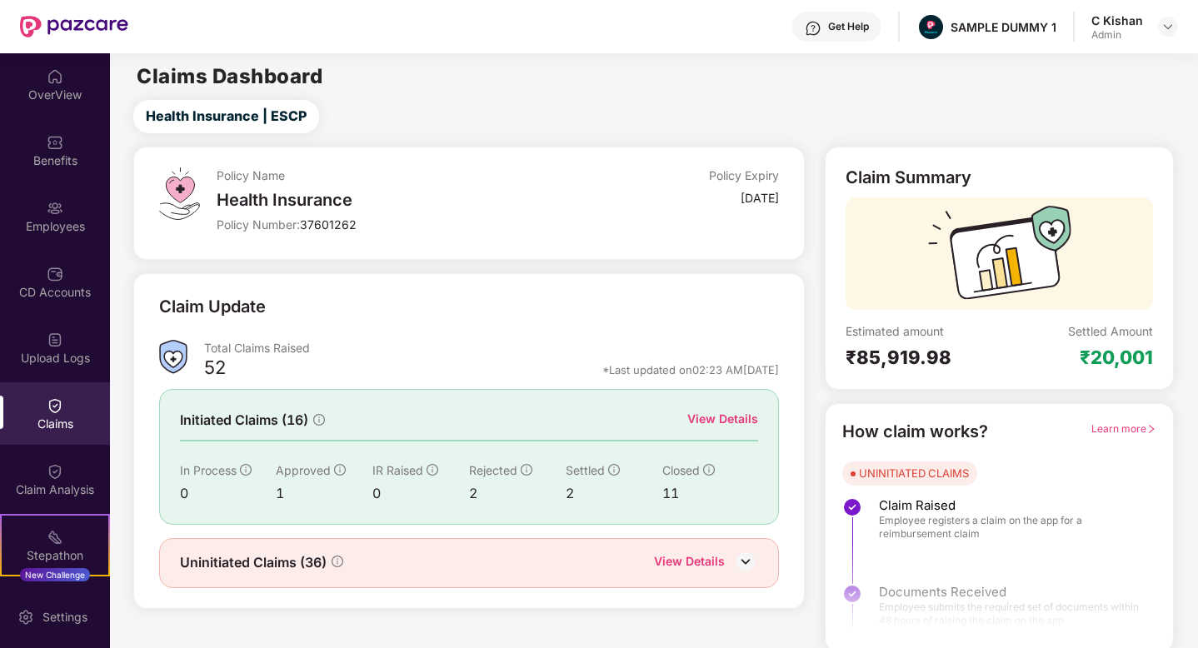
click at [705, 415] on div "View Details" at bounding box center [723, 419] width 71 height 18
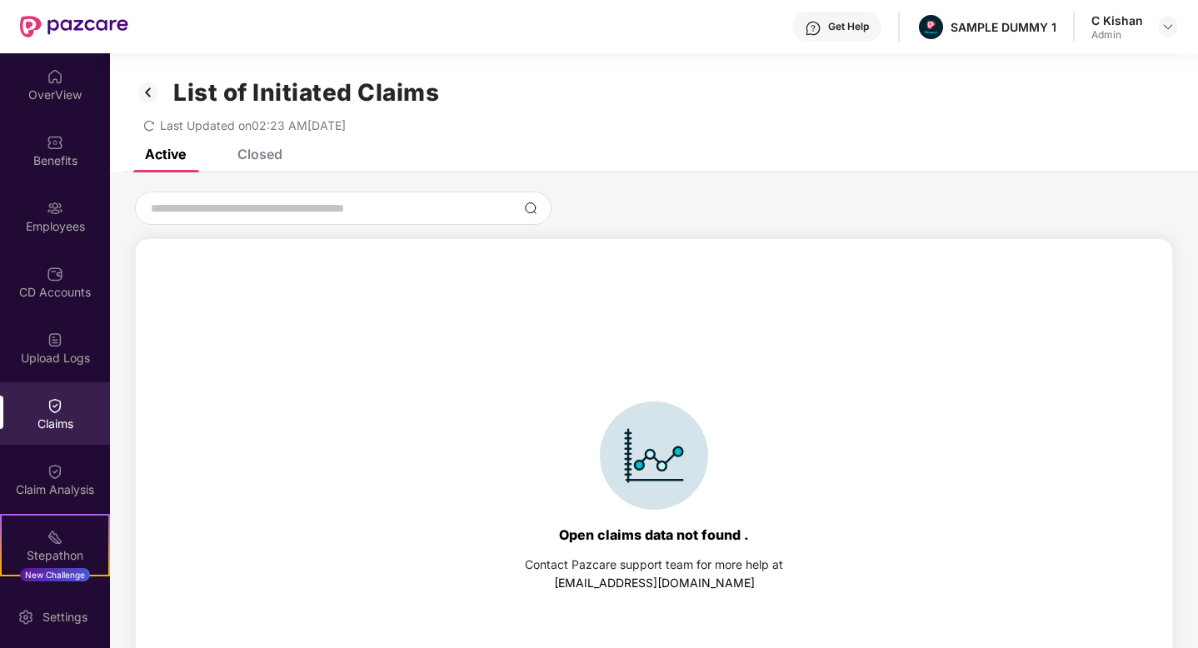
click at [257, 157] on div "Closed" at bounding box center [260, 154] width 45 height 17
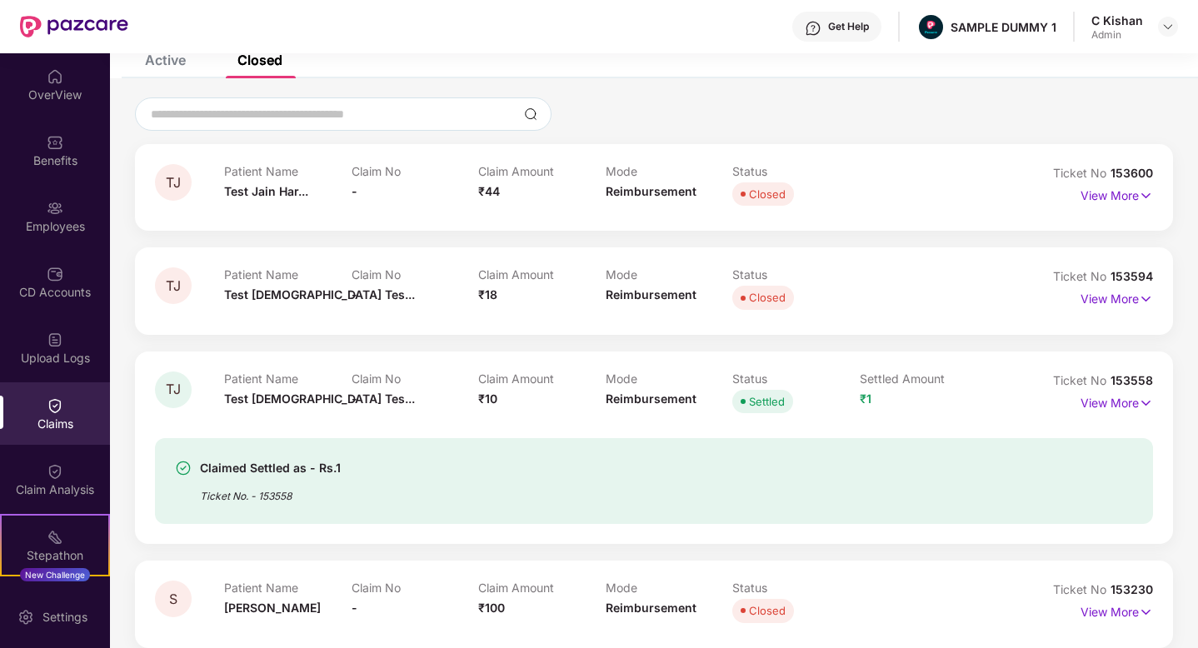
scroll to position [99, 0]
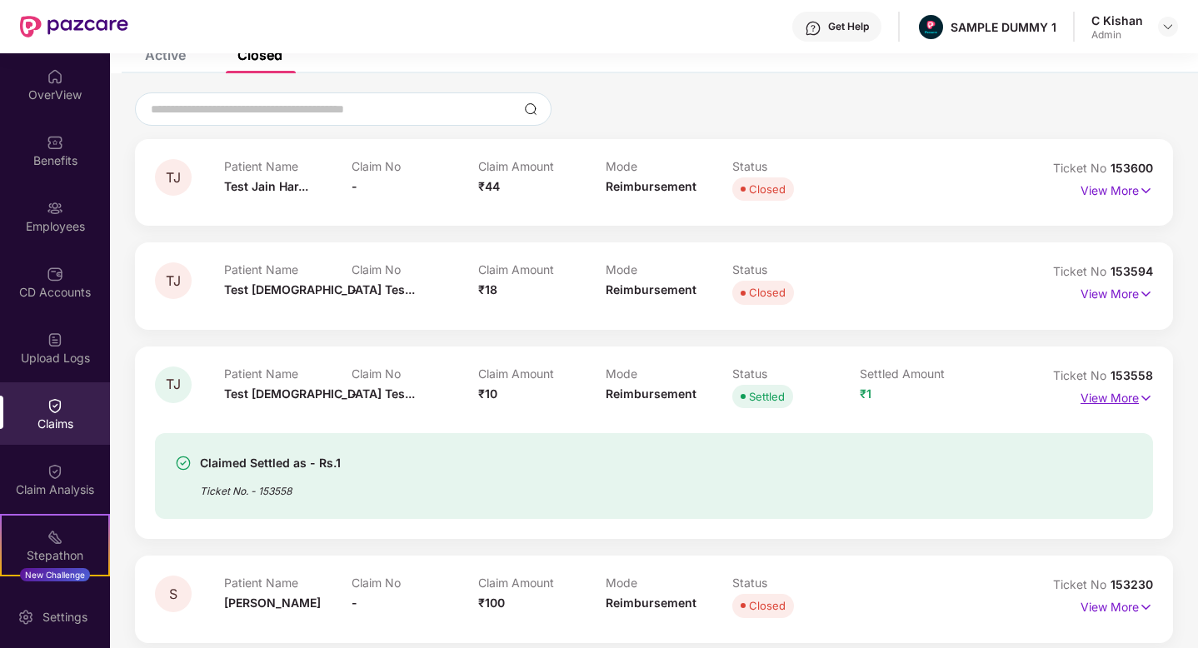
click at [1139, 398] on img at bounding box center [1146, 398] width 14 height 18
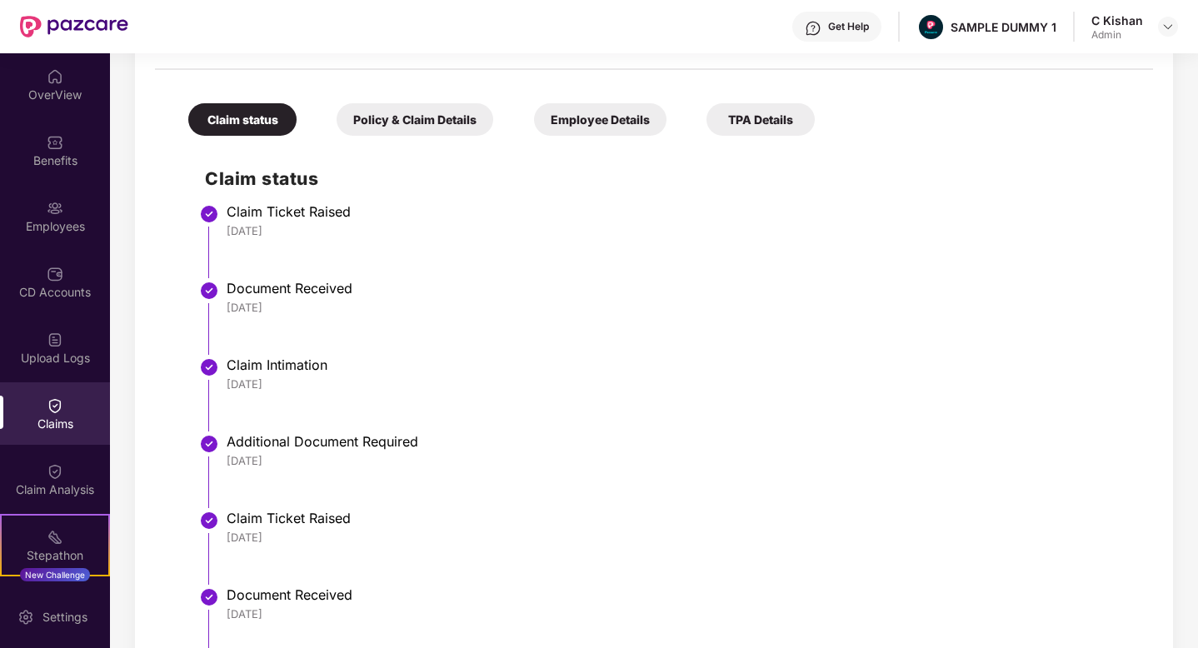
scroll to position [623, 0]
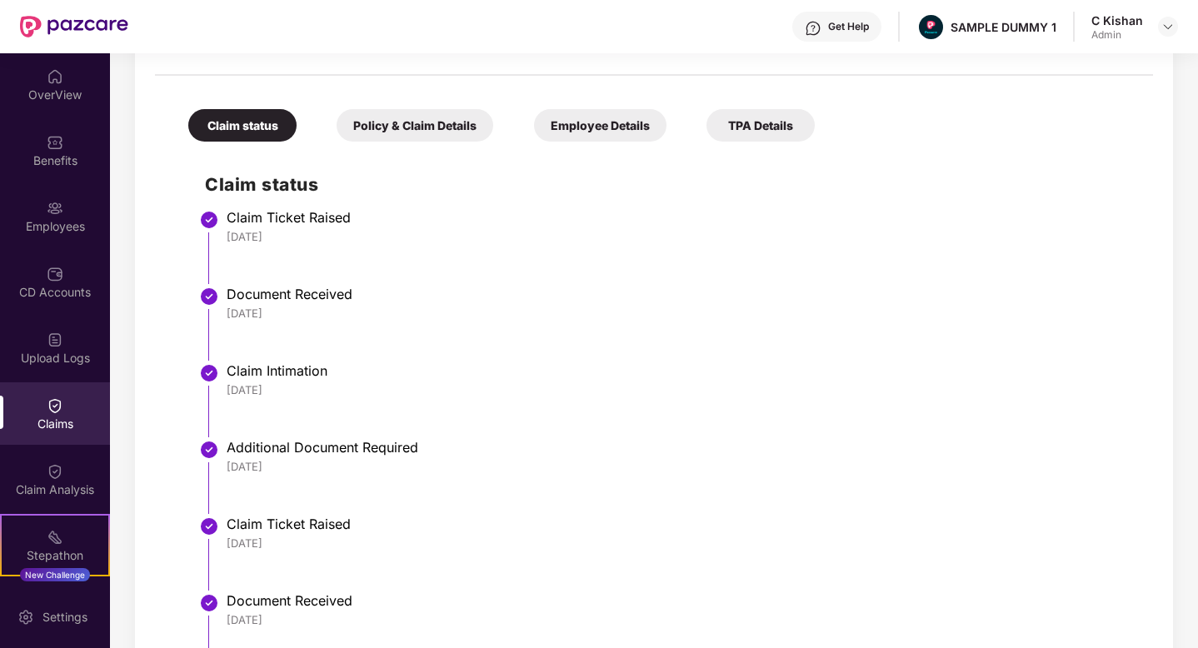
click at [382, 128] on div "Policy & Claim Details" at bounding box center [415, 125] width 157 height 33
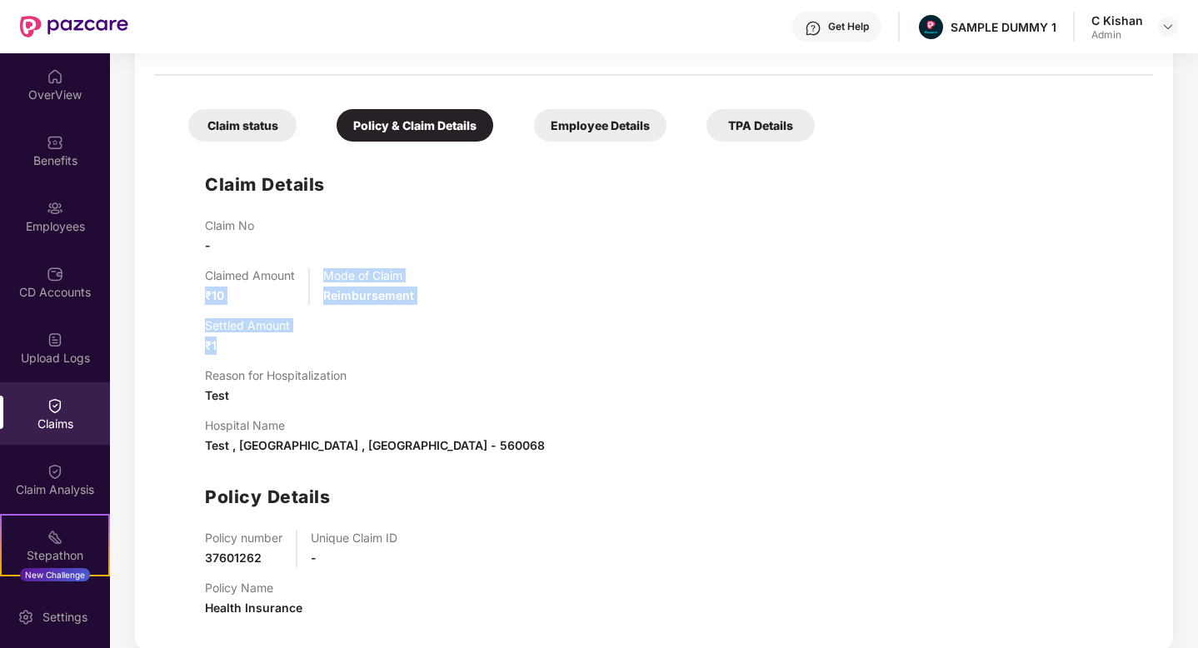
drag, startPoint x: 243, startPoint y: 352, endPoint x: 198, endPoint y: 289, distance: 77.0
click at [198, 289] on div "Claim Details Claim No - Claimed Amount ₹10 Mode of Claim Reimbursement Settled…" at bounding box center [654, 390] width 965 height 481
click at [413, 341] on div "Settled Amount ₹1" at bounding box center [671, 336] width 932 height 37
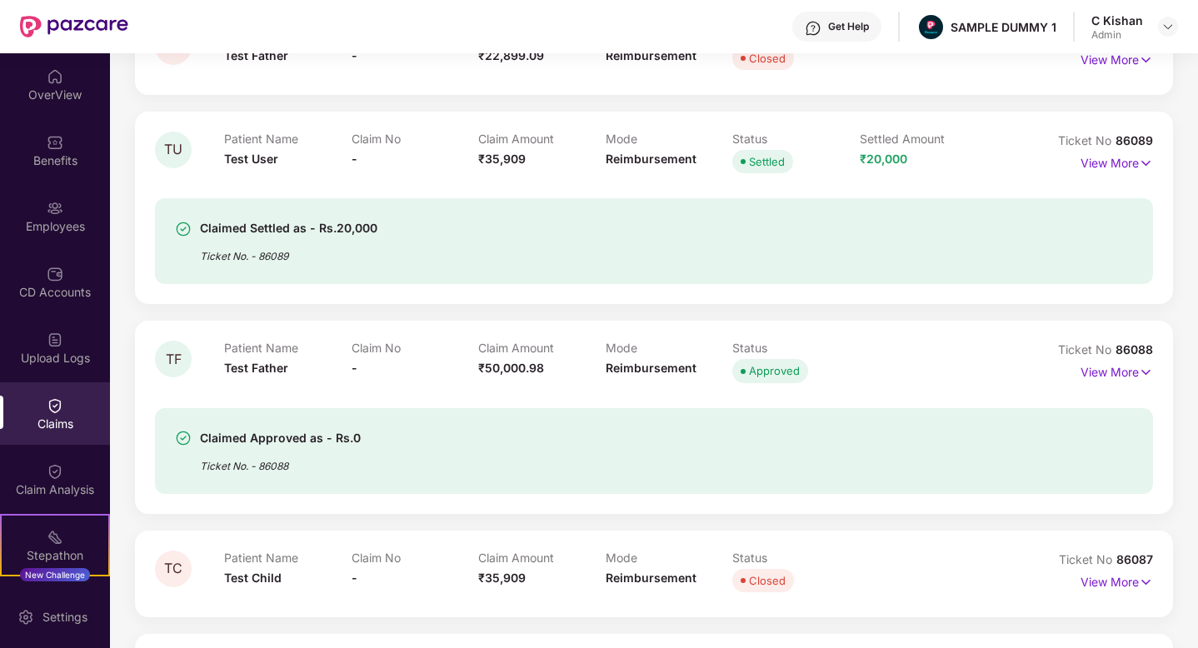
scroll to position [1775, 0]
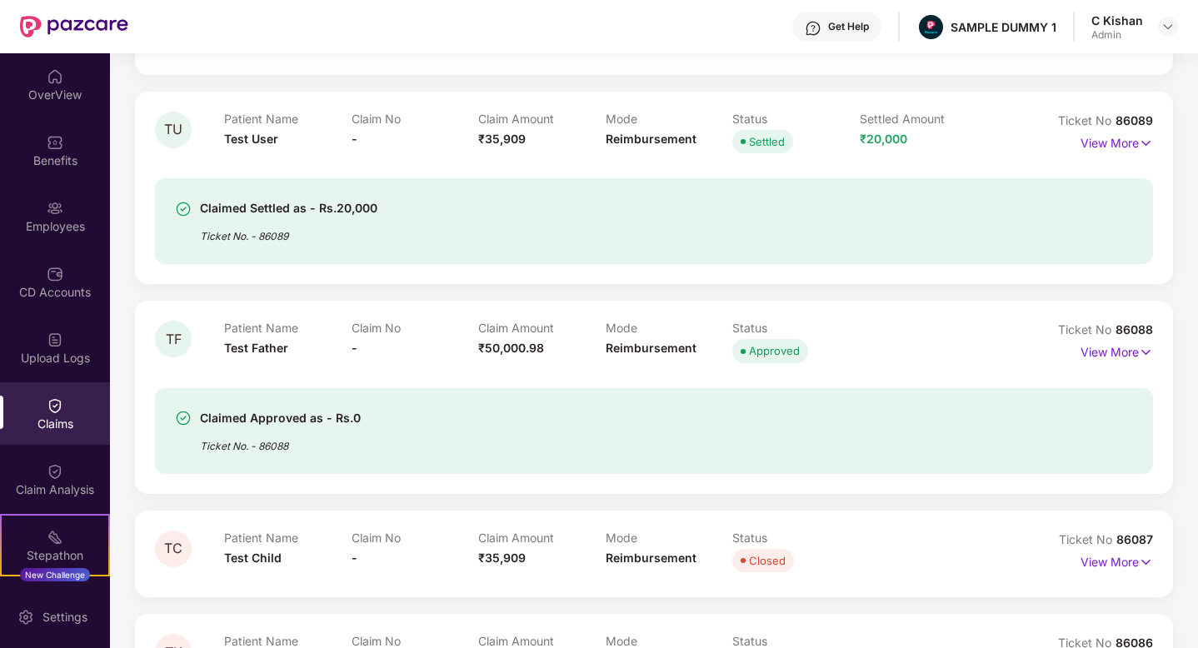
click at [849, 20] on div "Get Help" at bounding box center [848, 26] width 41 height 13
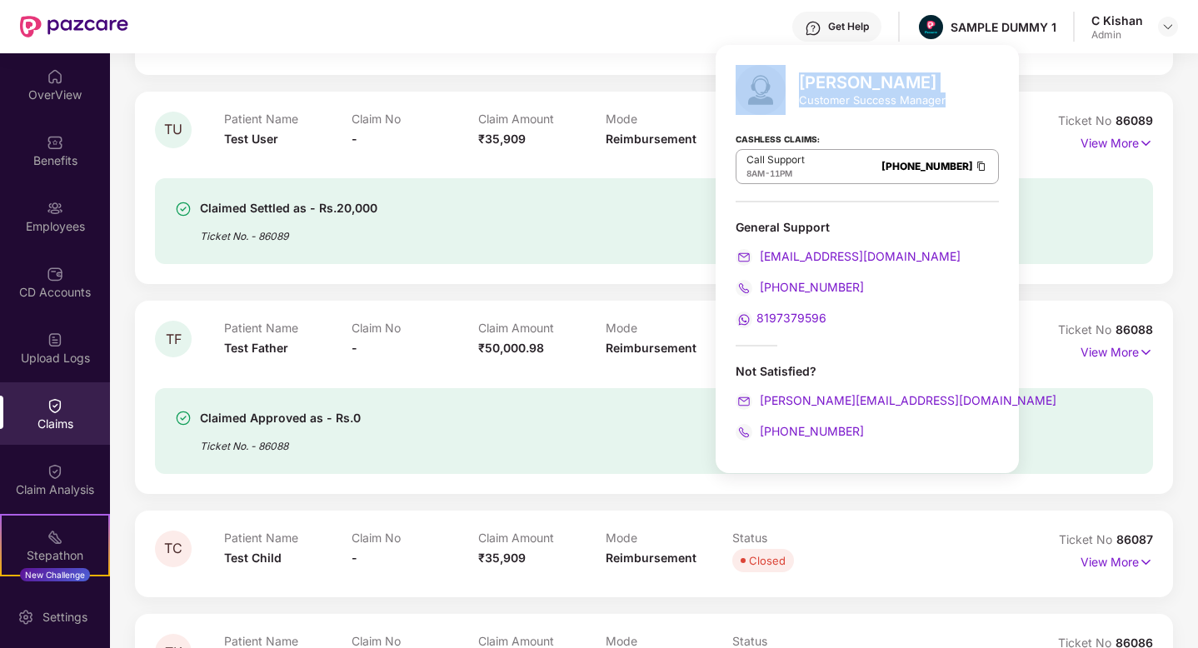
drag, startPoint x: 953, startPoint y: 101, endPoint x: 796, endPoint y: 75, distance: 159.6
click at [796, 75] on div "[PERSON_NAME] Customer Success Manager Cashless Claims: Call Support 8AM - 11PM…" at bounding box center [867, 259] width 303 height 428
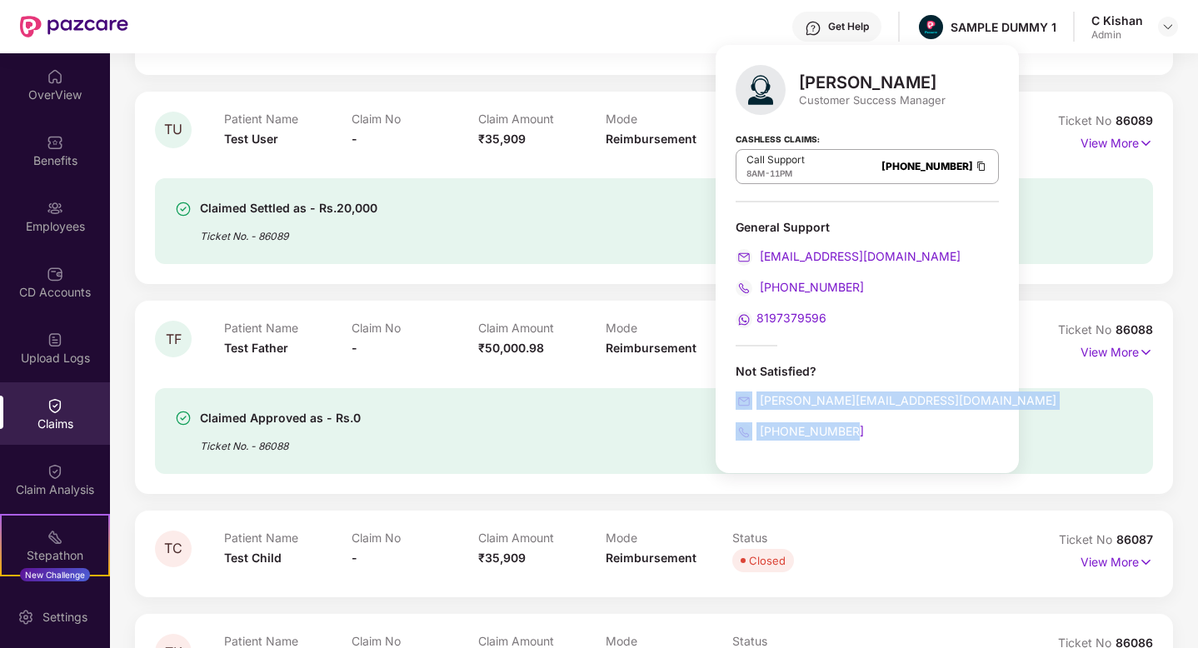
drag, startPoint x: 863, startPoint y: 433, endPoint x: 728, endPoint y: 385, distance: 143.4
click at [728, 385] on div "[PERSON_NAME] Customer Success Manager Cashless Claims: Call Support 8AM - 11PM…" at bounding box center [867, 259] width 303 height 428
click at [870, 424] on div "[PHONE_NUMBER]" at bounding box center [867, 432] width 263 height 18
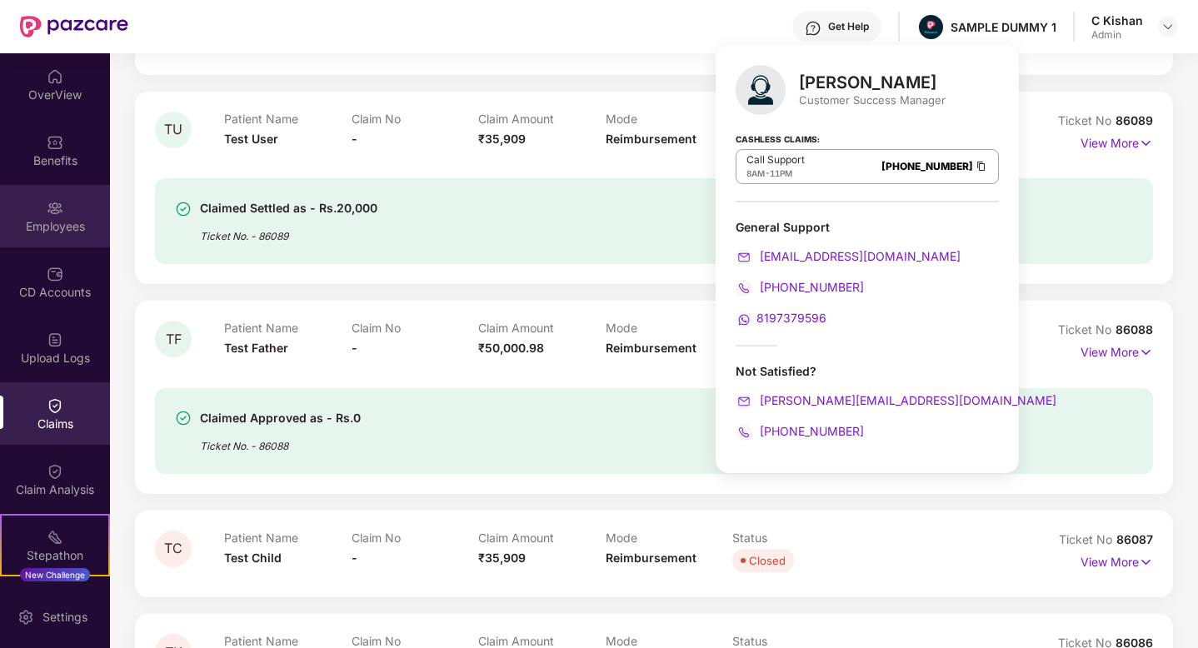
click at [45, 226] on div "Employees" at bounding box center [55, 226] width 110 height 17
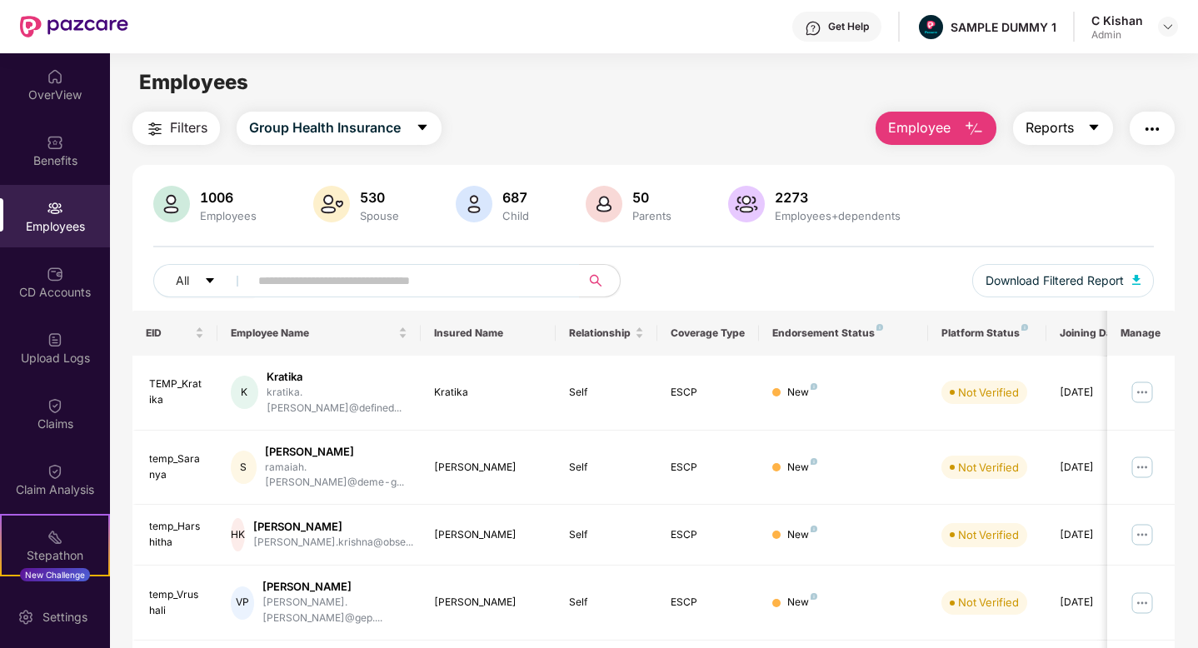
click at [1094, 125] on icon "caret-down" at bounding box center [1093, 128] width 9 height 6
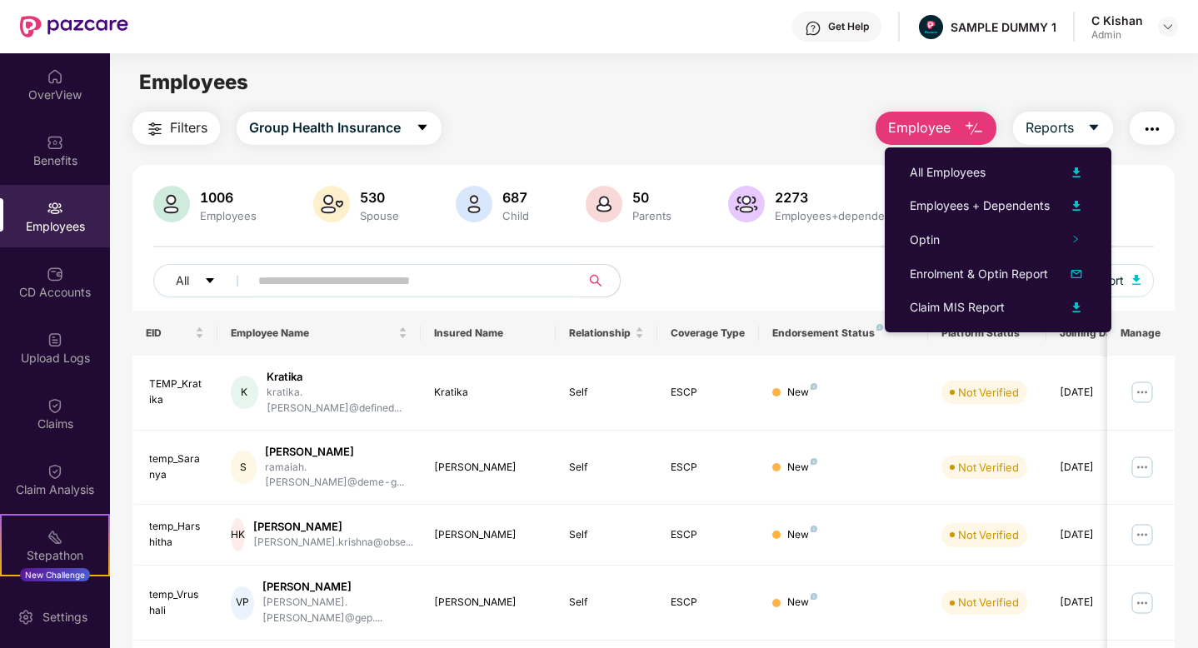
click at [1143, 197] on div "1006 Employees 530 Spouse 687 Child 50 Parents 2273 Employees+dependents" at bounding box center [653, 206] width 1001 height 40
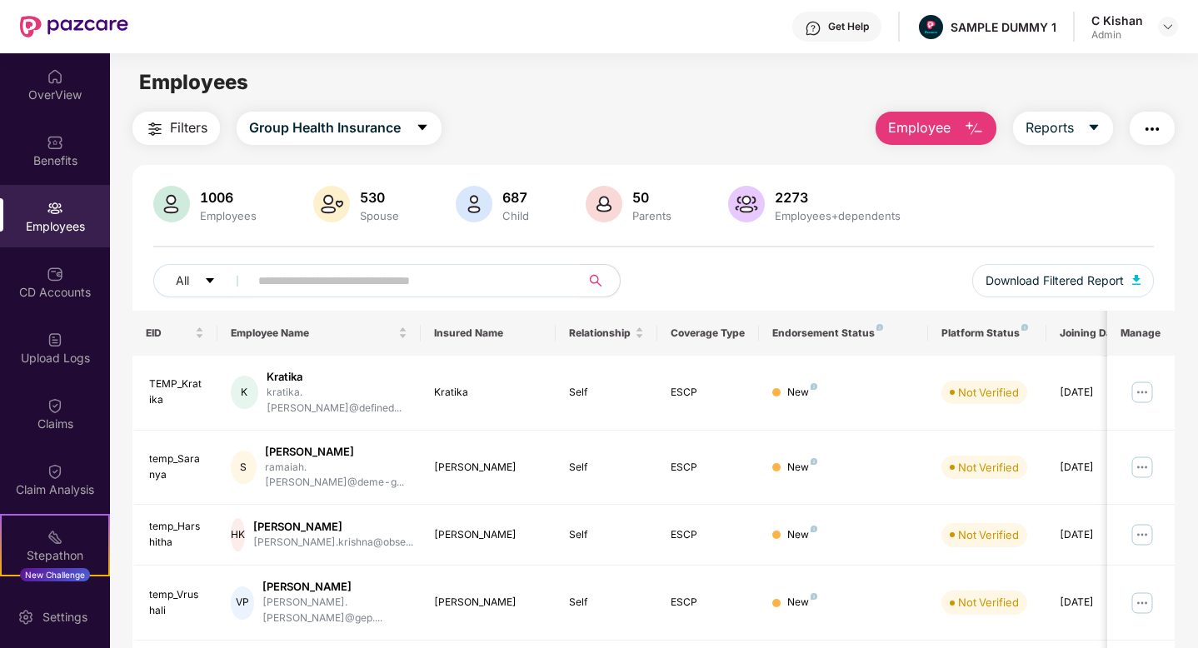
click at [1156, 129] on img "button" at bounding box center [1153, 129] width 20 height 20
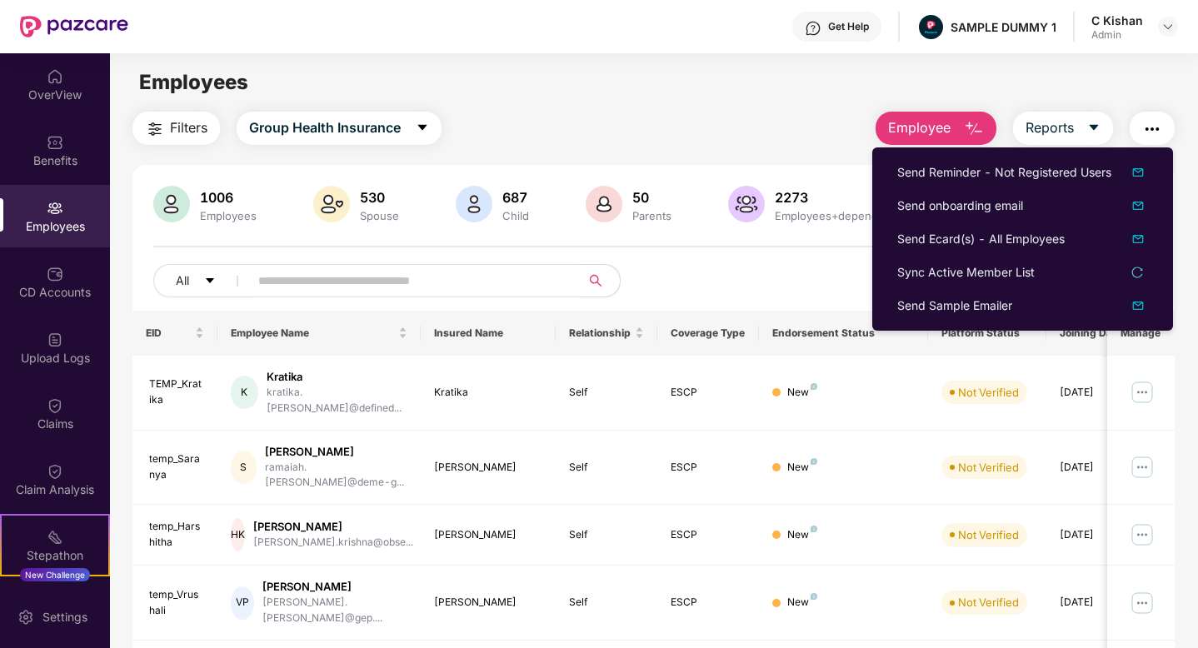
click at [734, 283] on div "All Download Filtered Report" at bounding box center [653, 287] width 1001 height 47
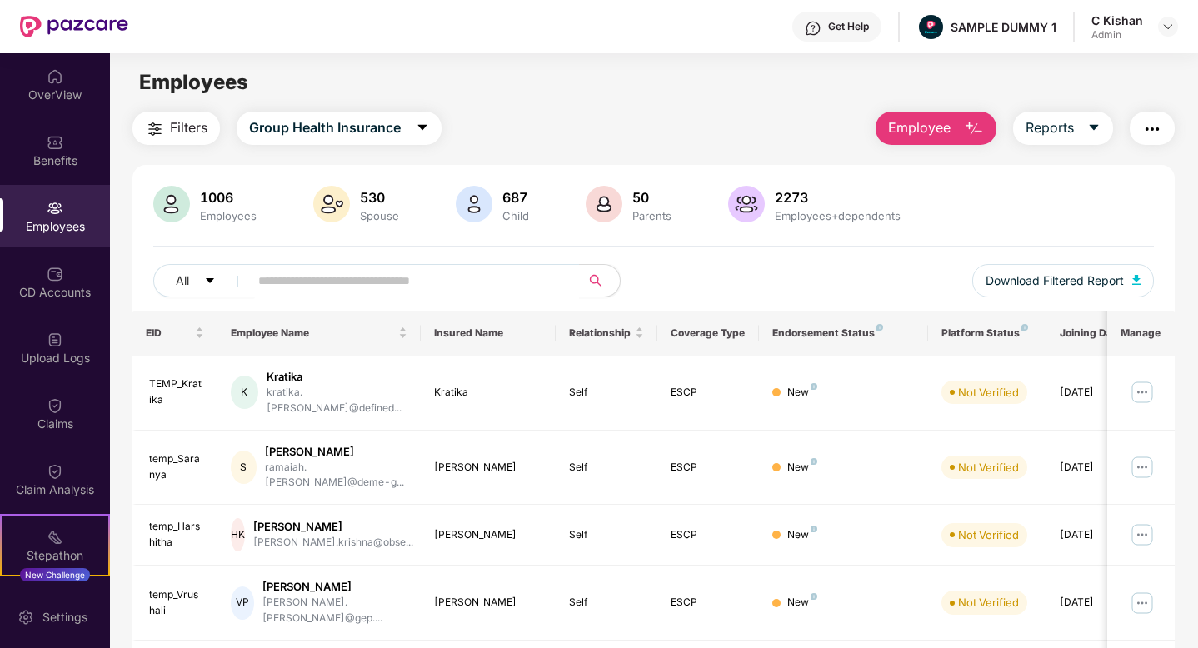
click at [968, 130] on img "button" at bounding box center [974, 129] width 20 height 20
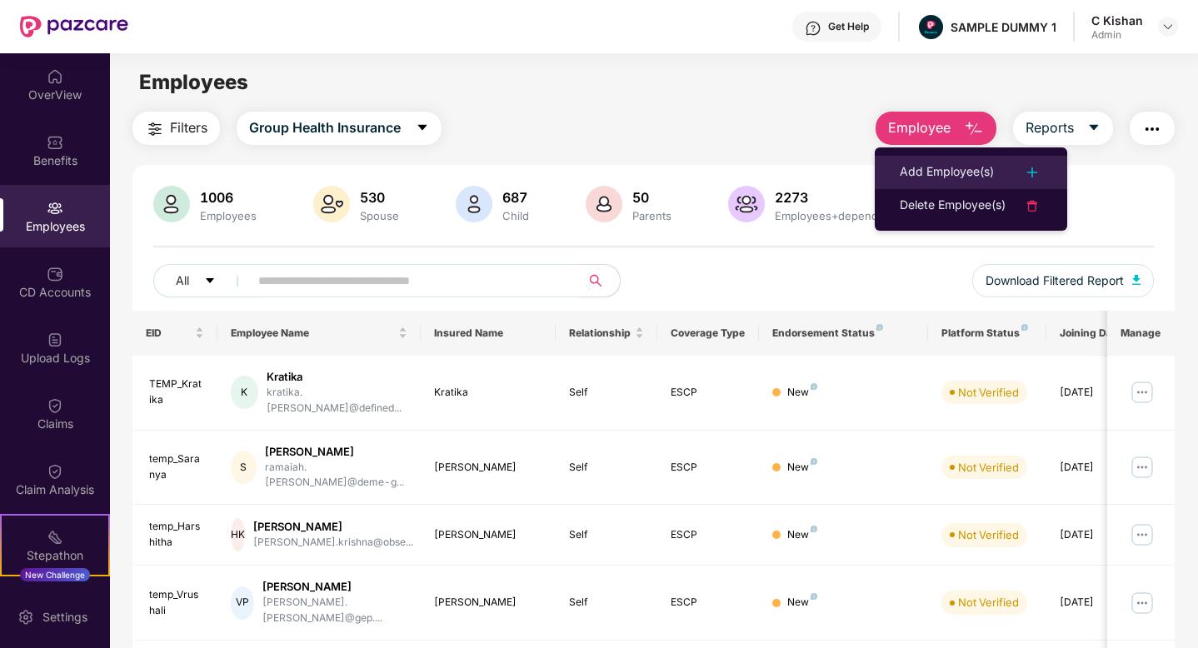
click at [978, 168] on div "Add Employee(s)" at bounding box center [947, 173] width 94 height 20
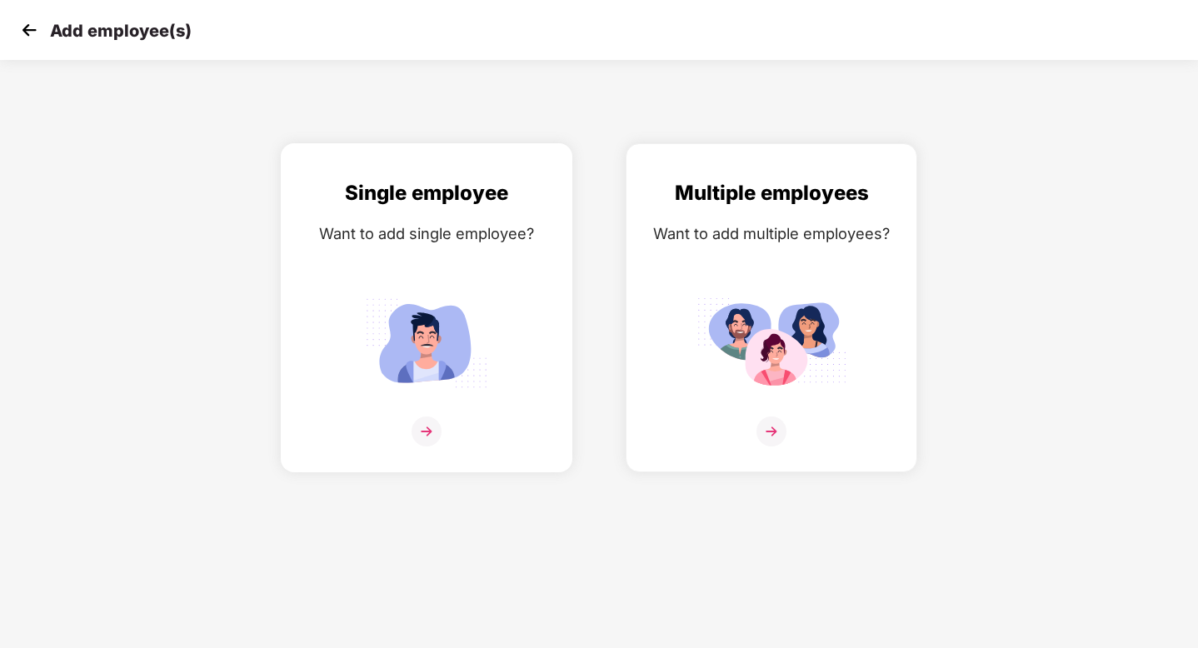
click at [428, 428] on img at bounding box center [427, 432] width 30 height 30
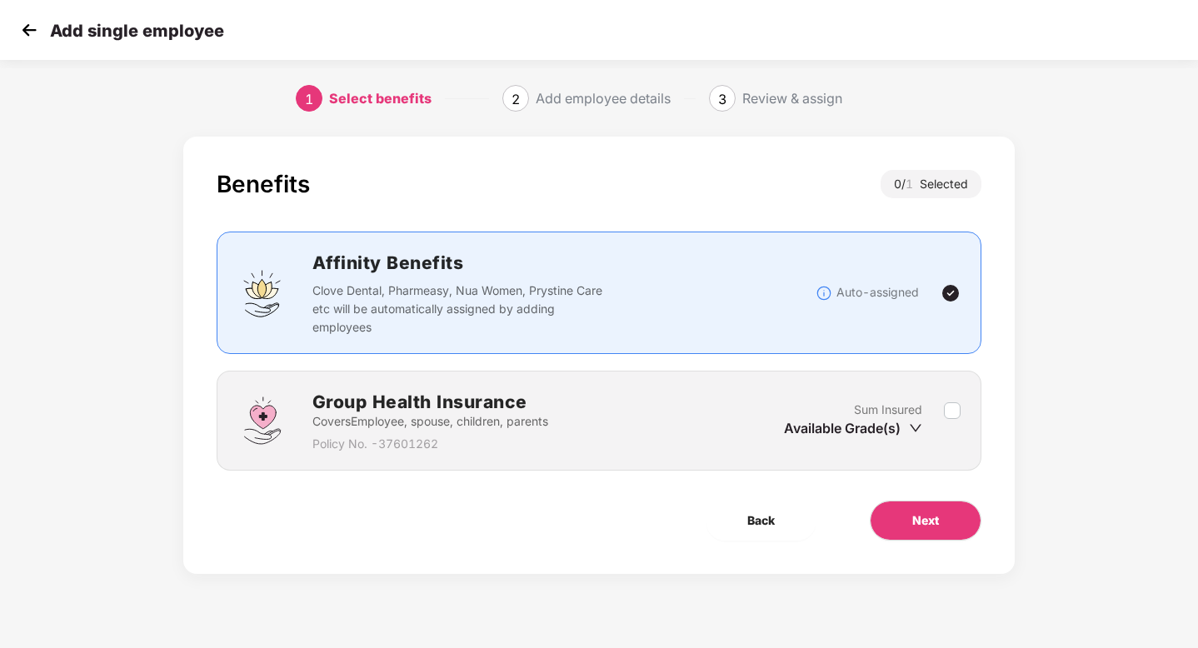
click at [961, 412] on div "Group Health Insurance Covers Employee, spouse, children, parents Policy No. - …" at bounding box center [600, 421] width 766 height 100
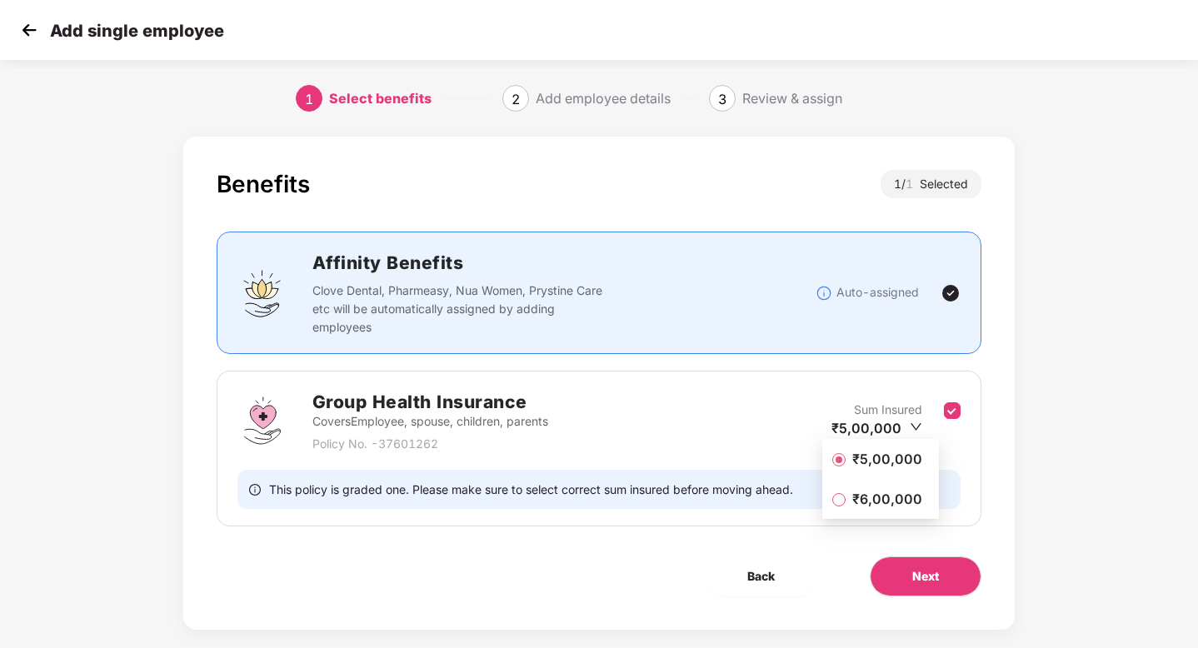
click at [903, 499] on span "₹6,00,000" at bounding box center [887, 499] width 83 height 18
click at [935, 575] on span "Next" at bounding box center [926, 577] width 27 height 18
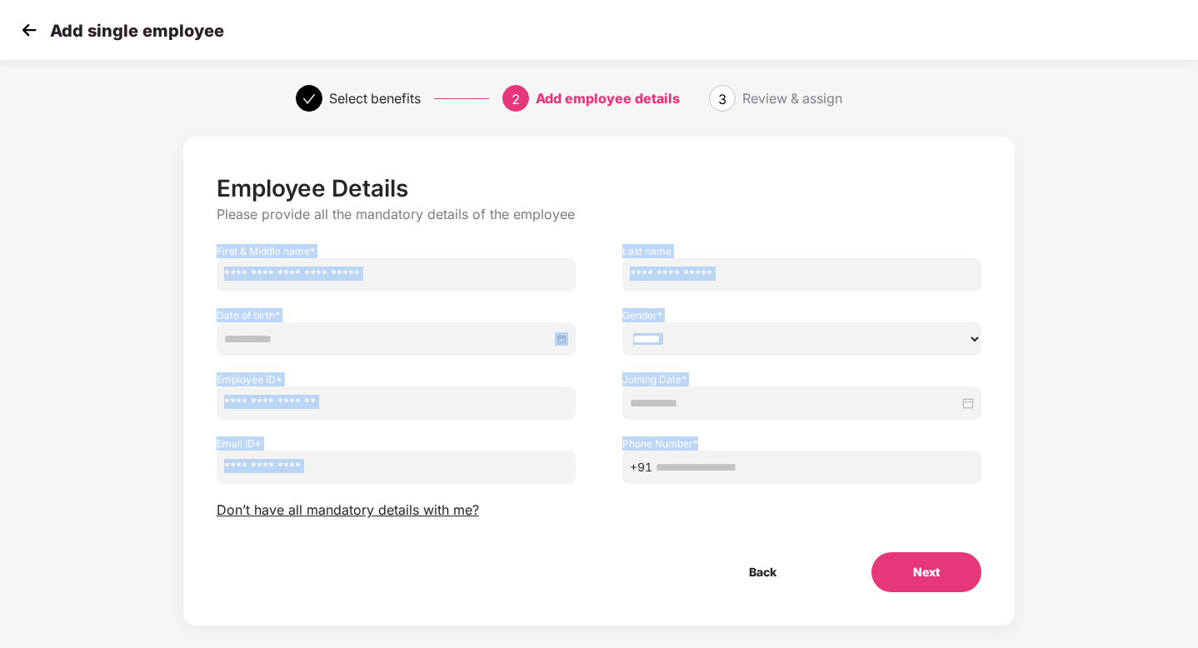
drag, startPoint x: 213, startPoint y: 251, endPoint x: 788, endPoint y: 477, distance: 617.8
click at [788, 477] on div "Employee Details Please provide all the mandatory details of the employee First…" at bounding box center [600, 383] width 766 height 418
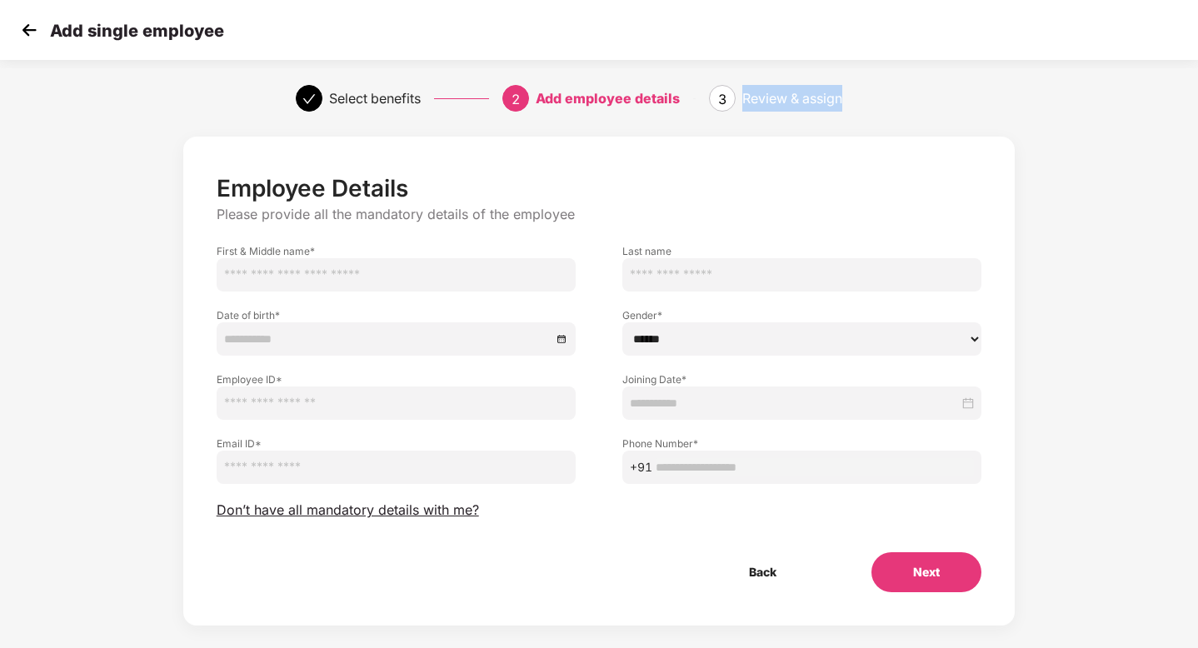
drag, startPoint x: 747, startPoint y: 98, endPoint x: 889, endPoint y: 103, distance: 142.6
click at [889, 103] on div "Review & assign" at bounding box center [823, 98] width 160 height 27
click at [342, 510] on span "Don’t have all mandatory details with me?" at bounding box center [348, 511] width 263 height 18
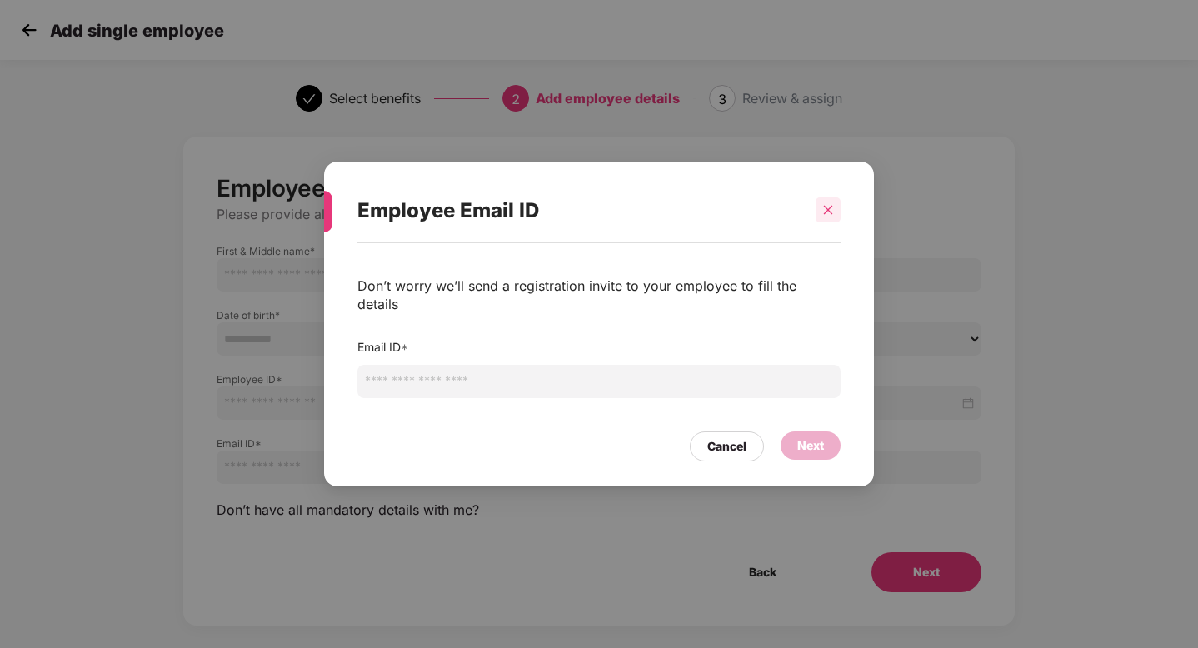
click at [827, 216] on icon "close" at bounding box center [829, 210] width 12 height 12
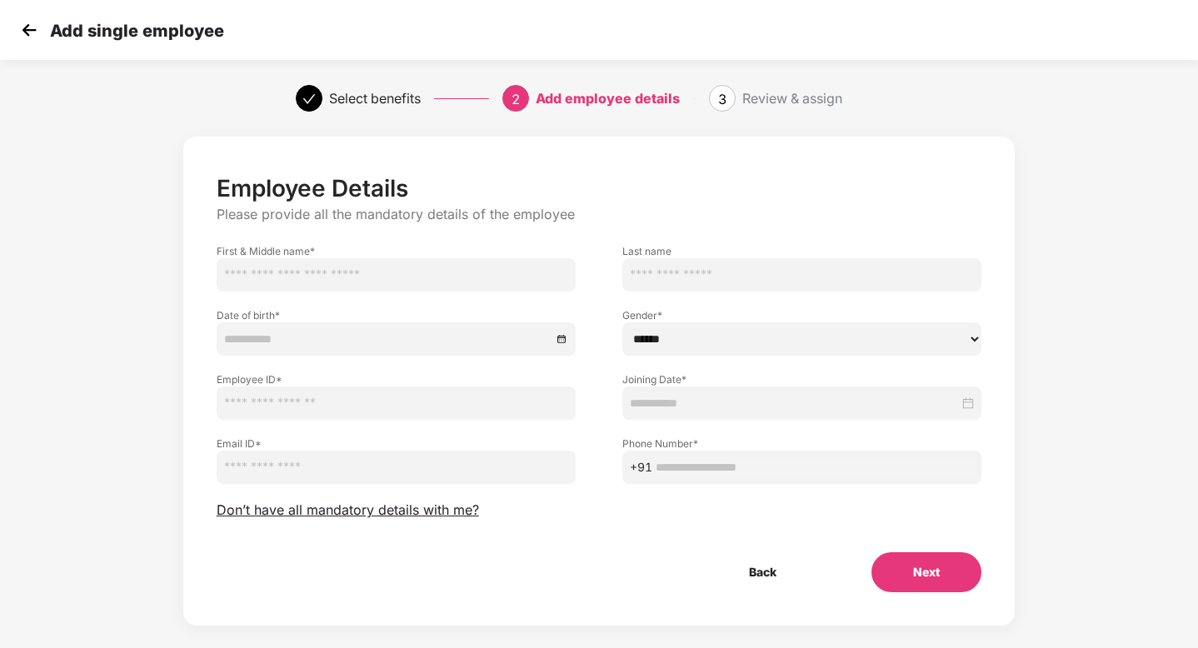
click at [27, 33] on img at bounding box center [29, 30] width 25 height 25
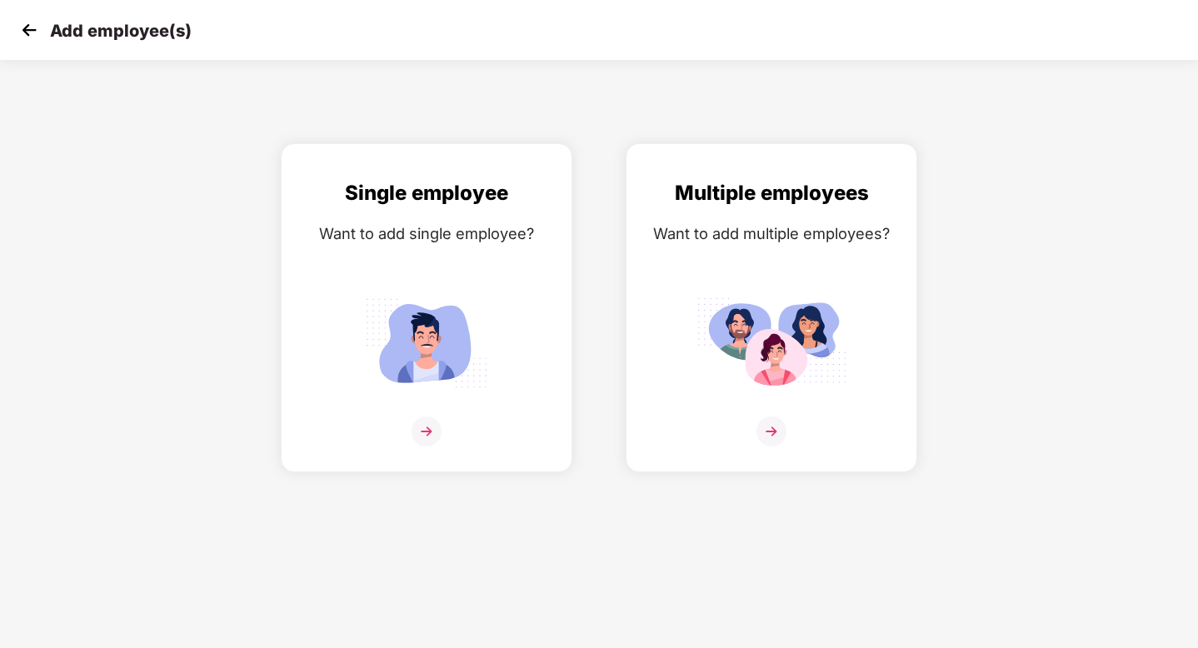
click at [32, 30] on img at bounding box center [29, 30] width 25 height 25
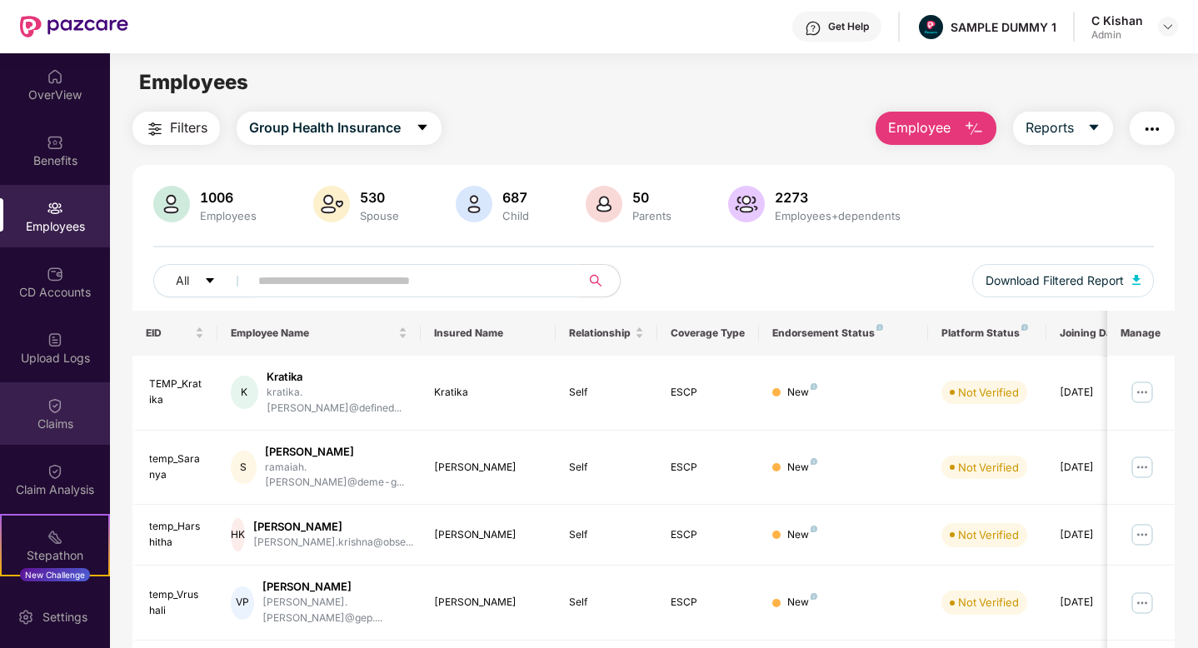
scroll to position [192, 0]
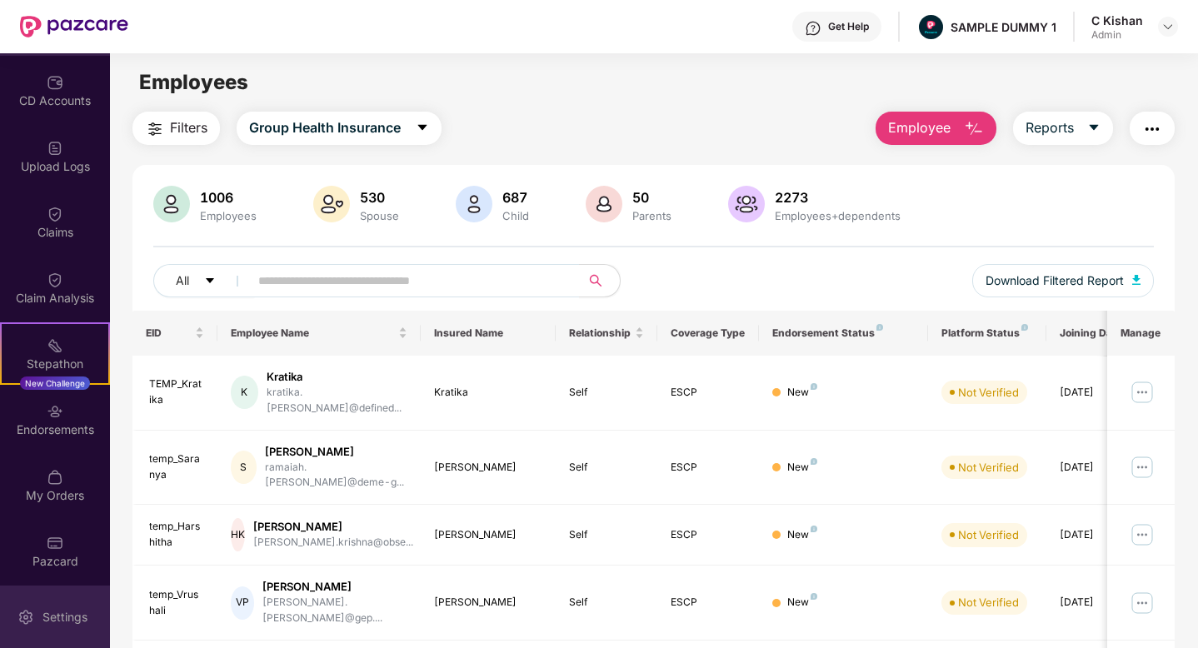
click at [56, 635] on div "Settings" at bounding box center [55, 617] width 110 height 63
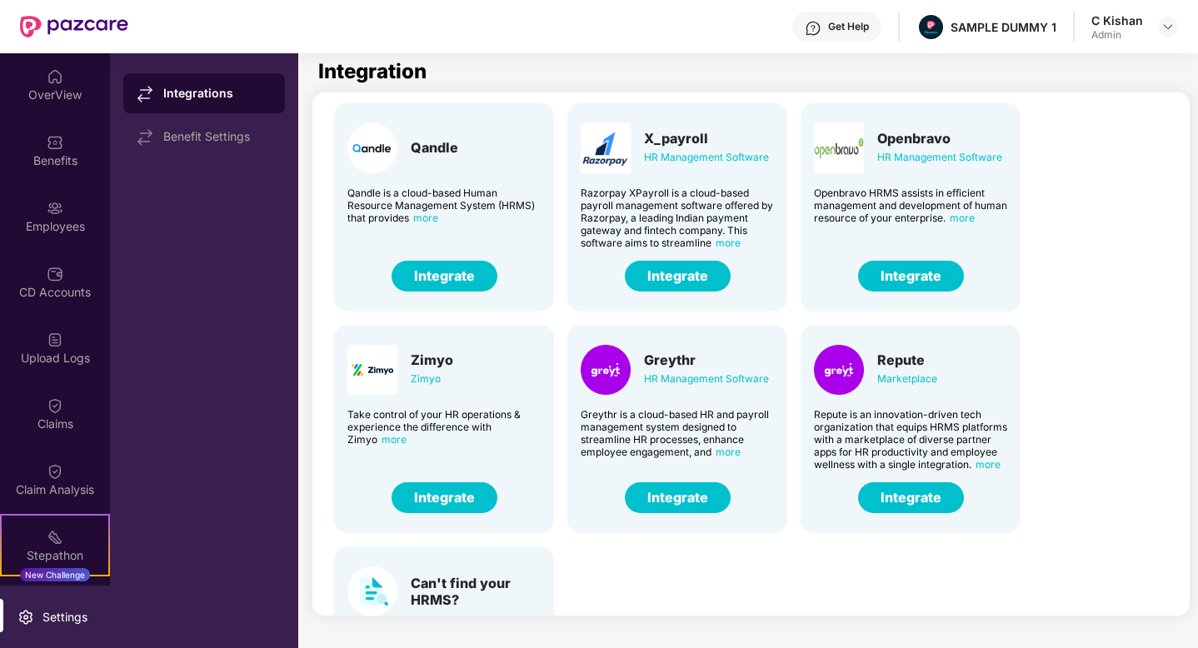
scroll to position [275, 0]
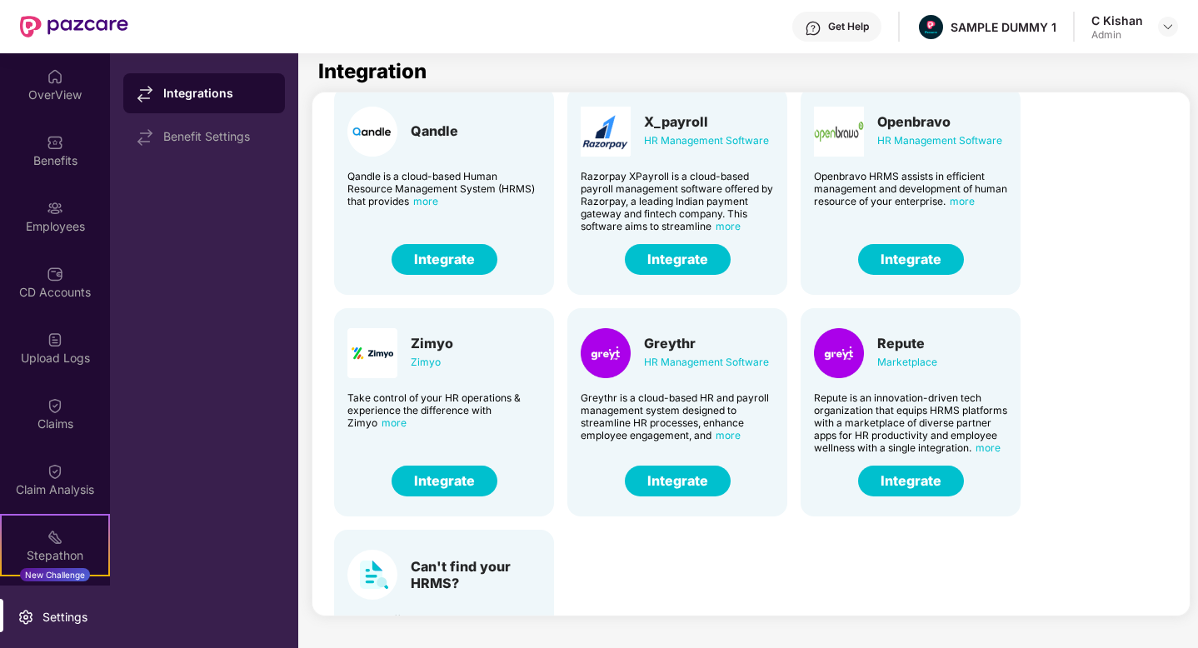
click at [678, 479] on button "Integrate" at bounding box center [678, 481] width 106 height 31
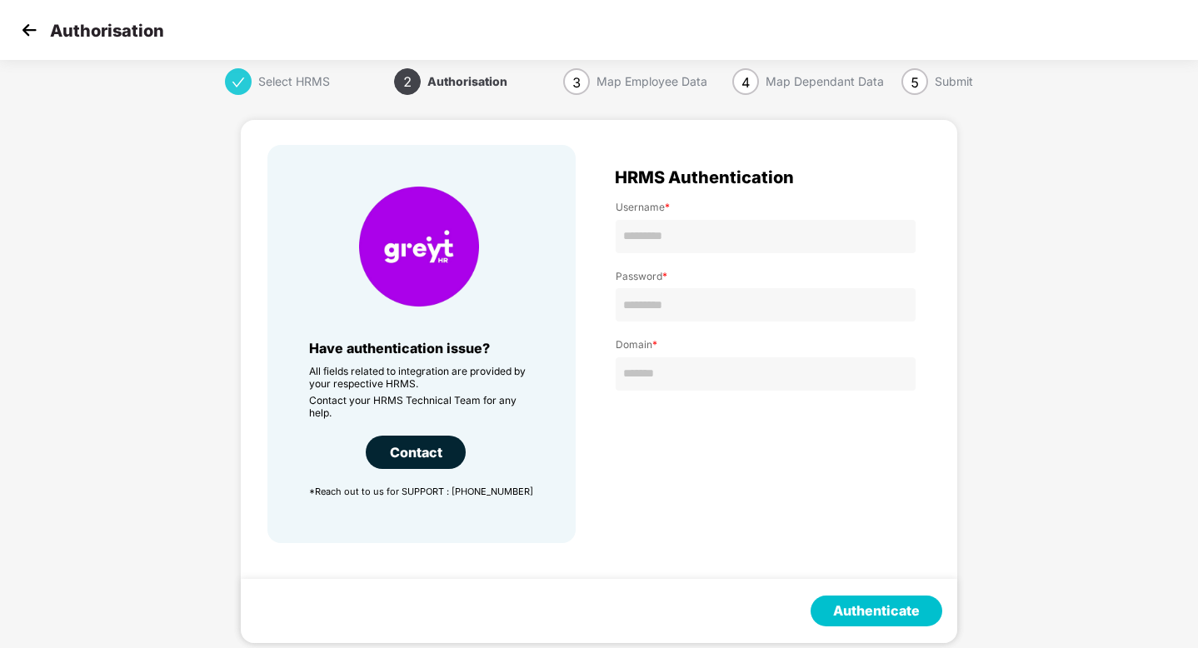
click at [23, 34] on img at bounding box center [29, 30] width 25 height 25
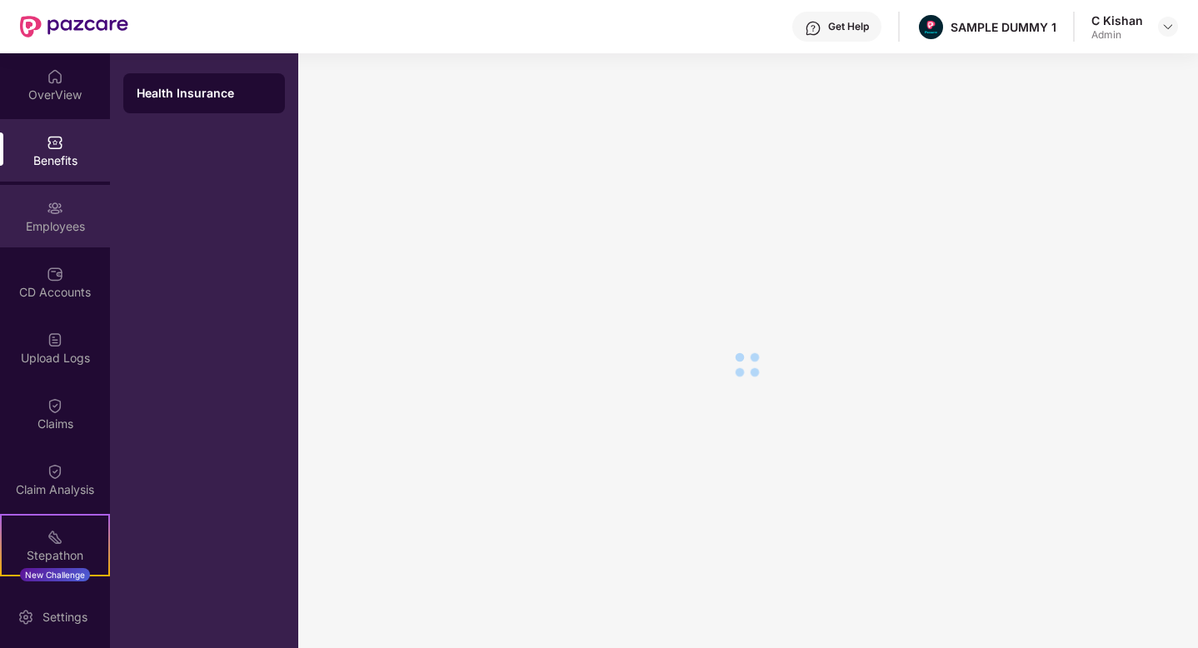
click at [64, 216] on div "Employees" at bounding box center [55, 216] width 110 height 63
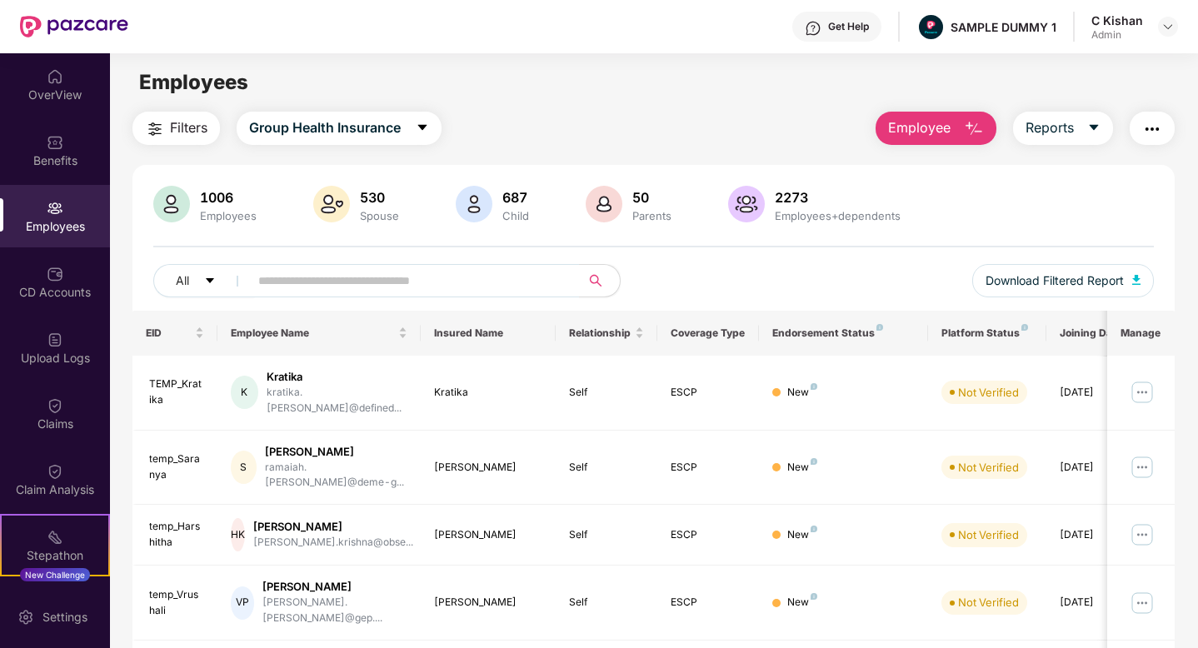
click at [957, 129] on button "Employee" at bounding box center [936, 128] width 121 height 33
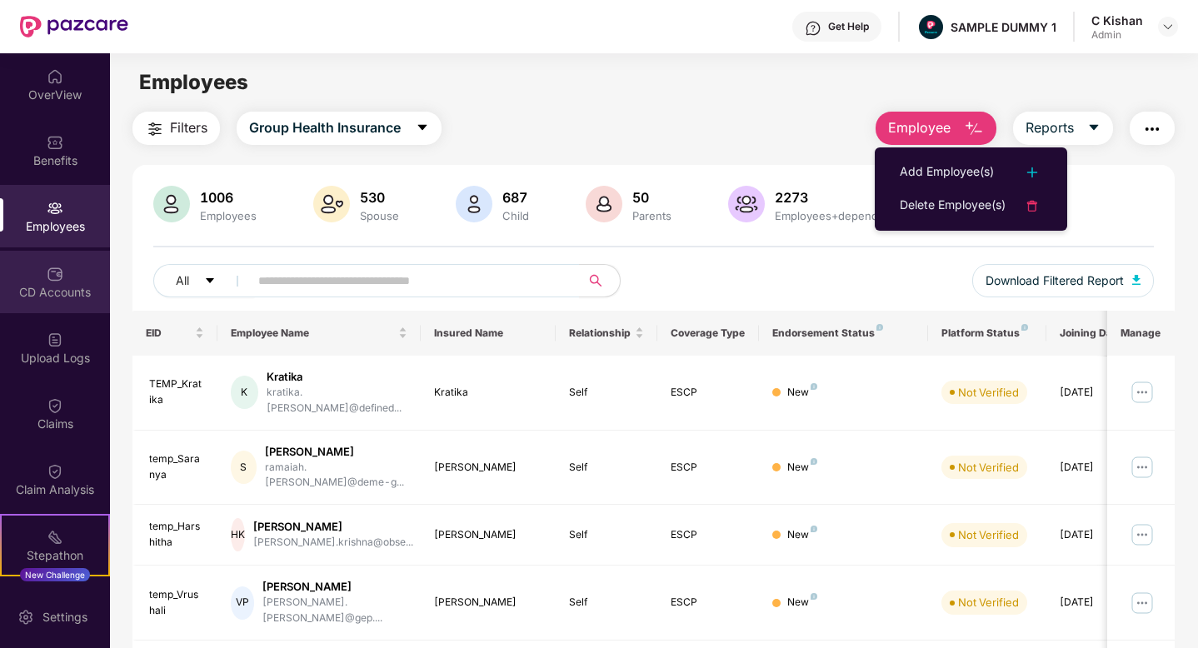
click at [49, 293] on div "CD Accounts" at bounding box center [55, 292] width 110 height 17
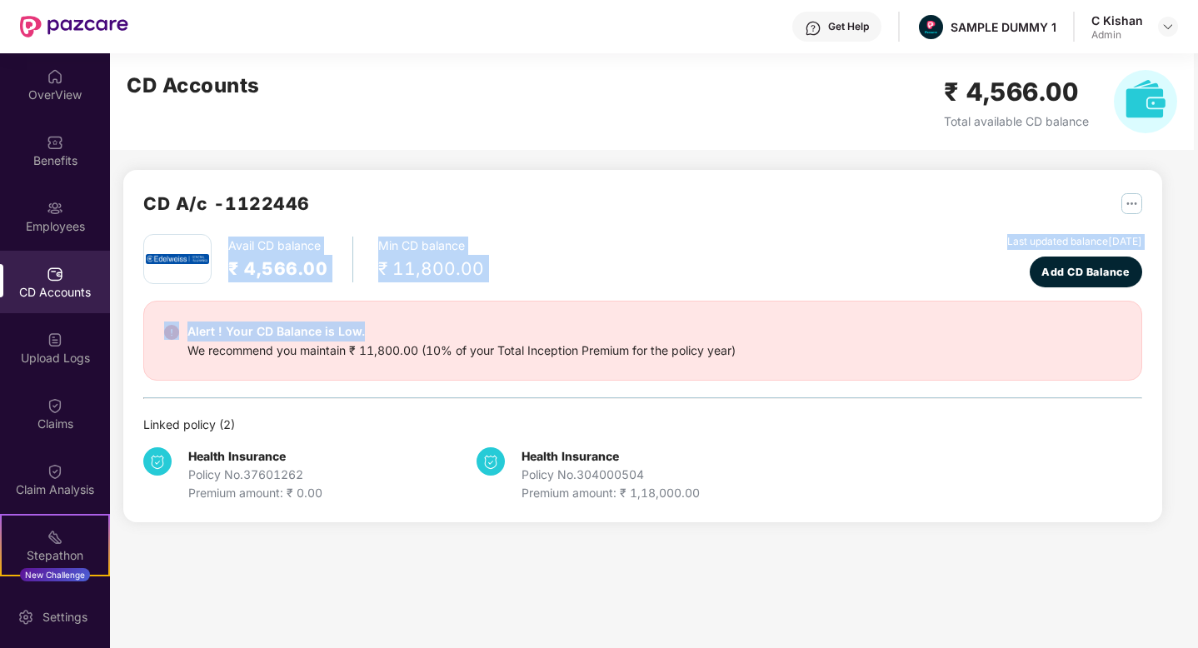
drag, startPoint x: 225, startPoint y: 246, endPoint x: 373, endPoint y: 333, distance: 171.8
click at [373, 333] on div "Avail CD balance ₹ 4,566.00 Min CD balance ₹ 11,800.00 Last updated balance 23 …" at bounding box center [642, 368] width 999 height 268
click at [534, 303] on div "Alert ! Your CD Balance is Low. We recommend you maintain ₹ 11,800.00 (10% of y…" at bounding box center [642, 341] width 999 height 80
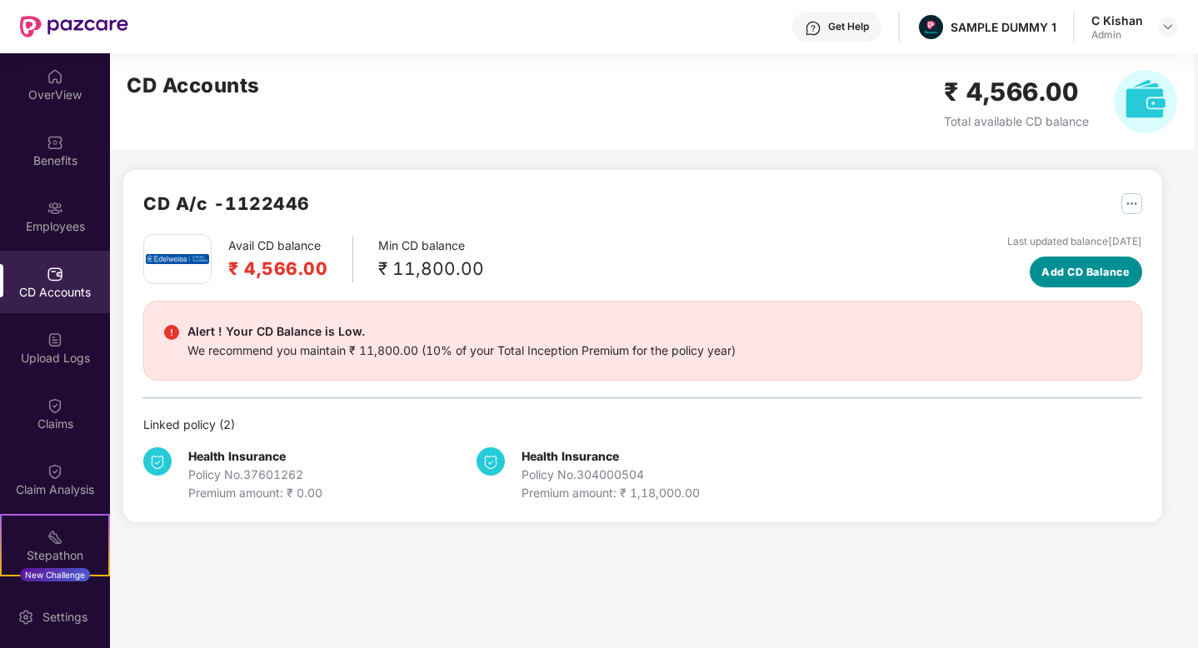
click at [1055, 271] on span "Add CD Balance" at bounding box center [1086, 272] width 88 height 17
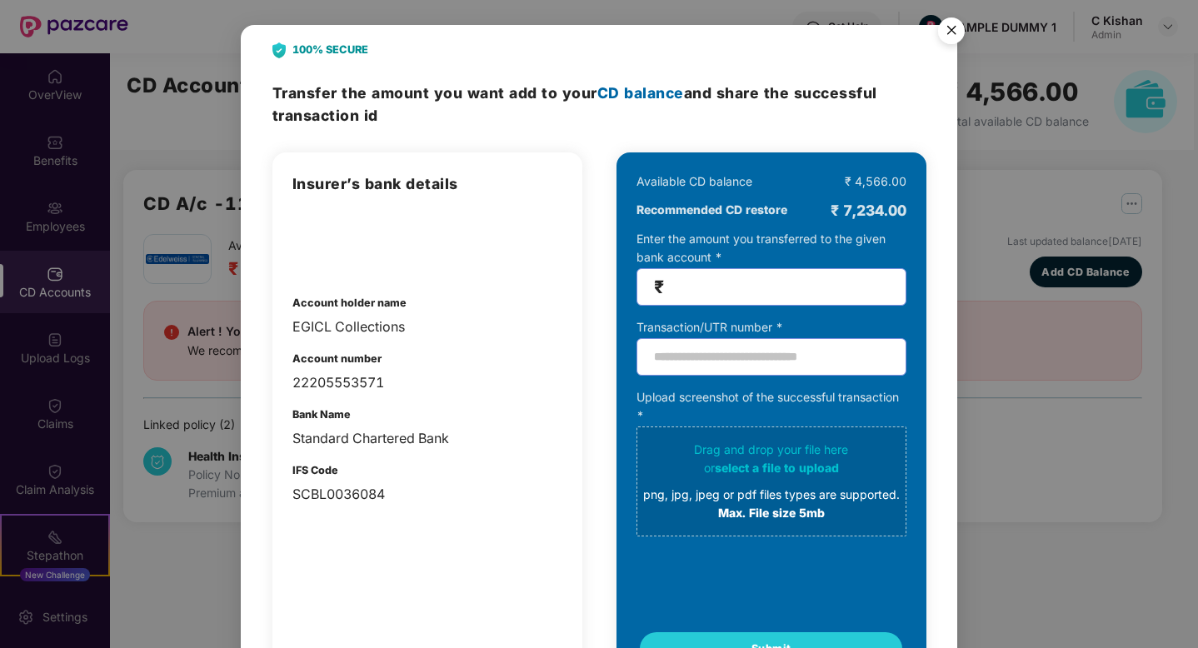
click at [945, 30] on img "Close" at bounding box center [951, 33] width 47 height 47
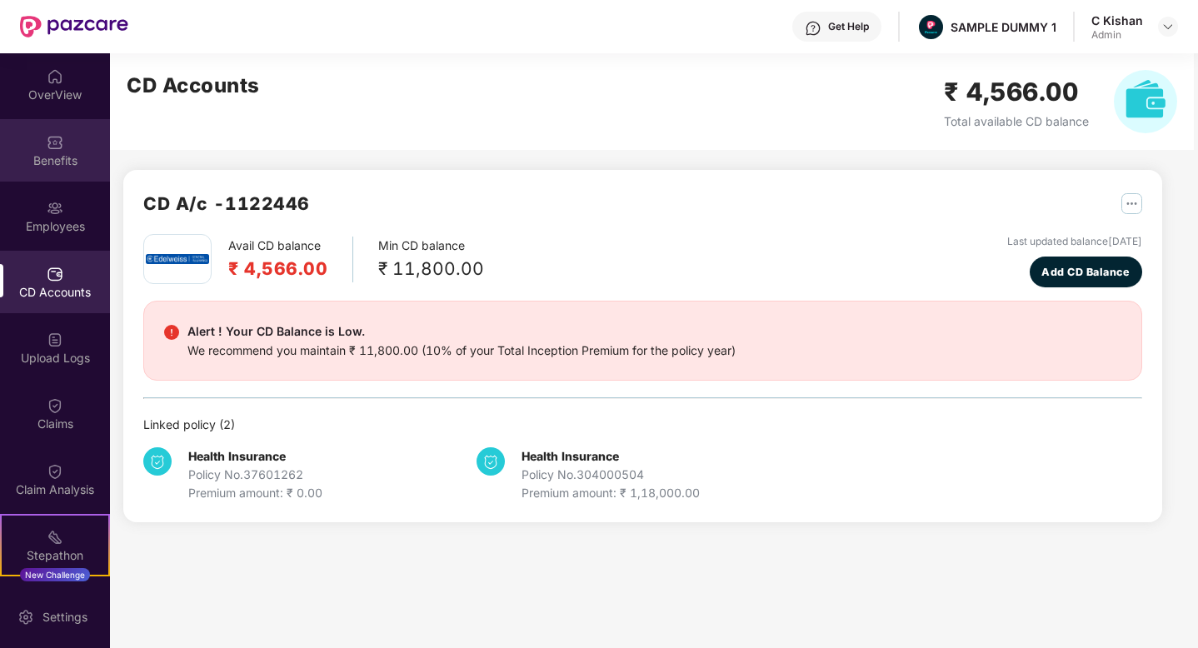
click at [48, 159] on div "Benefits" at bounding box center [55, 161] width 110 height 17
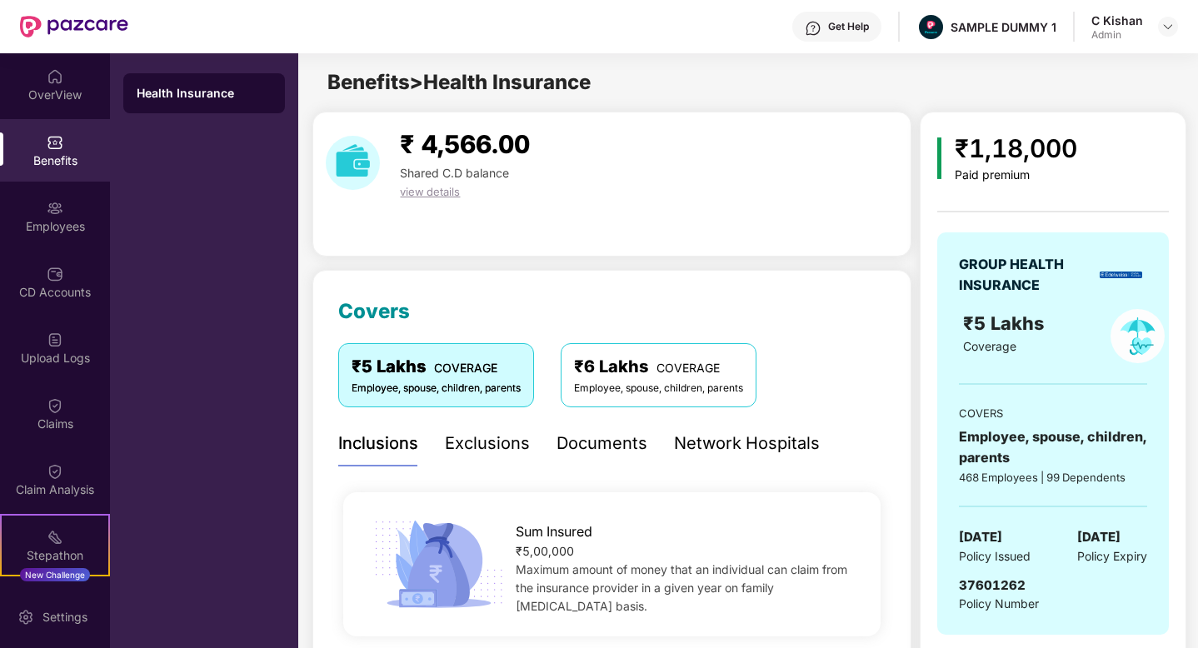
scroll to position [93, 0]
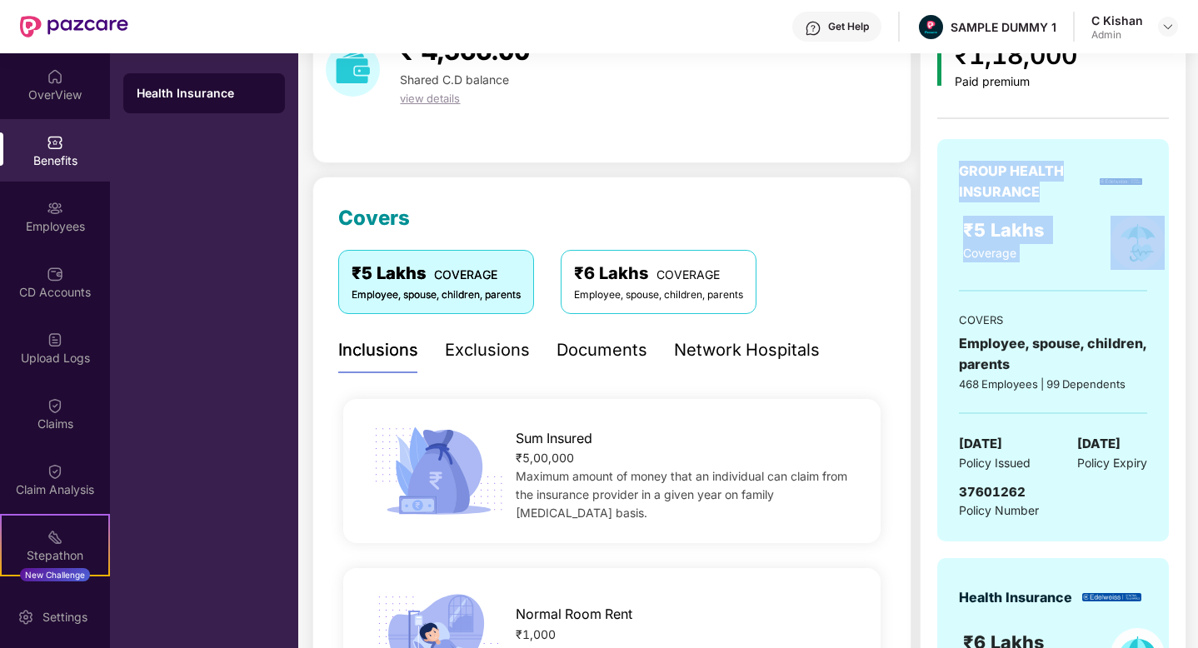
drag, startPoint x: 1015, startPoint y: 275, endPoint x: 951, endPoint y: 178, distance: 116.7
click at [951, 178] on div "GROUP HEALTH INSURANCE ₹5 Lakhs Coverage COVERS Employee, spouse, children, par…" at bounding box center [1054, 340] width 232 height 403
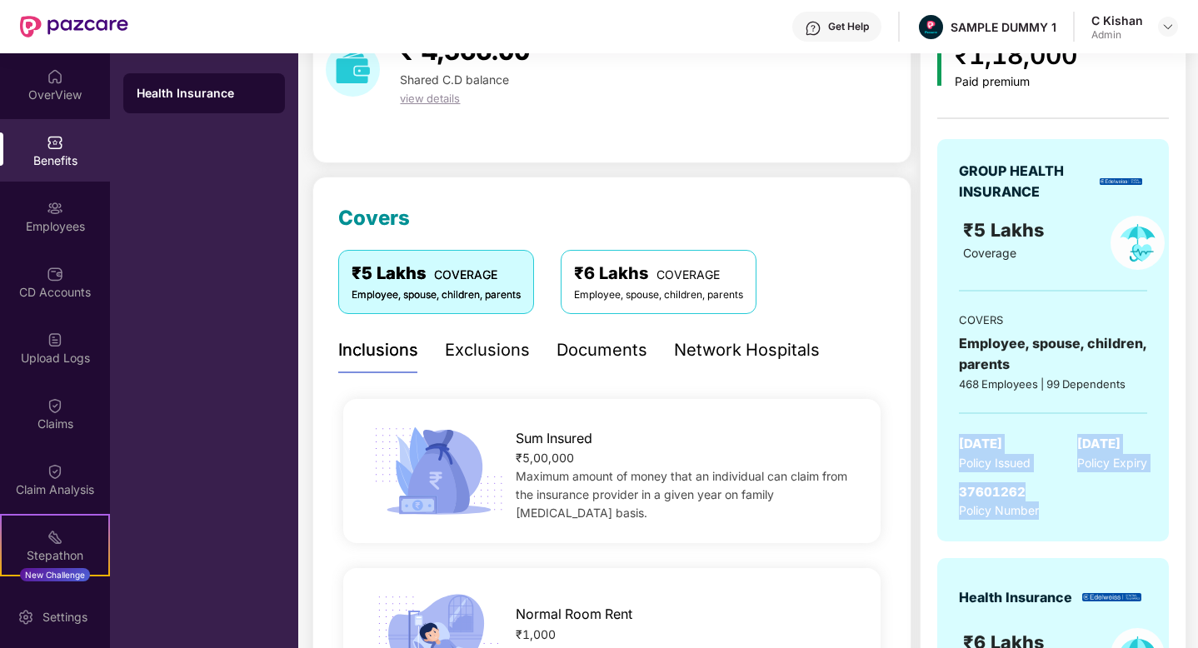
drag, startPoint x: 1030, startPoint y: 521, endPoint x: 948, endPoint y: 430, distance: 122.2
click at [948, 430] on div "GROUP HEALTH INSURANCE ₹5 Lakhs Coverage COVERS Employee, spouse, children, par…" at bounding box center [1054, 340] width 232 height 403
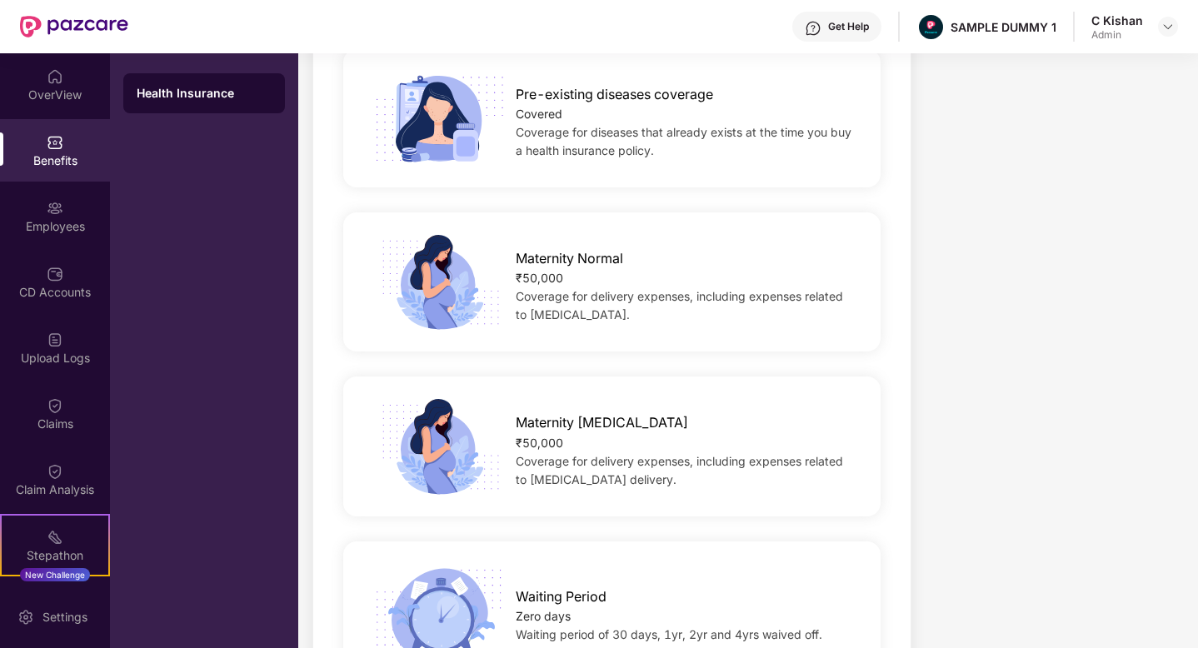
scroll to position [1115, 0]
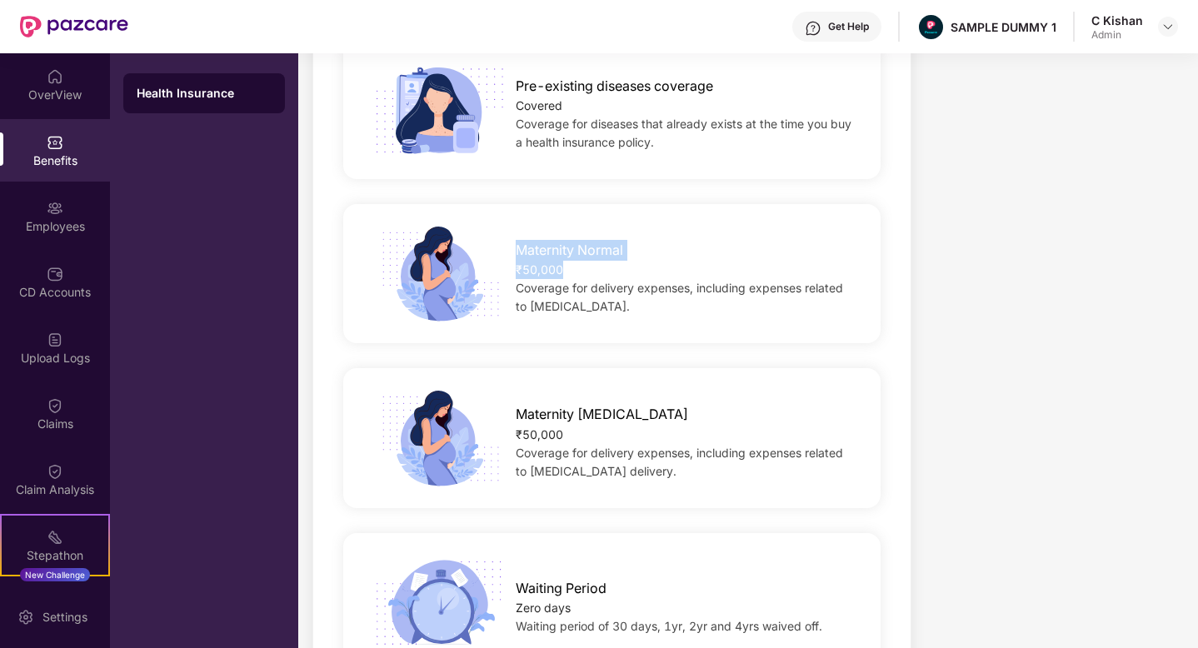
drag, startPoint x: 569, startPoint y: 261, endPoint x: 499, endPoint y: 243, distance: 72.4
click at [499, 243] on div "Maternity Normal ₹50,000 Coverage for delivery expenses, including expenses rel…" at bounding box center [685, 274] width 393 height 84
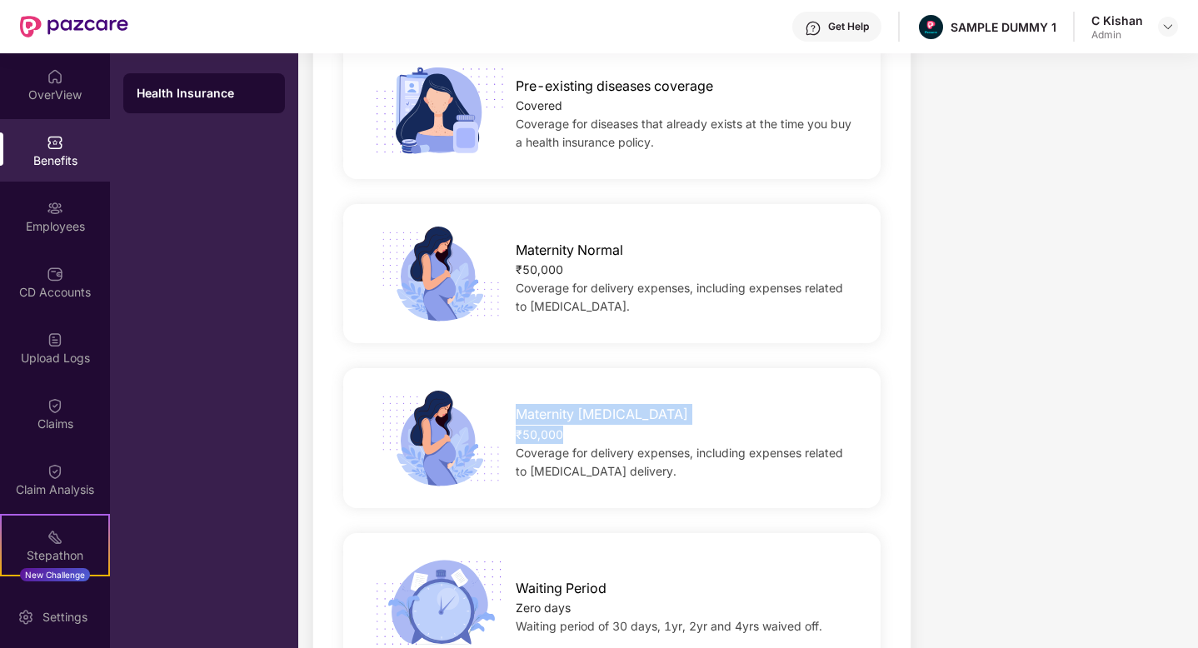
drag, startPoint x: 563, startPoint y: 434, endPoint x: 498, endPoint y: 407, distance: 70.6
click at [498, 407] on div "Maternity caesarean ₹50,000 Coverage for delivery expenses, including expenses …" at bounding box center [685, 438] width 393 height 84
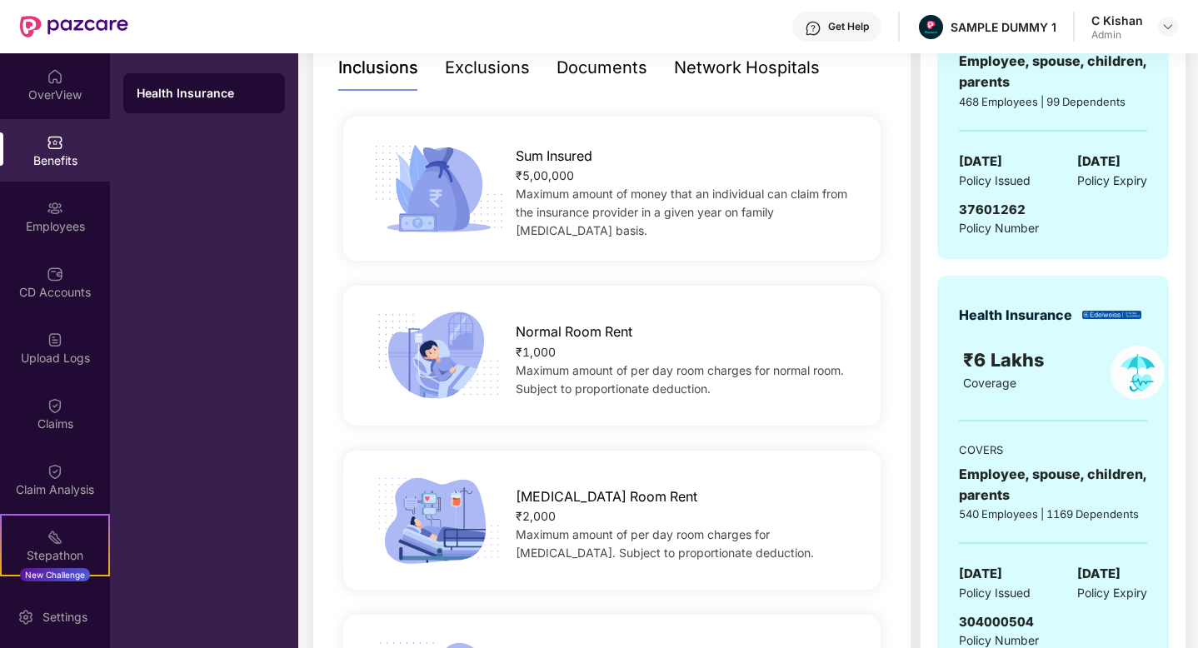
scroll to position [310, 0]
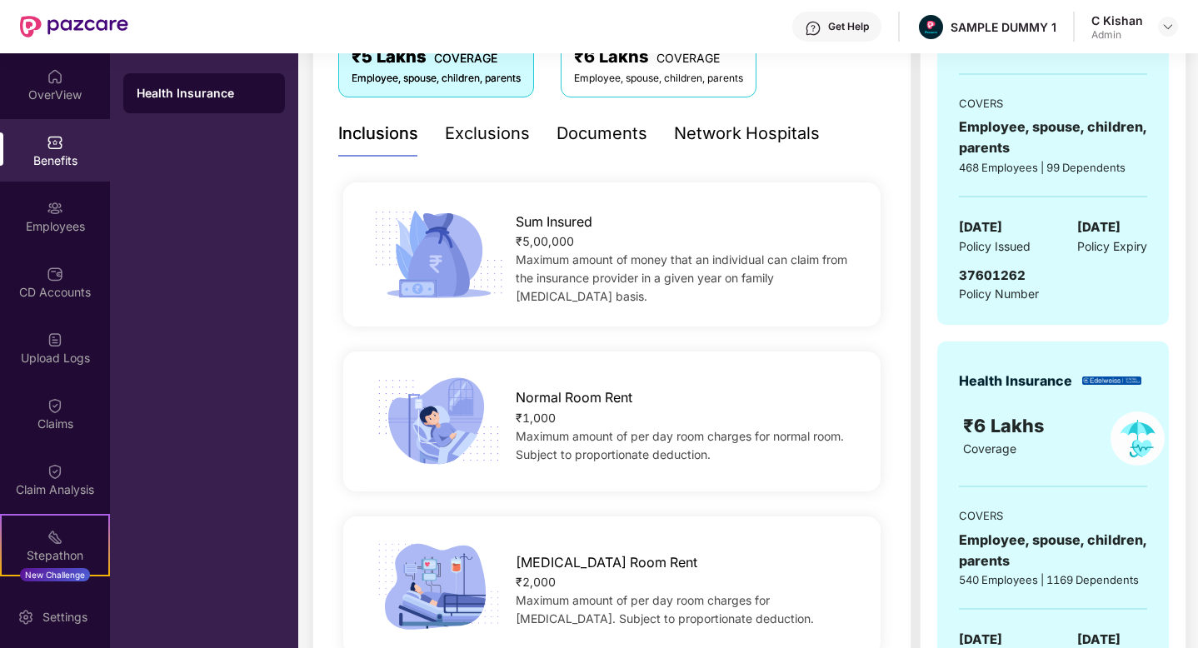
click at [473, 138] on div "Exclusions" at bounding box center [487, 134] width 85 height 26
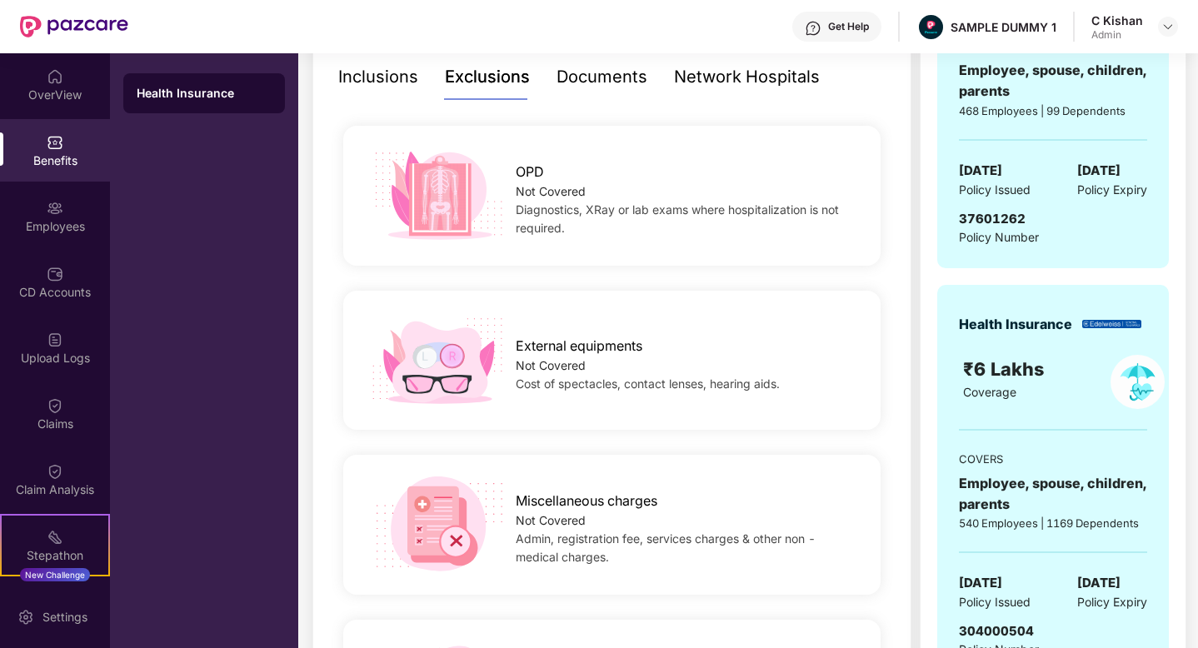
scroll to position [352, 0]
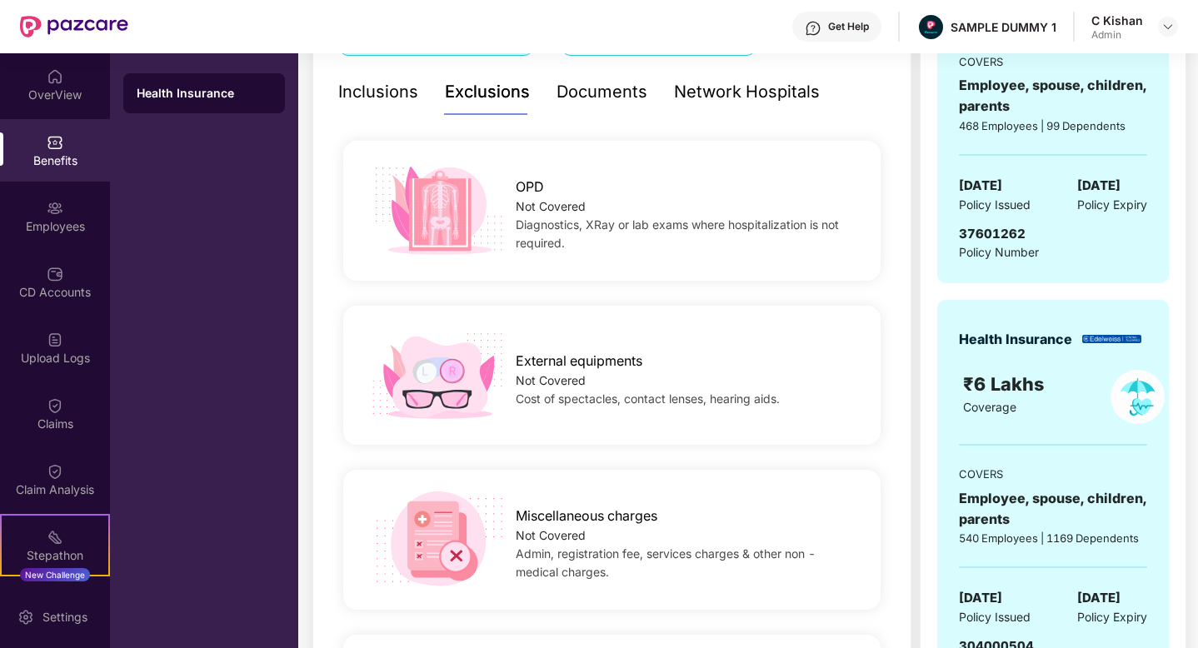
click at [586, 101] on div "Documents" at bounding box center [602, 92] width 91 height 26
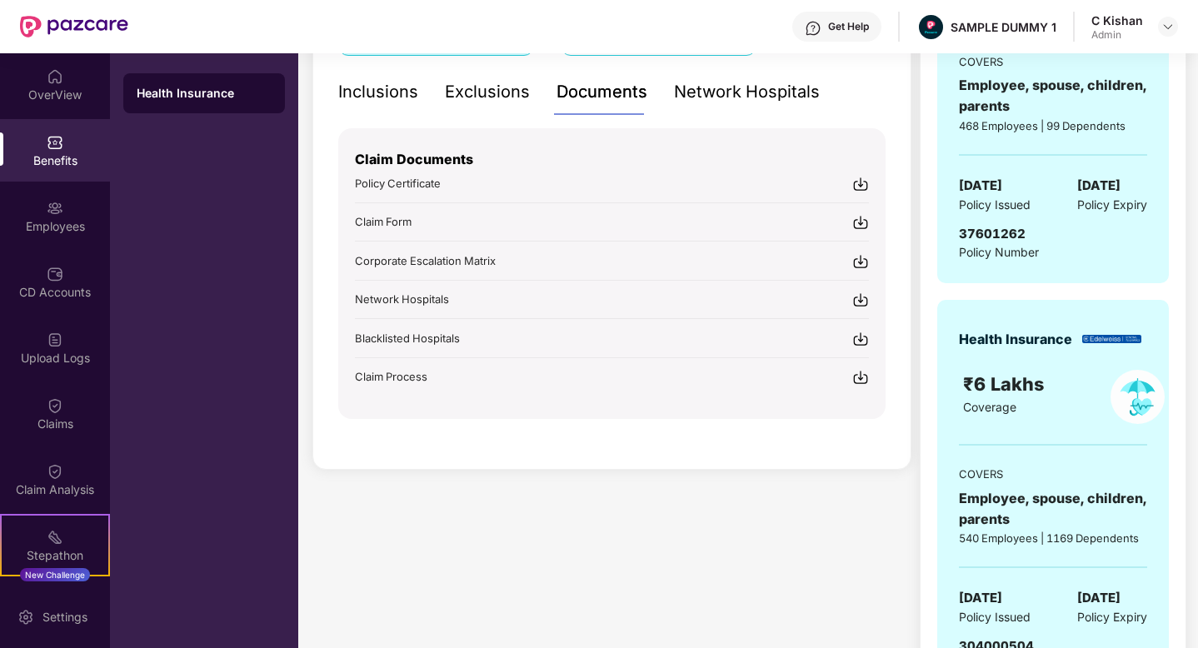
click at [715, 91] on div "Network Hospitals" at bounding box center [747, 92] width 146 height 26
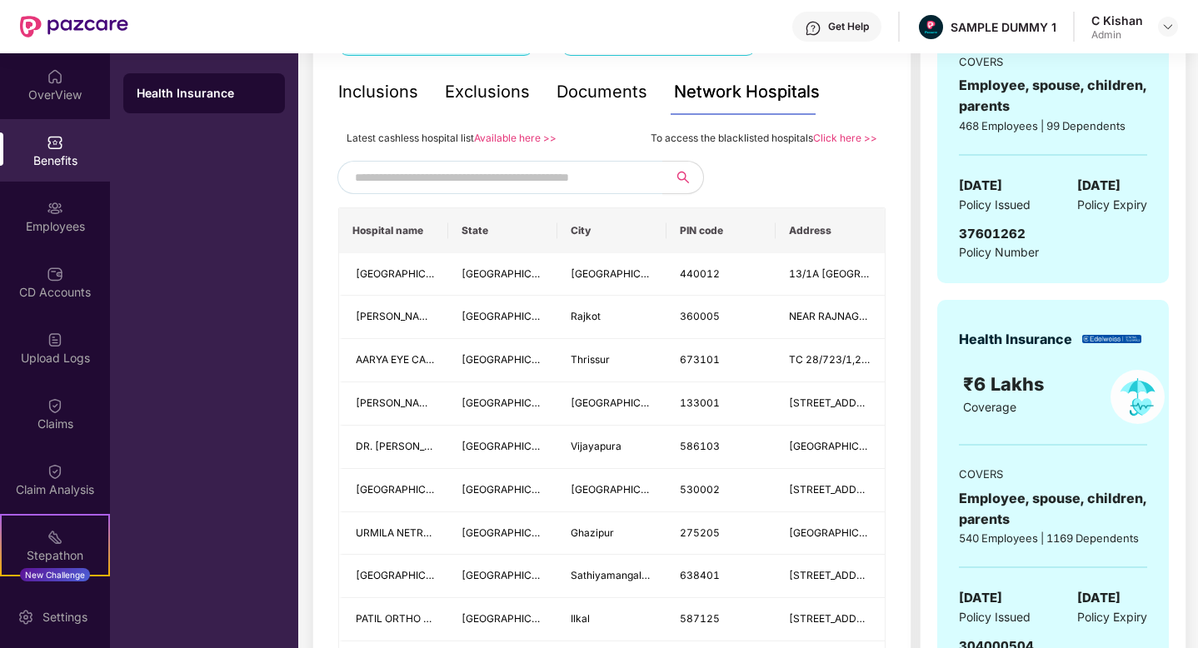
click at [506, 177] on input "text" at bounding box center [497, 177] width 285 height 25
type input "******"
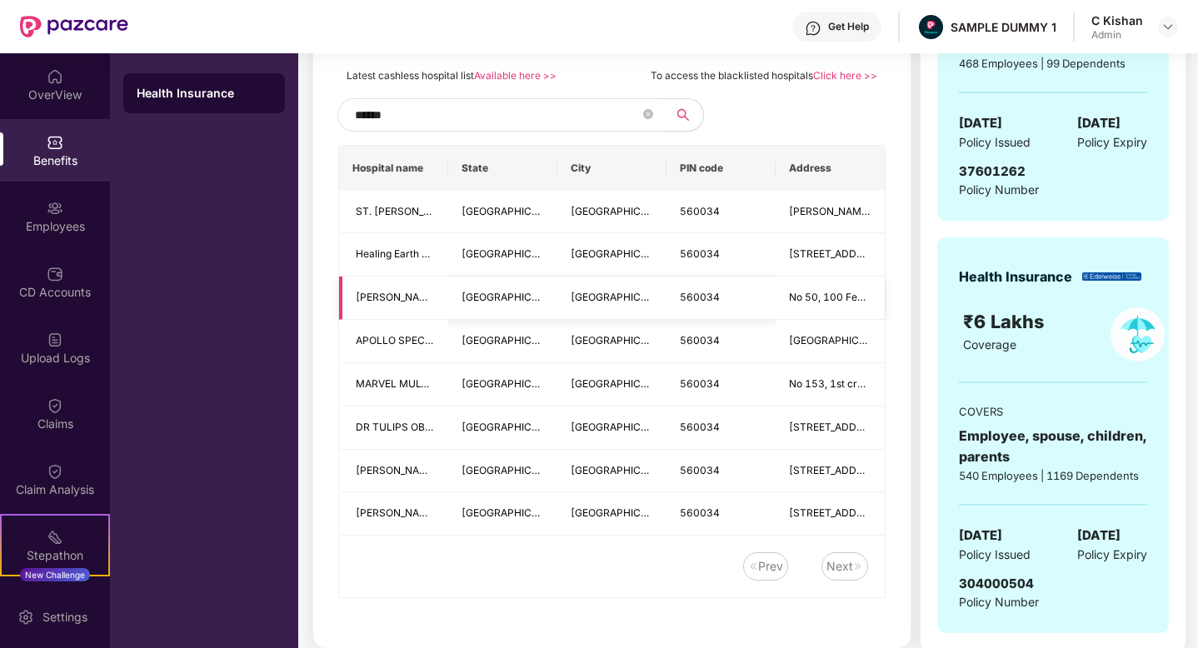
scroll to position [283, 0]
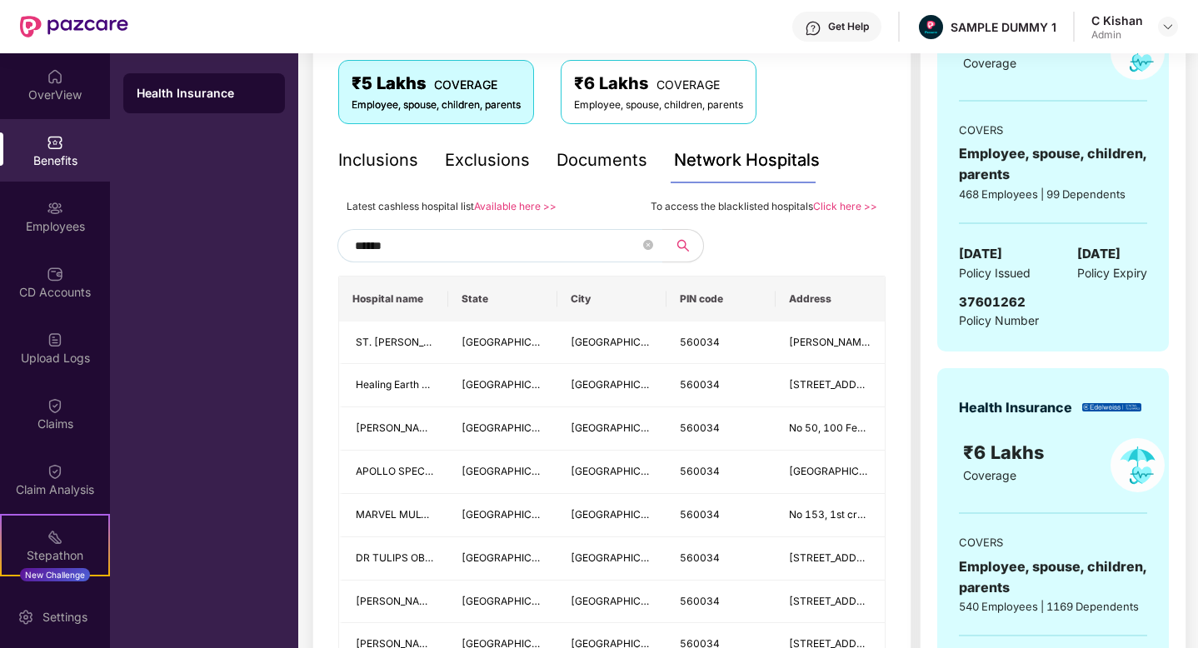
click at [425, 241] on input "******" at bounding box center [497, 245] width 285 height 25
